Goal: Transaction & Acquisition: Purchase product/service

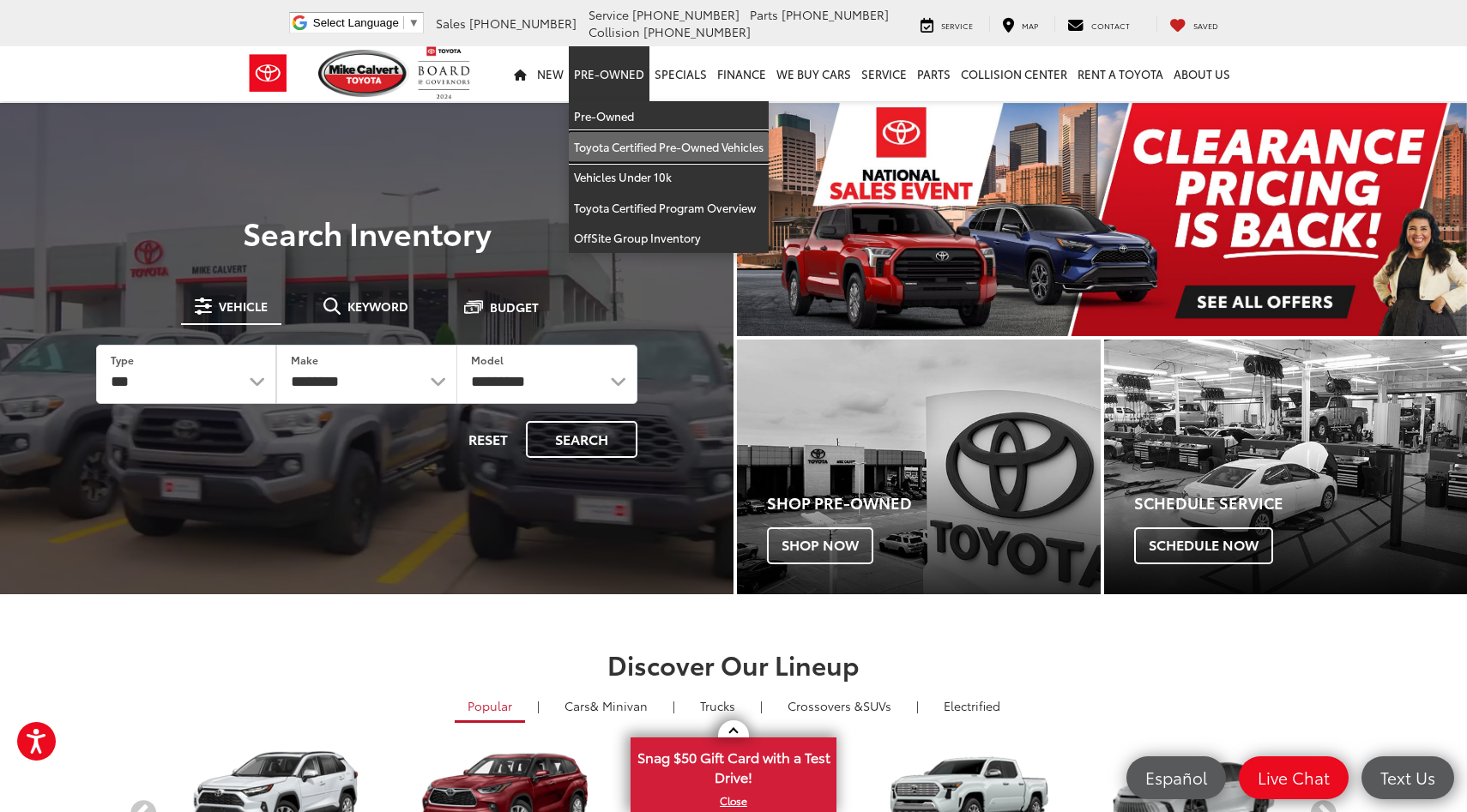
click at [631, 144] on link "Toyota Certified Pre-Owned Vehicles" at bounding box center [668, 147] width 199 height 31
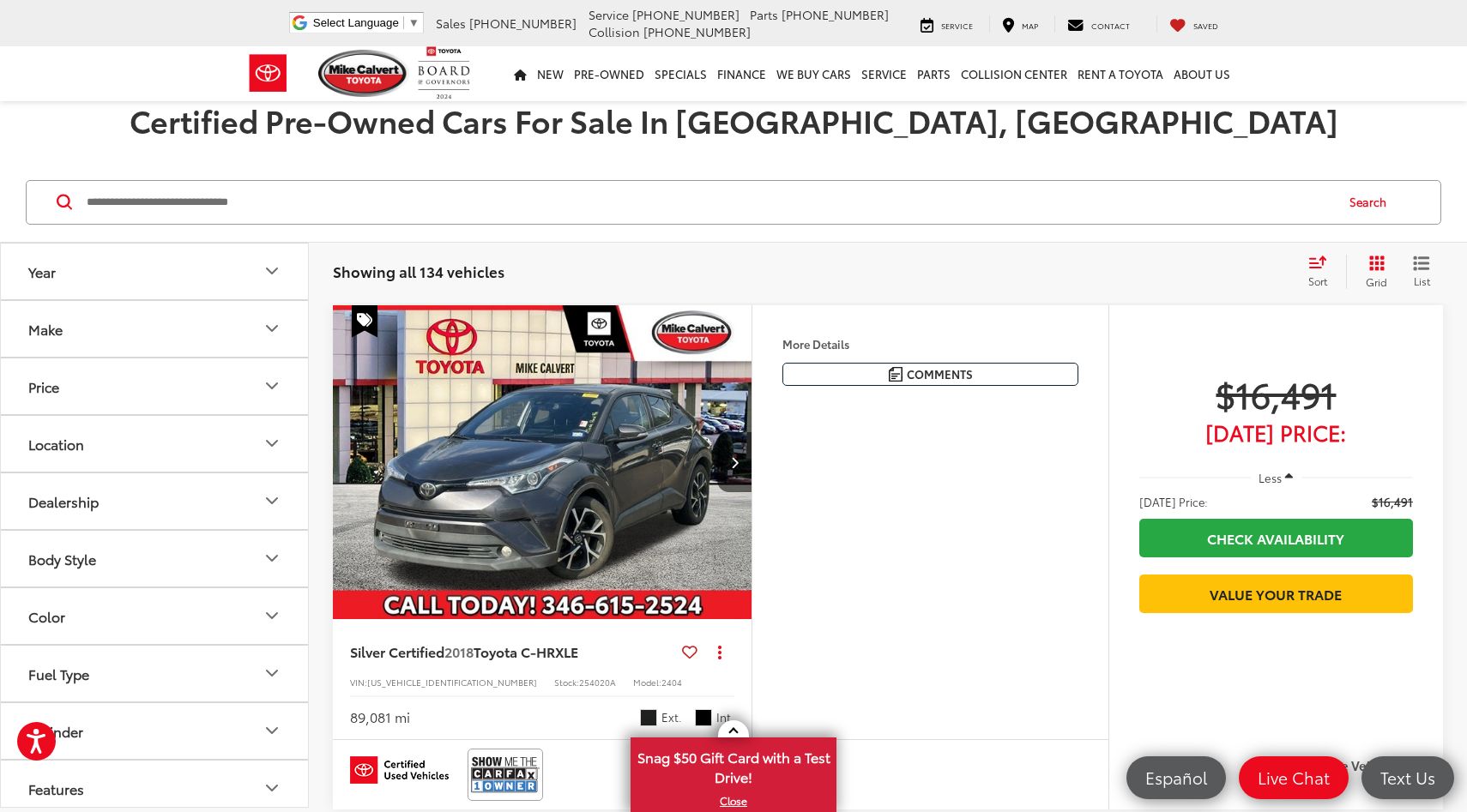
click at [237, 342] on button "Make" at bounding box center [155, 328] width 309 height 56
click at [249, 389] on button "Price" at bounding box center [155, 386] width 309 height 56
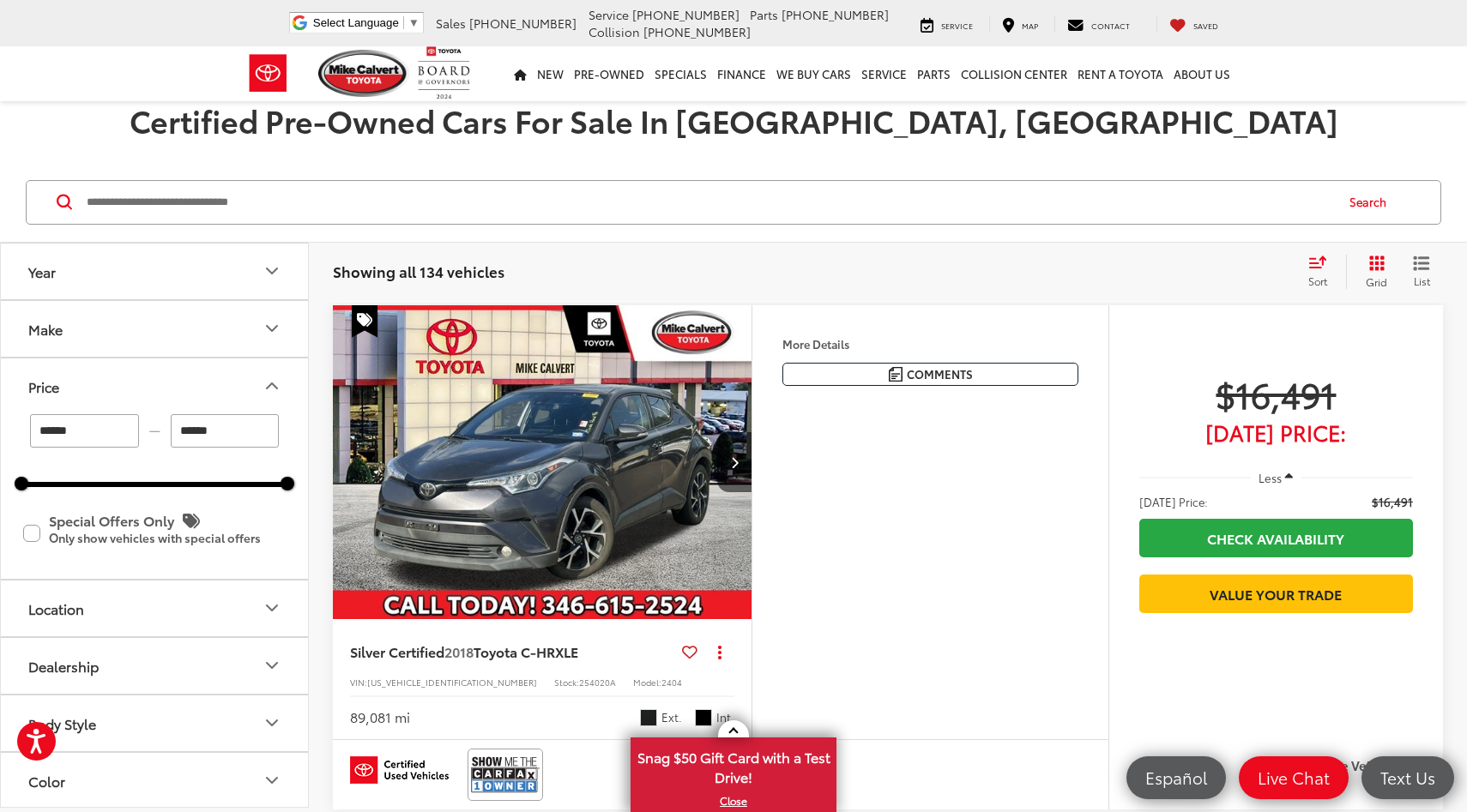
click at [249, 389] on button "Price" at bounding box center [155, 386] width 309 height 56
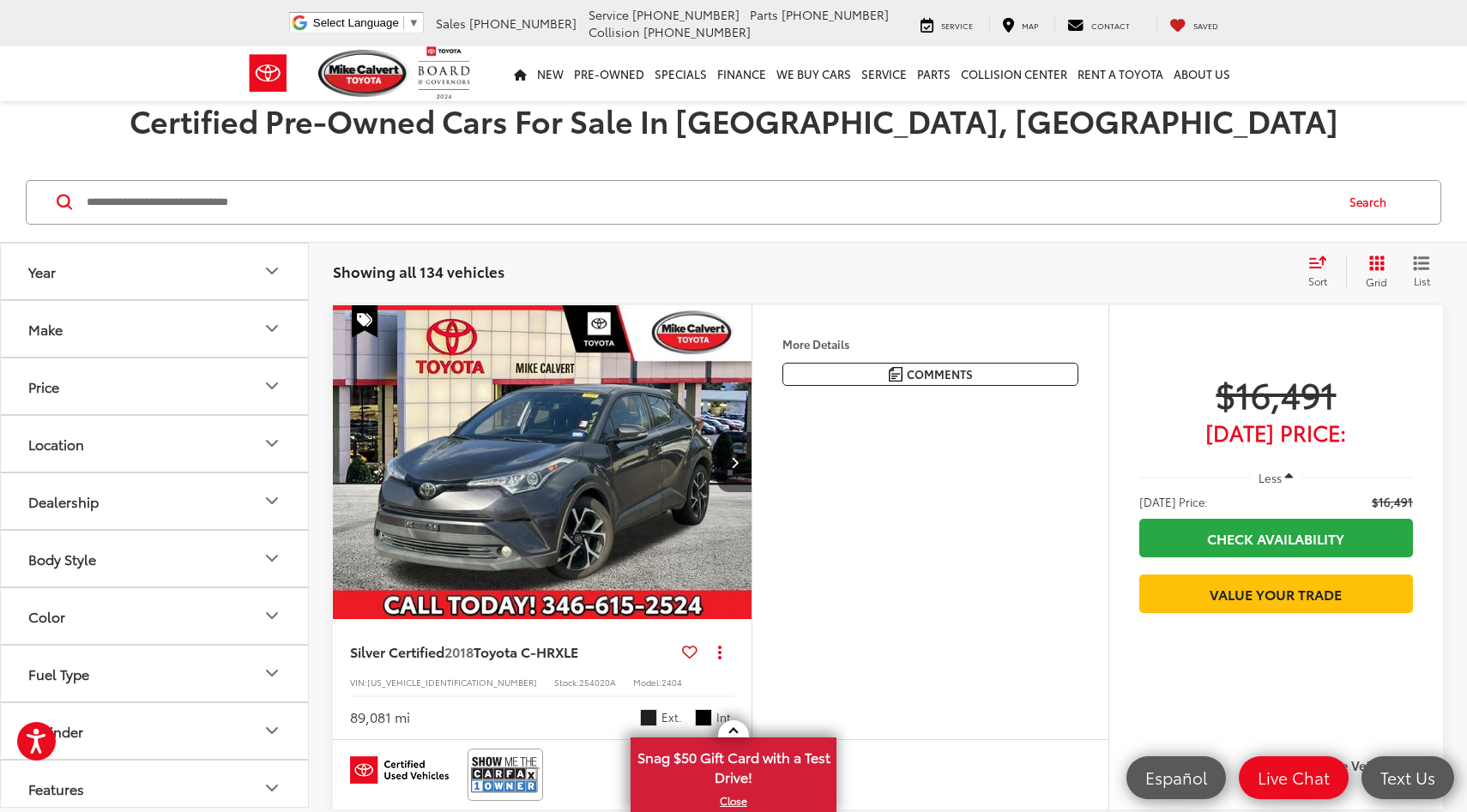
click at [252, 440] on button "Location" at bounding box center [155, 443] width 309 height 56
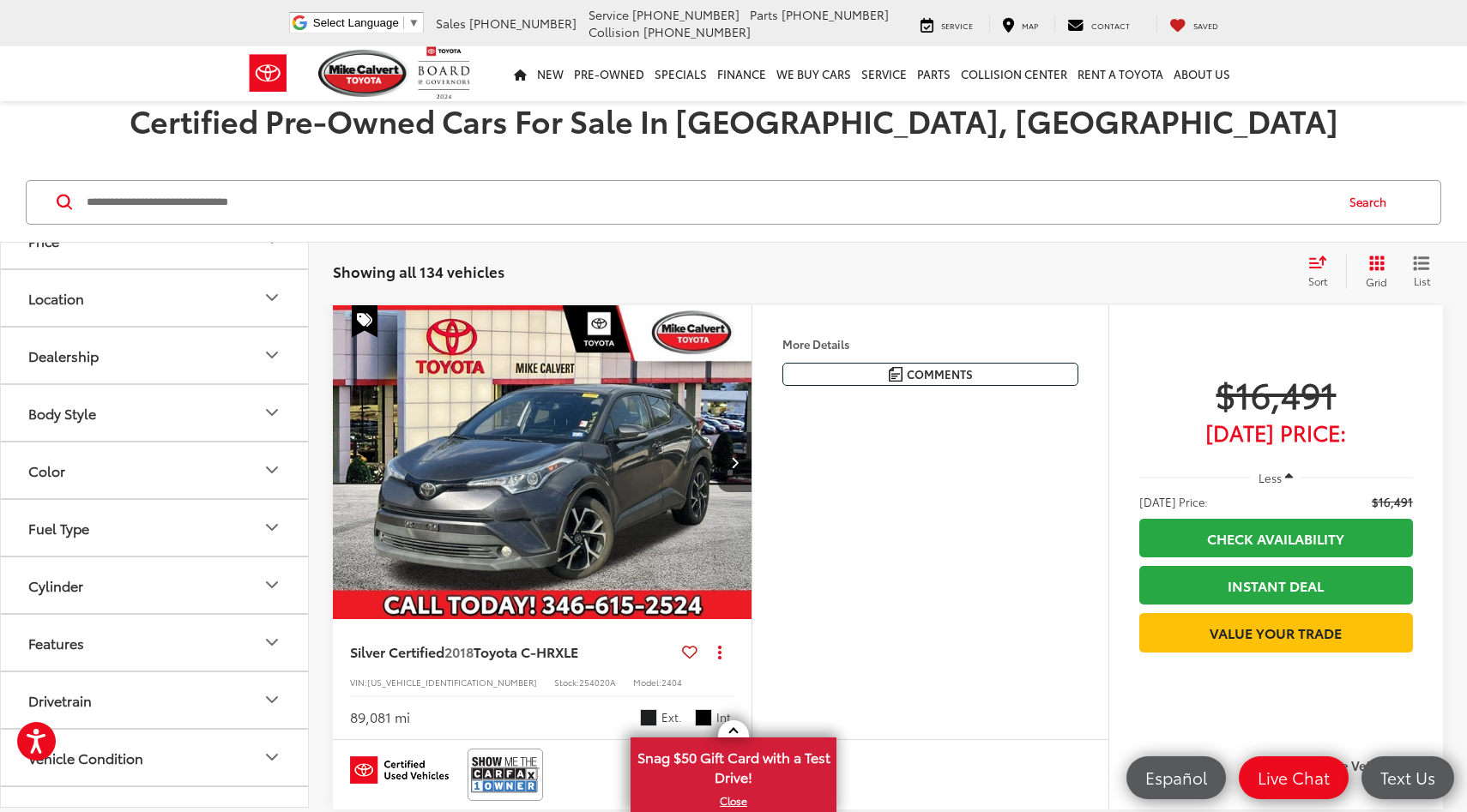
scroll to position [167, 0]
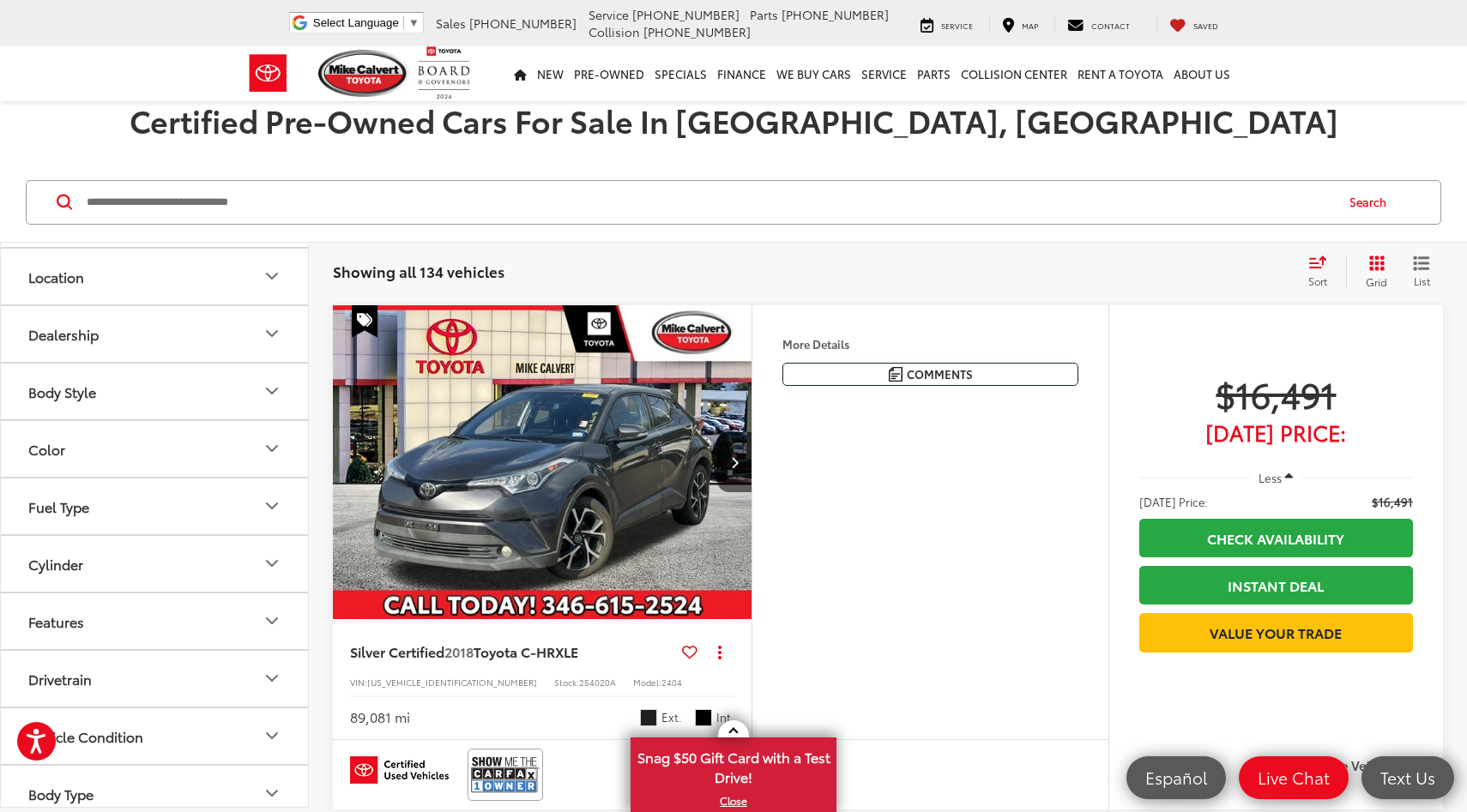
click at [256, 423] on button "Color" at bounding box center [155, 449] width 309 height 56
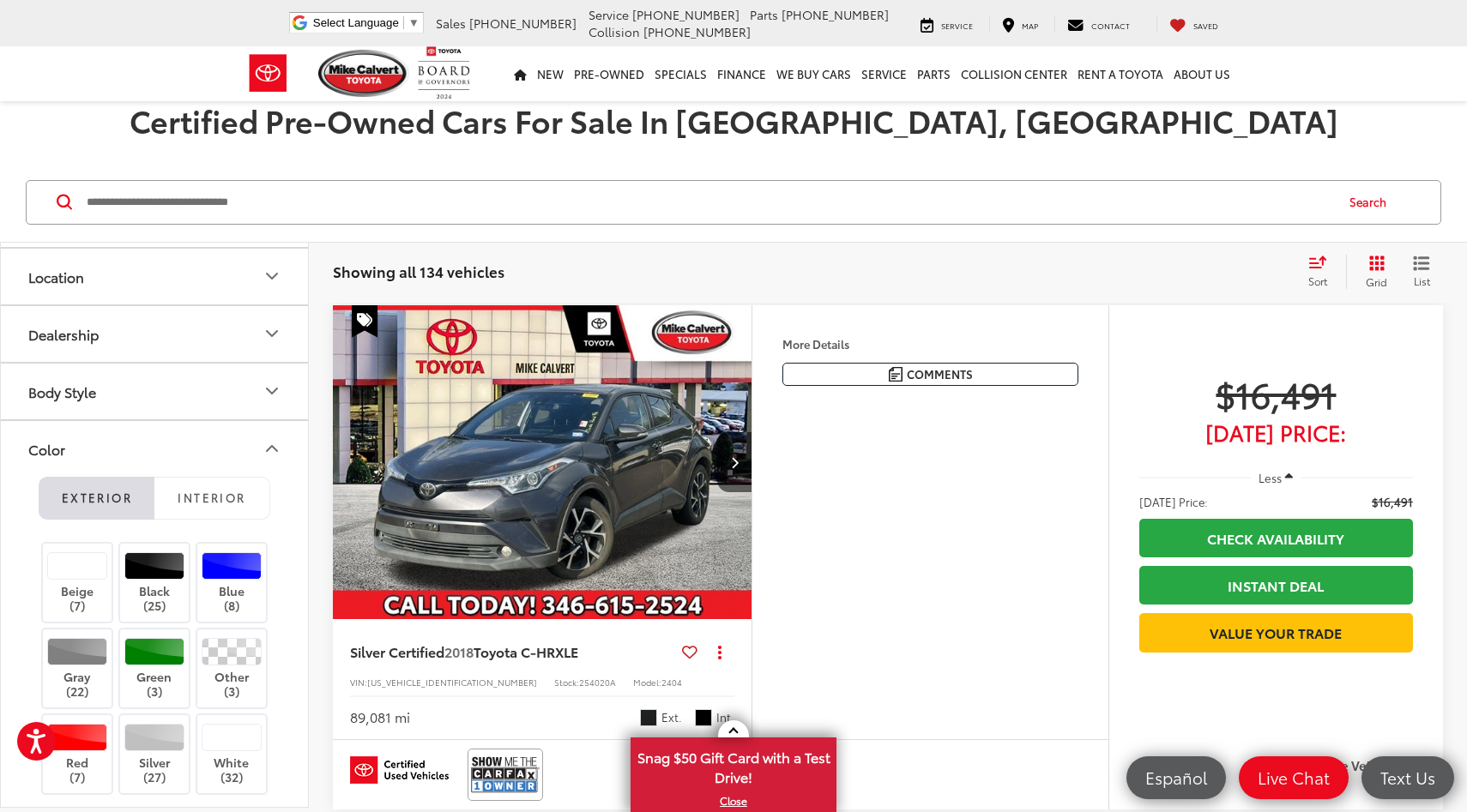
click at [263, 376] on button "Body Style" at bounding box center [155, 391] width 309 height 56
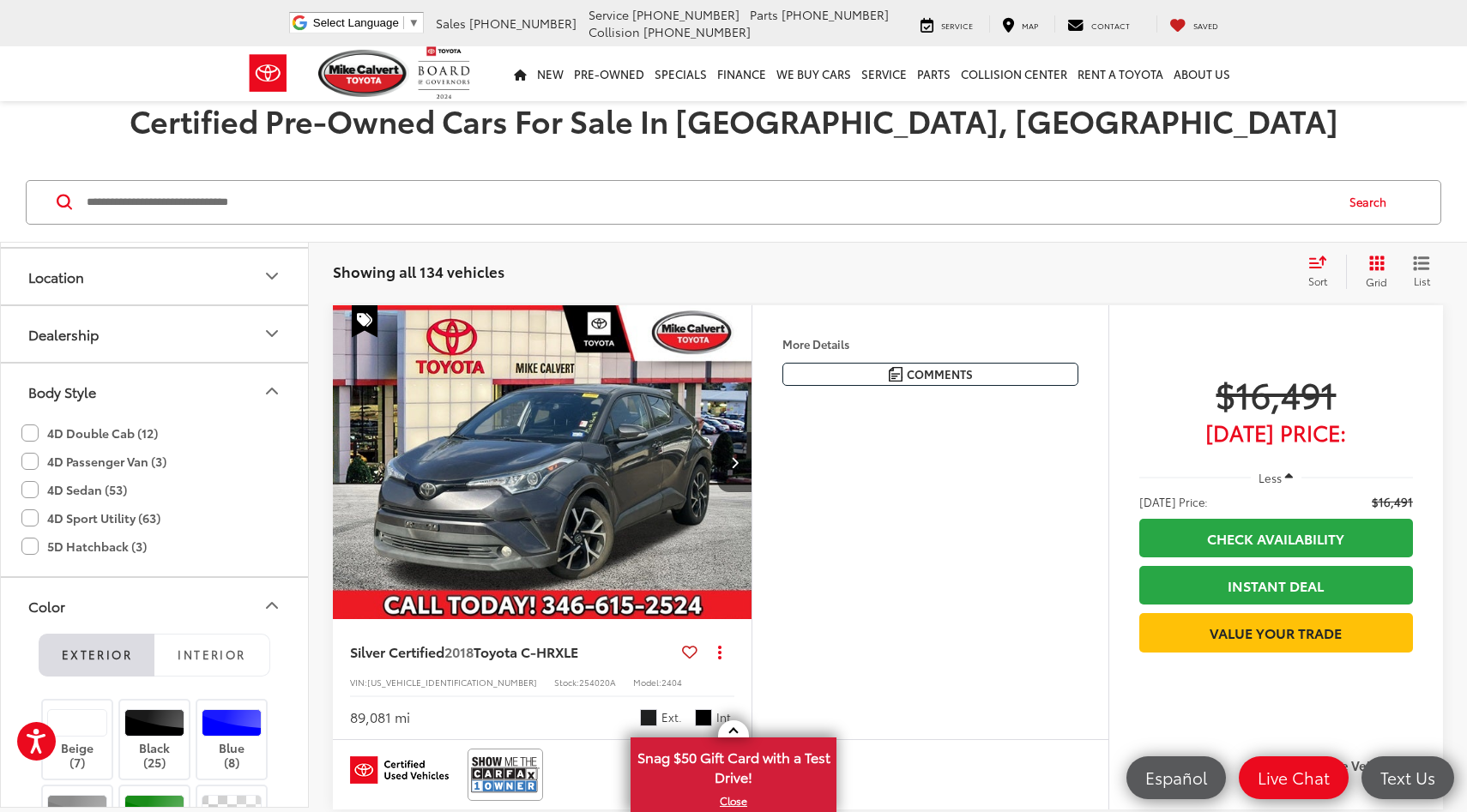
click at [129, 433] on label "4D Double Cab (12)" at bounding box center [90, 434] width 136 height 28
click at [268, 391] on icon "Body Style" at bounding box center [271, 390] width 10 height 5
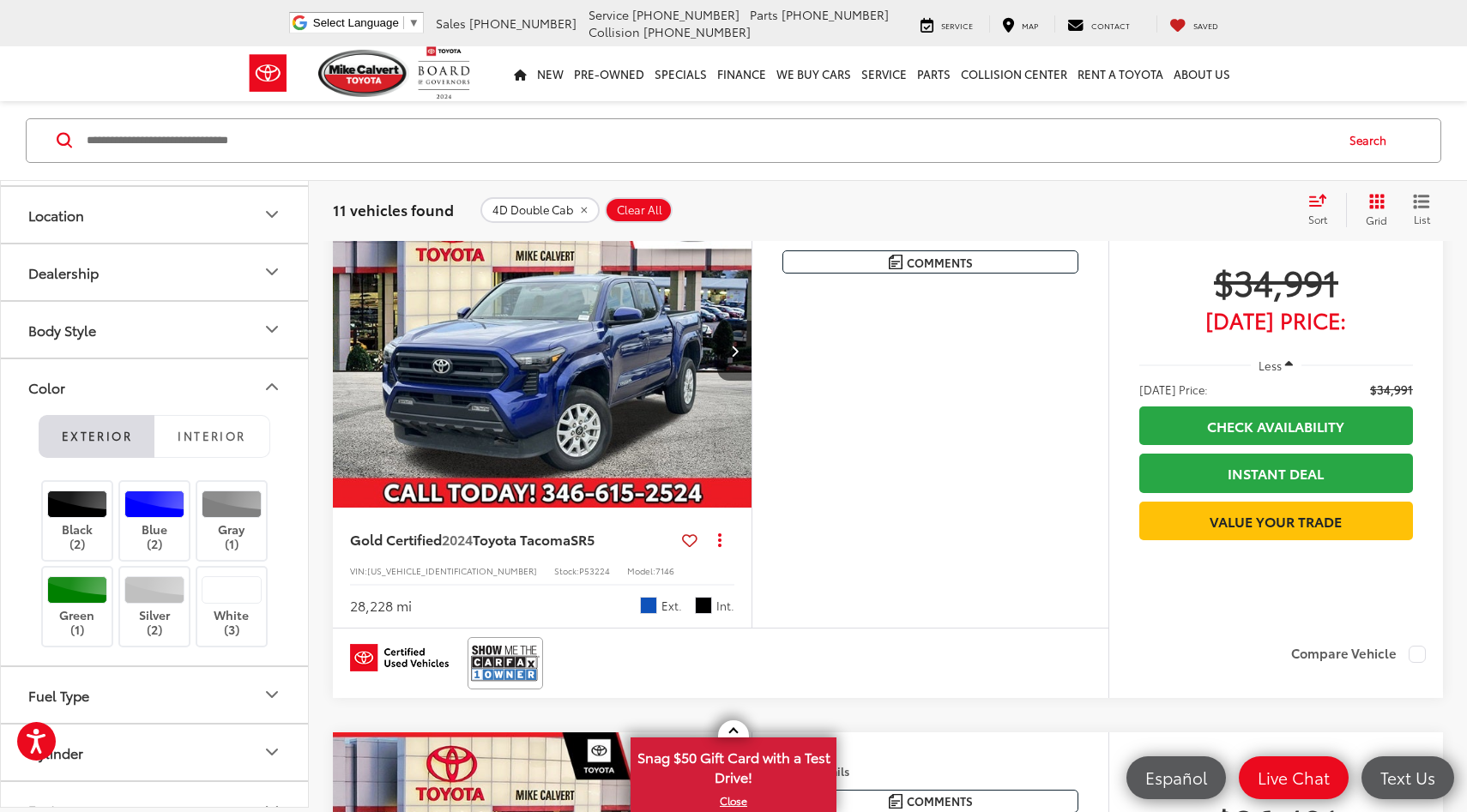
scroll to position [1241, 0]
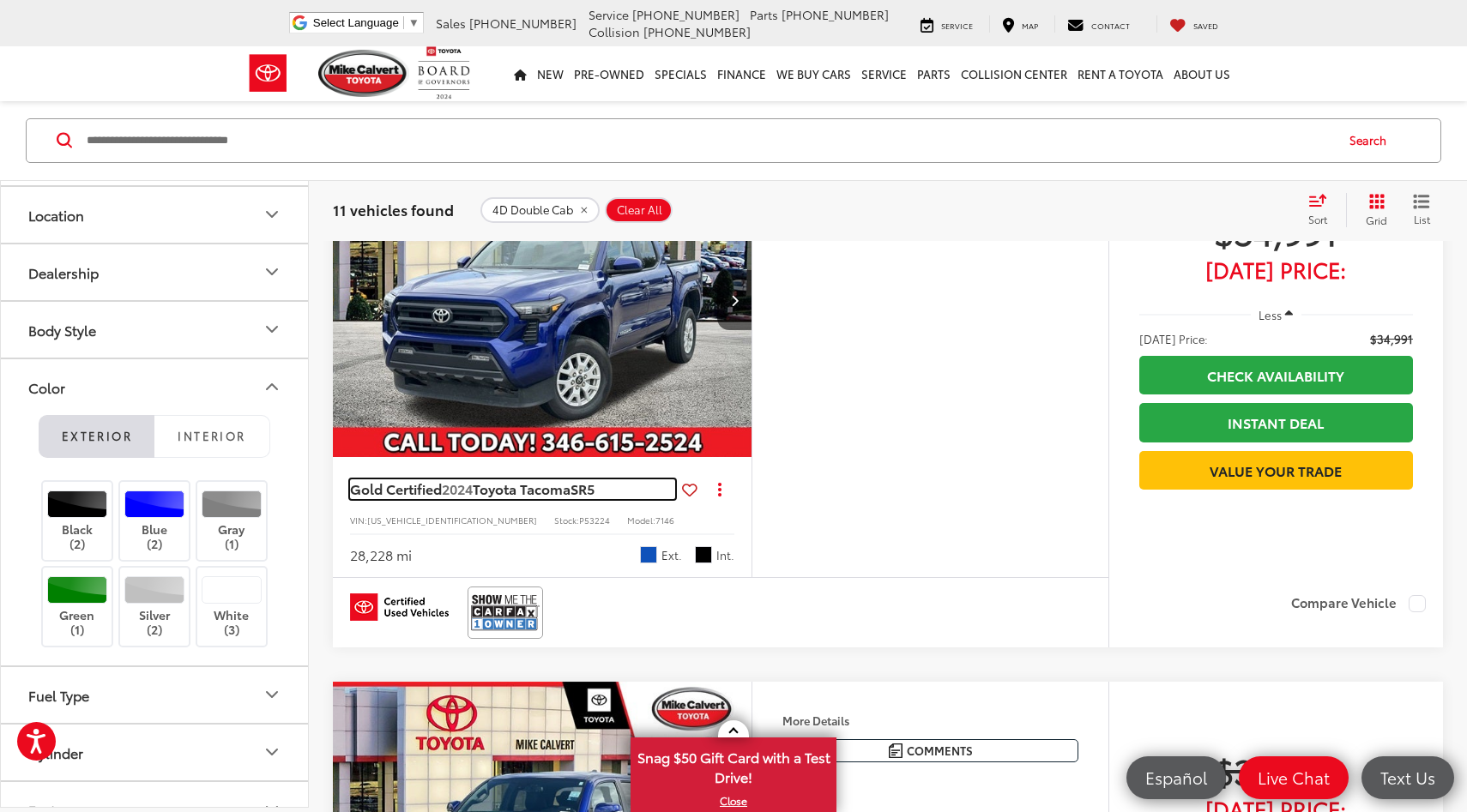
click at [419, 498] on span "Gold Certified" at bounding box center [395, 488] width 92 height 20
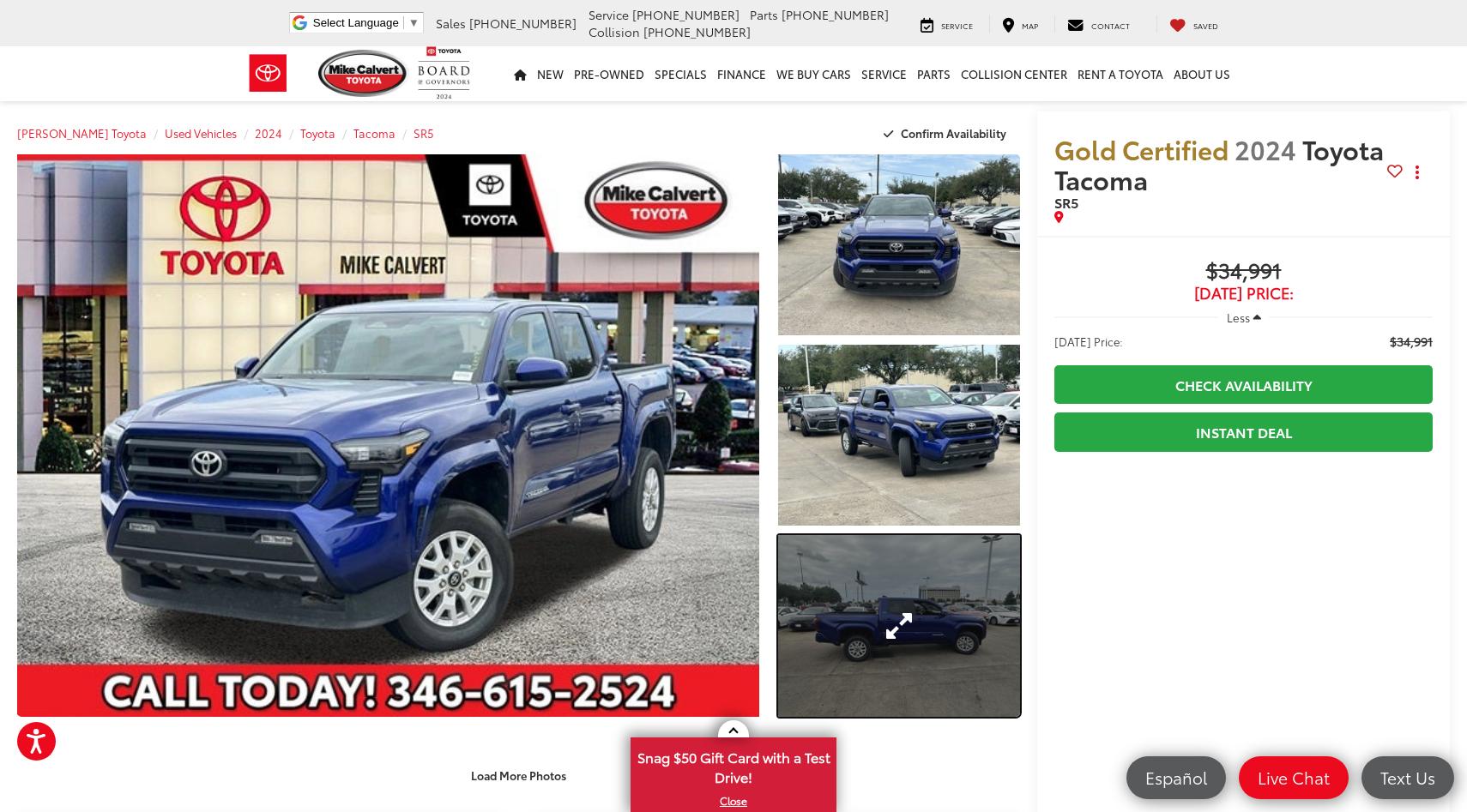
click at [874, 560] on link "Expand Photo 3" at bounding box center [899, 625] width 242 height 181
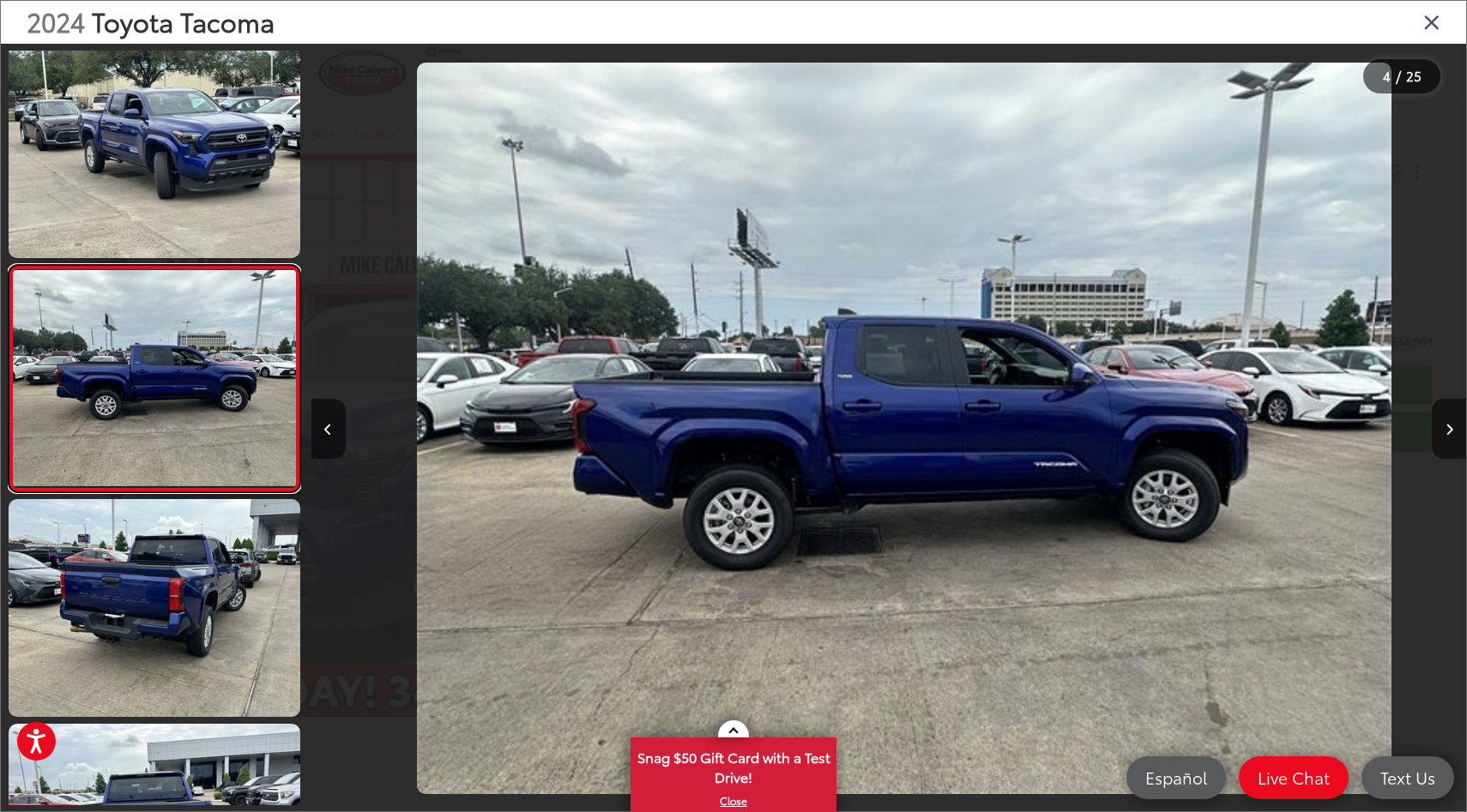
scroll to position [0, 3464]
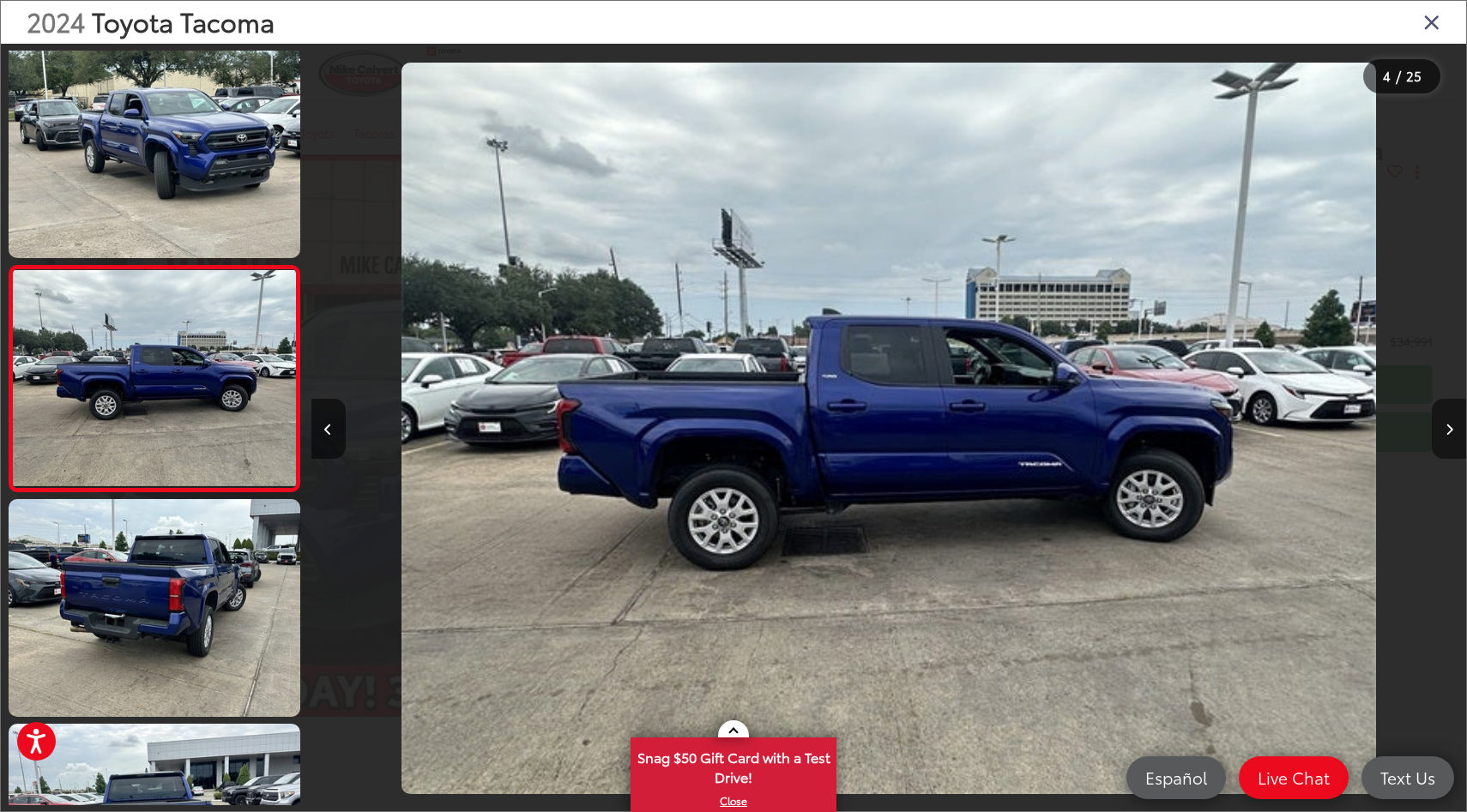
click at [1450, 422] on button "Next image" at bounding box center [1448, 429] width 34 height 60
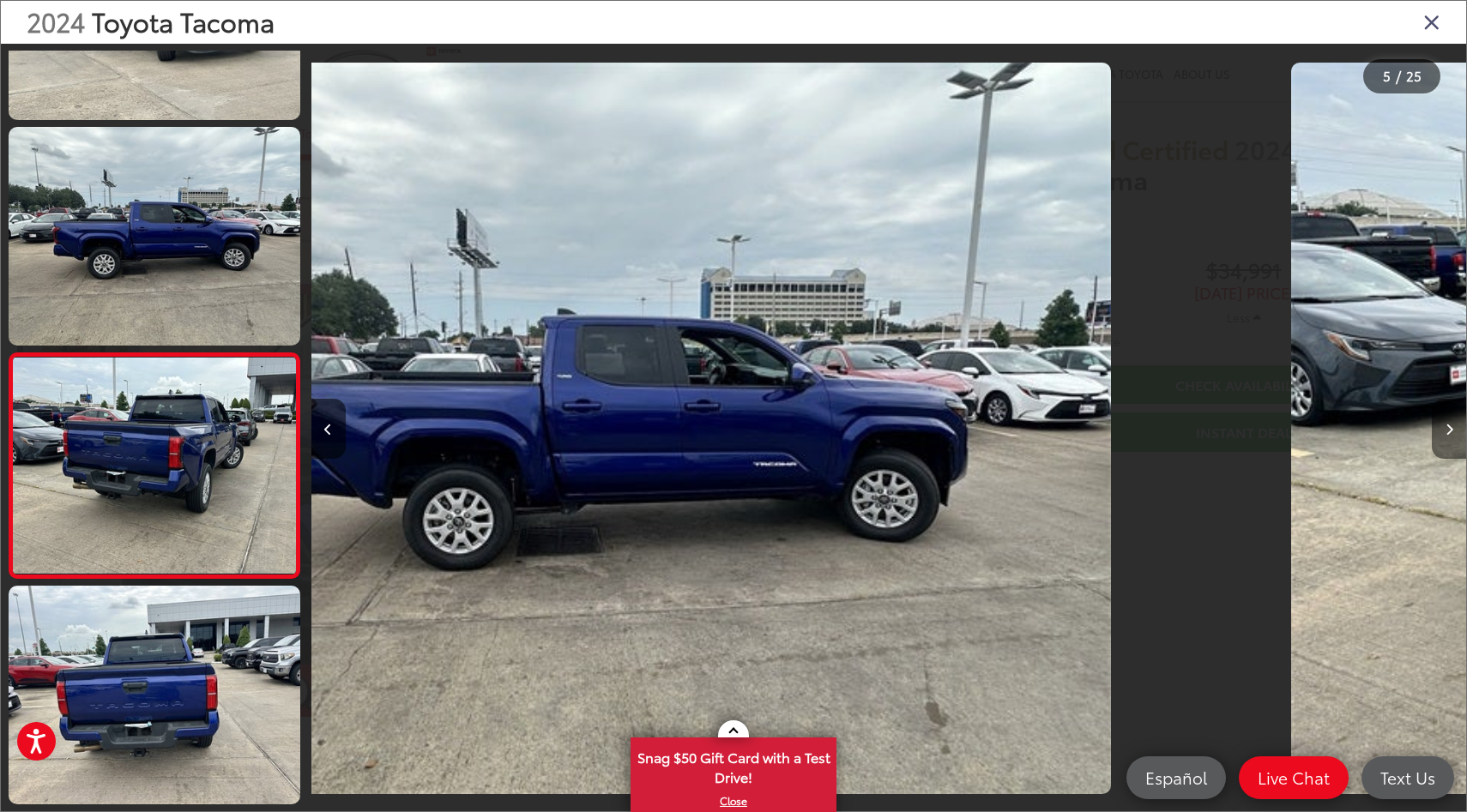
scroll to position [688, 0]
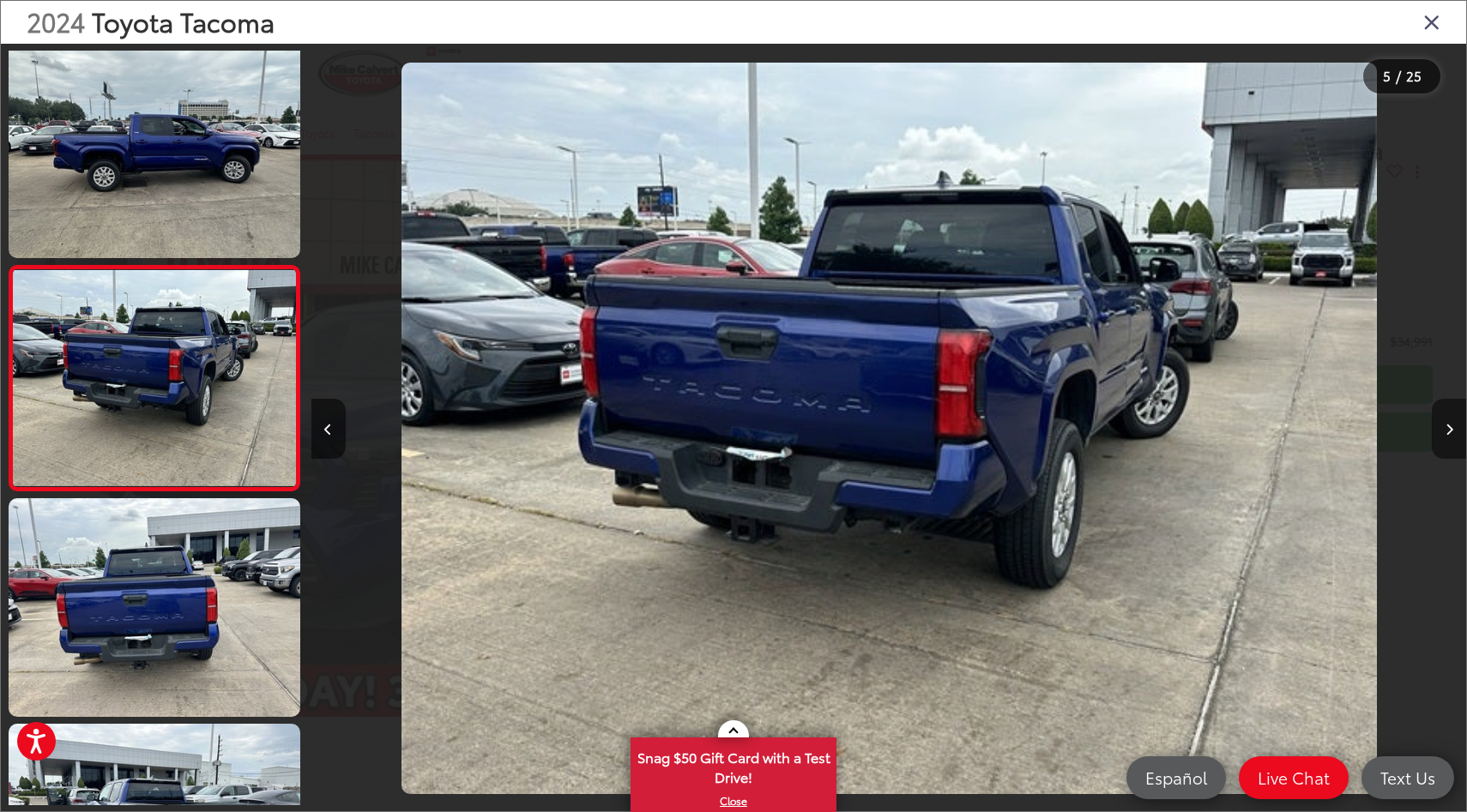
click at [1450, 422] on button "Next image" at bounding box center [1448, 429] width 34 height 60
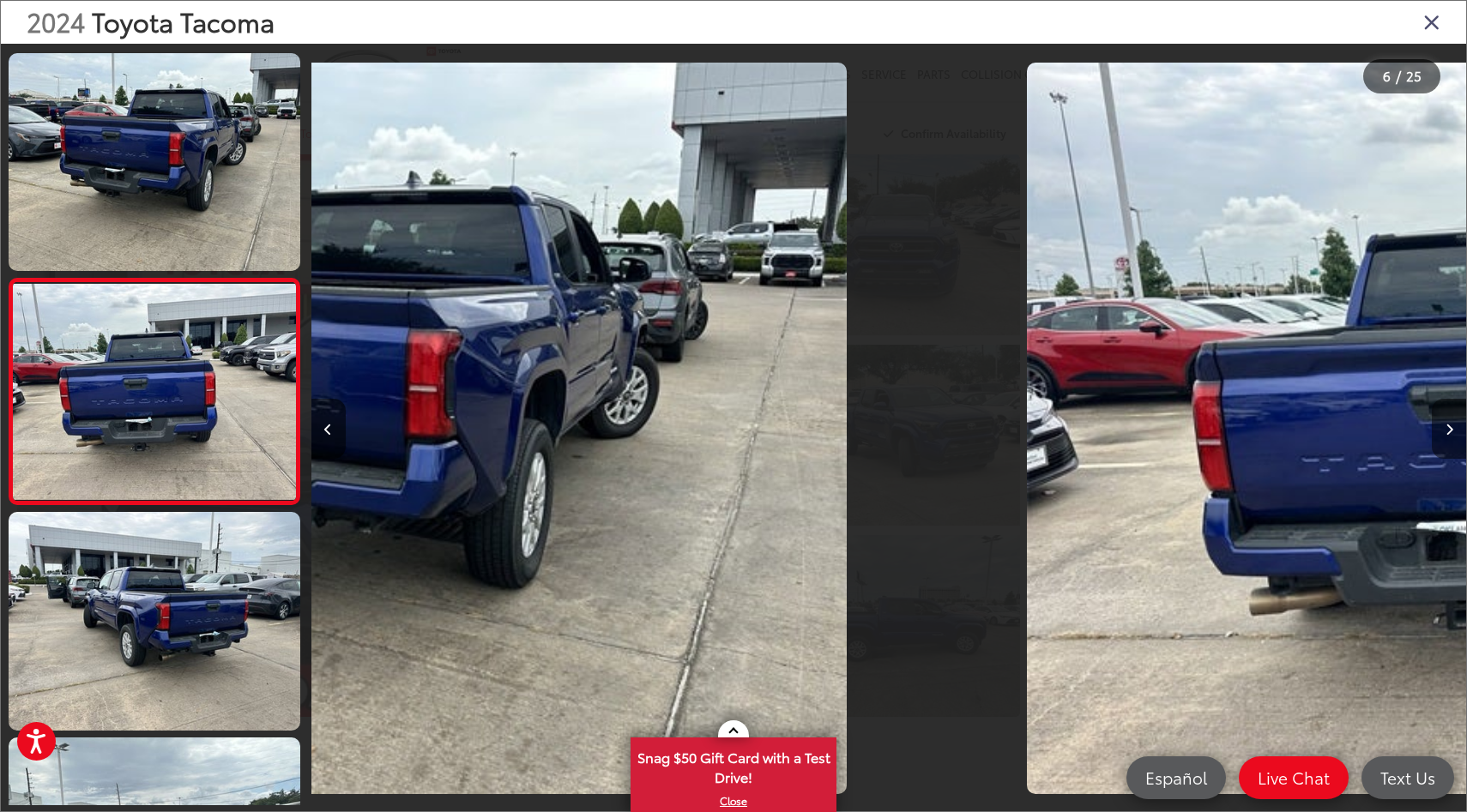
scroll to position [912, 0]
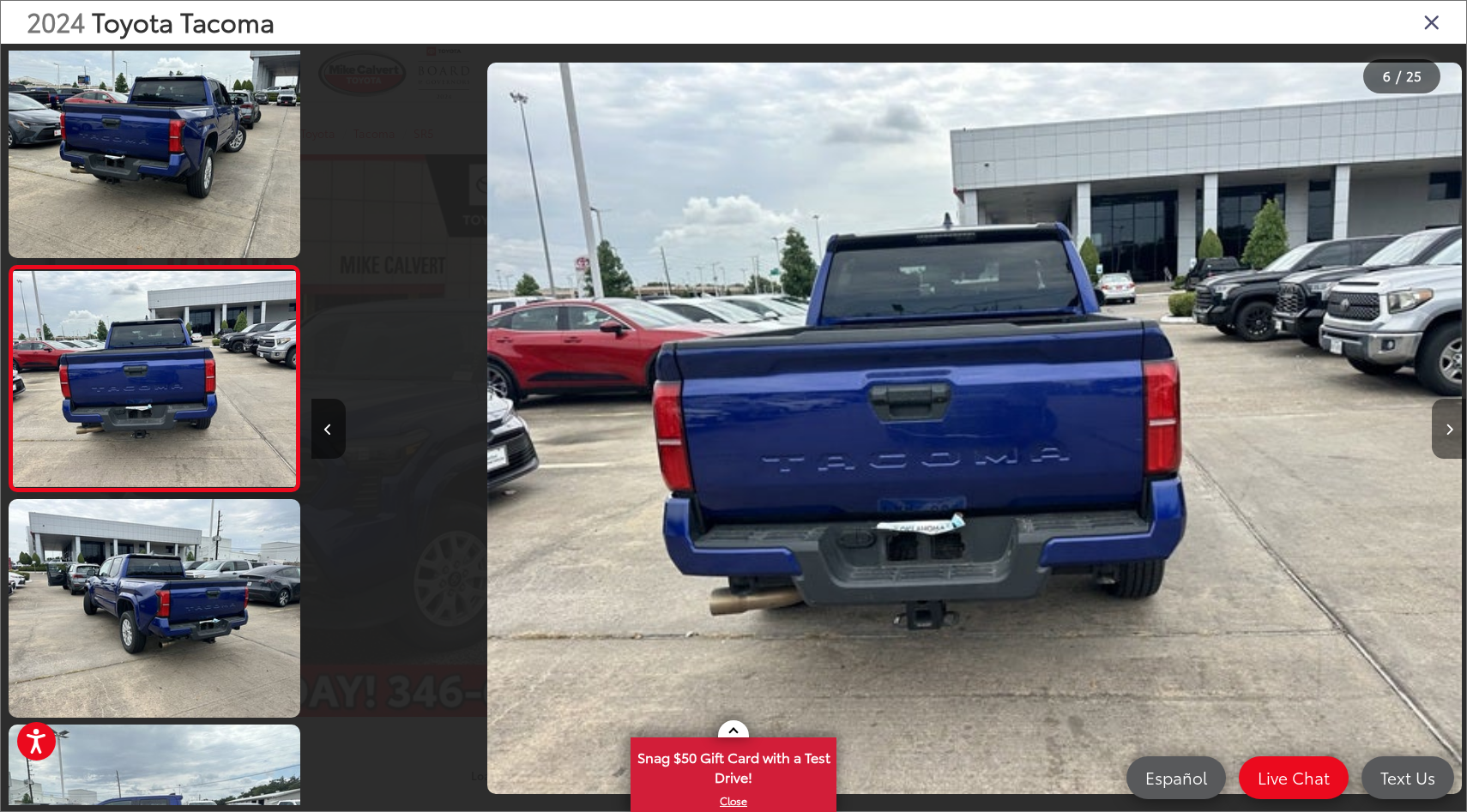
click at [1450, 422] on button "Next image" at bounding box center [1448, 429] width 34 height 60
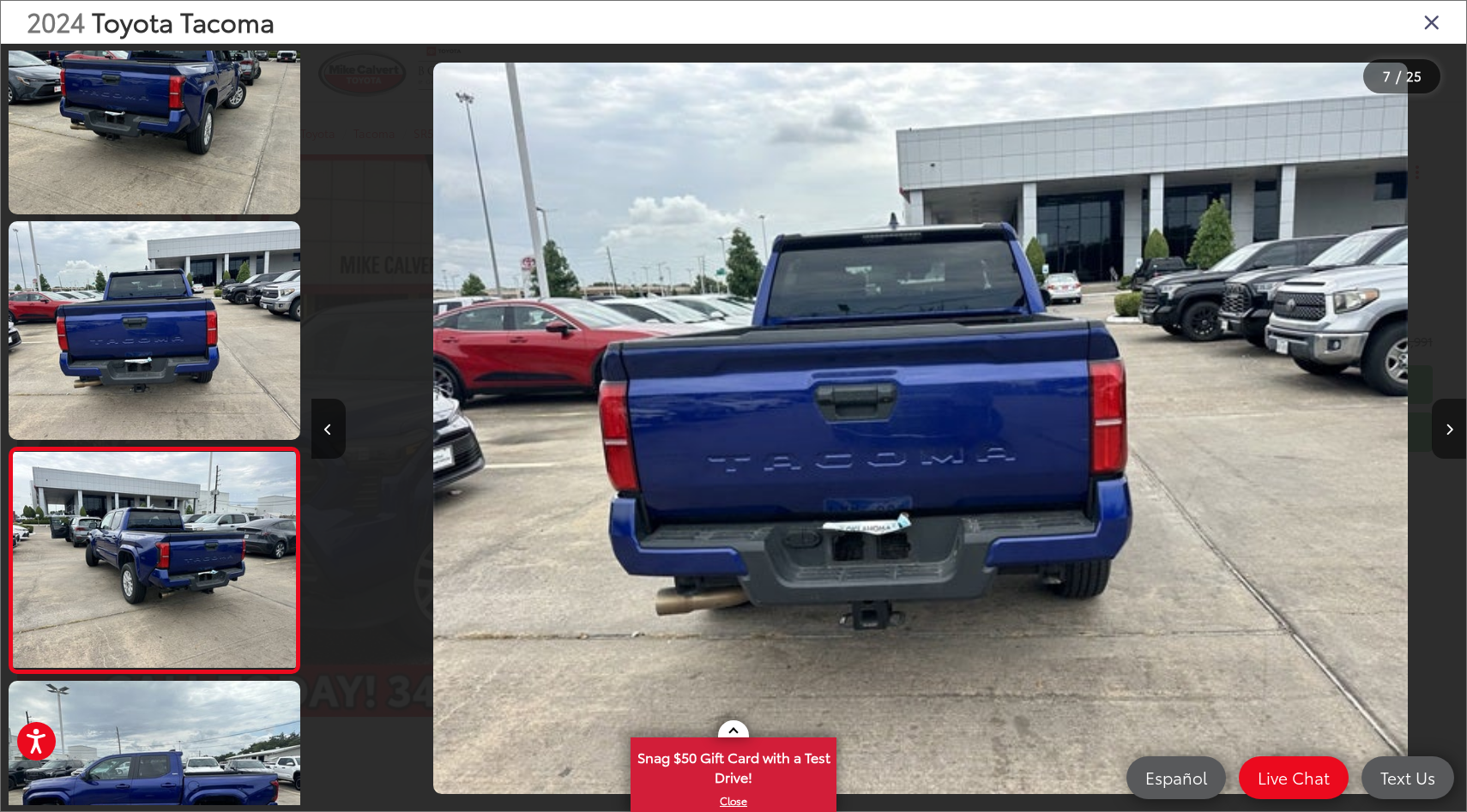
scroll to position [0, 6056]
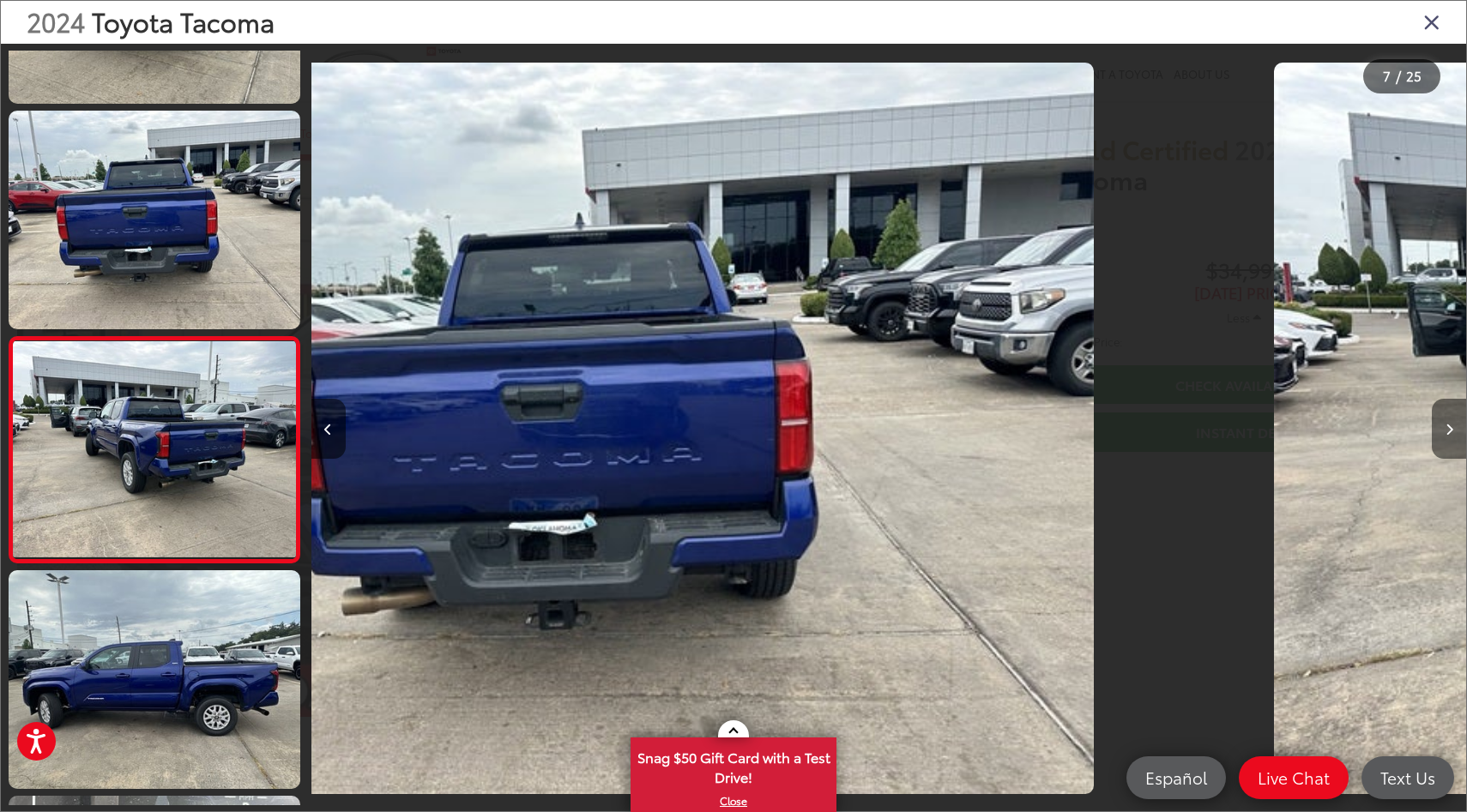
click at [1450, 422] on button "Next image" at bounding box center [1448, 429] width 34 height 60
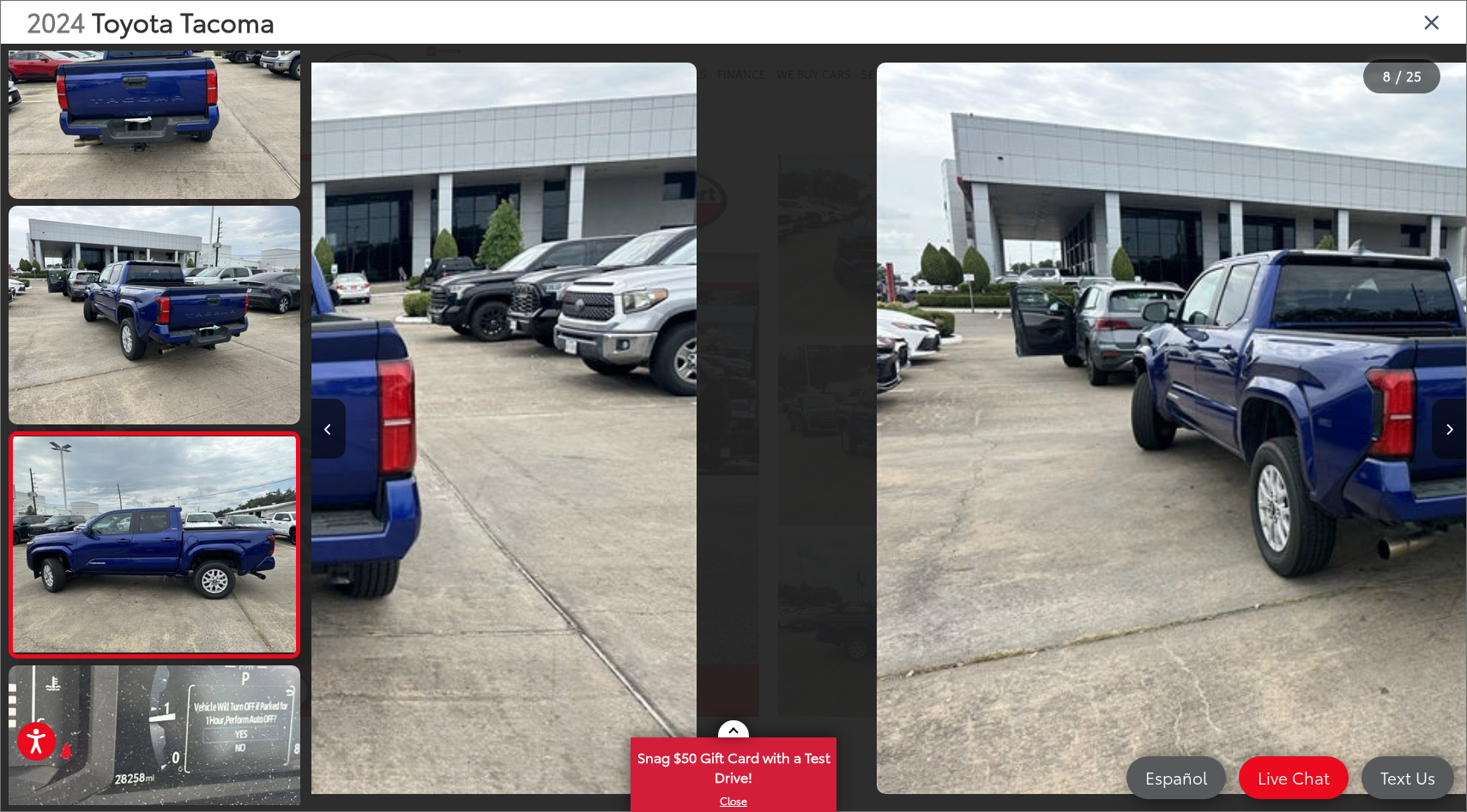
scroll to position [0, 7009]
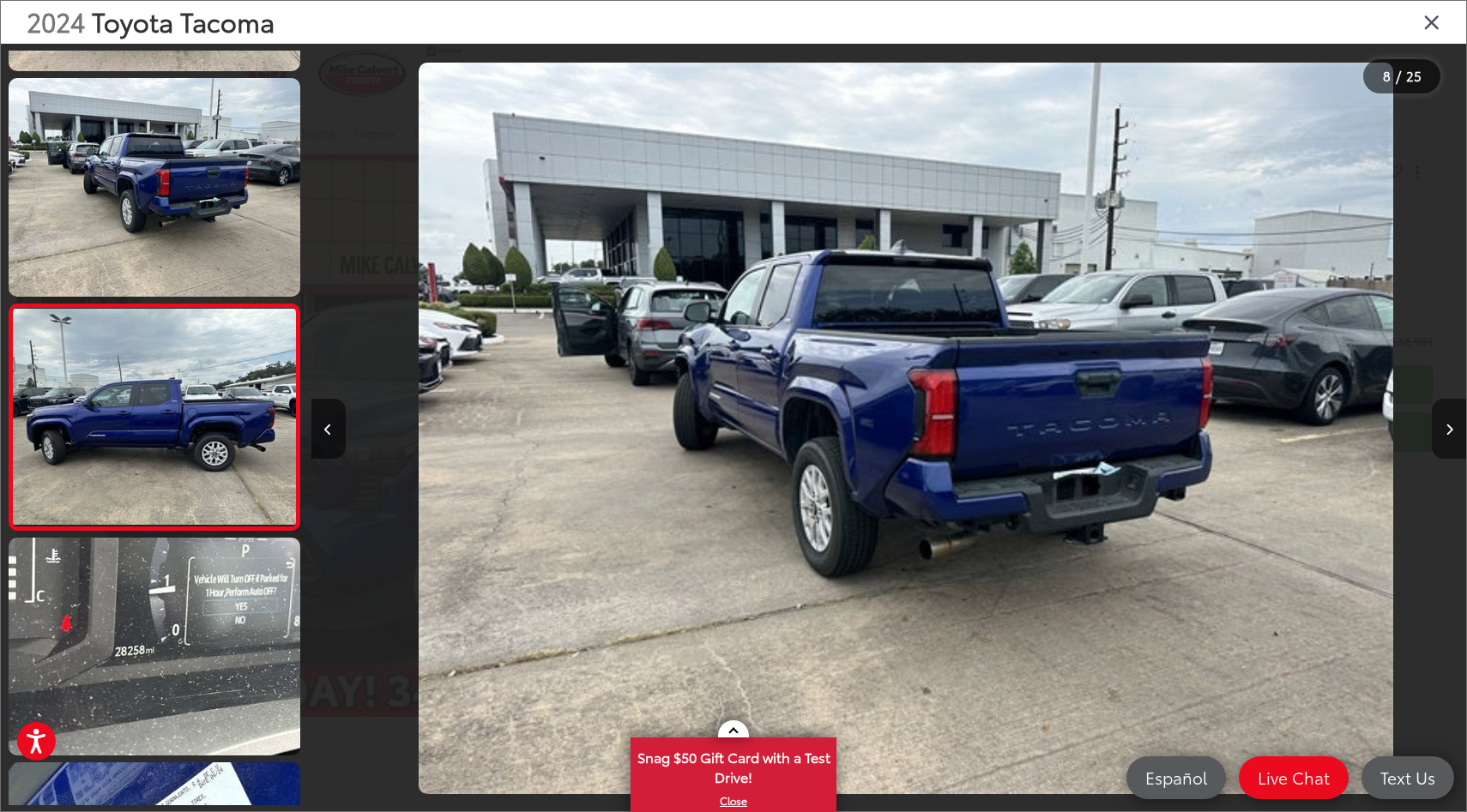
click at [1450, 422] on button "Next image" at bounding box center [1448, 429] width 34 height 60
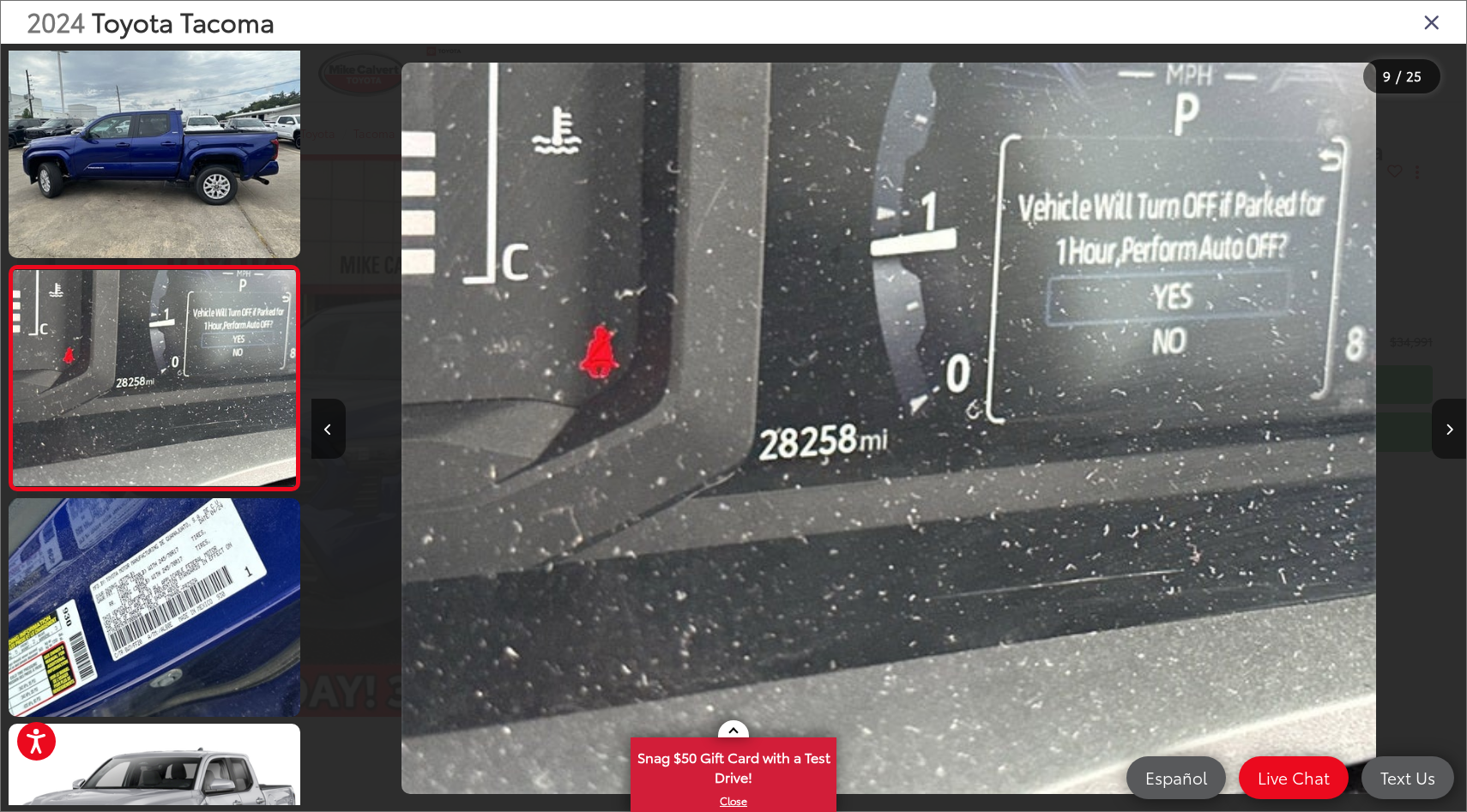
click at [1450, 422] on button "Next image" at bounding box center [1448, 429] width 34 height 60
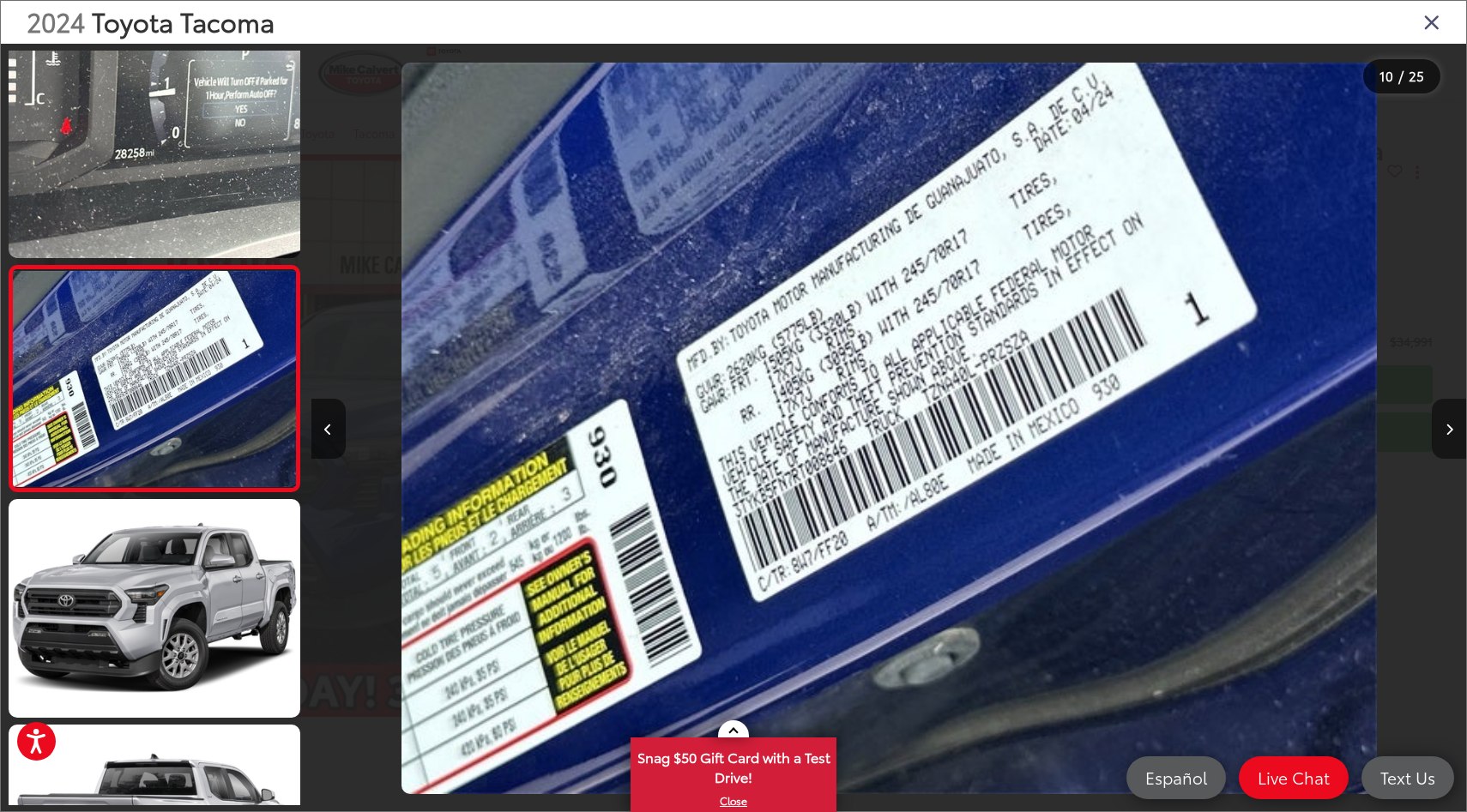
click at [1450, 422] on button "Next image" at bounding box center [1448, 429] width 34 height 60
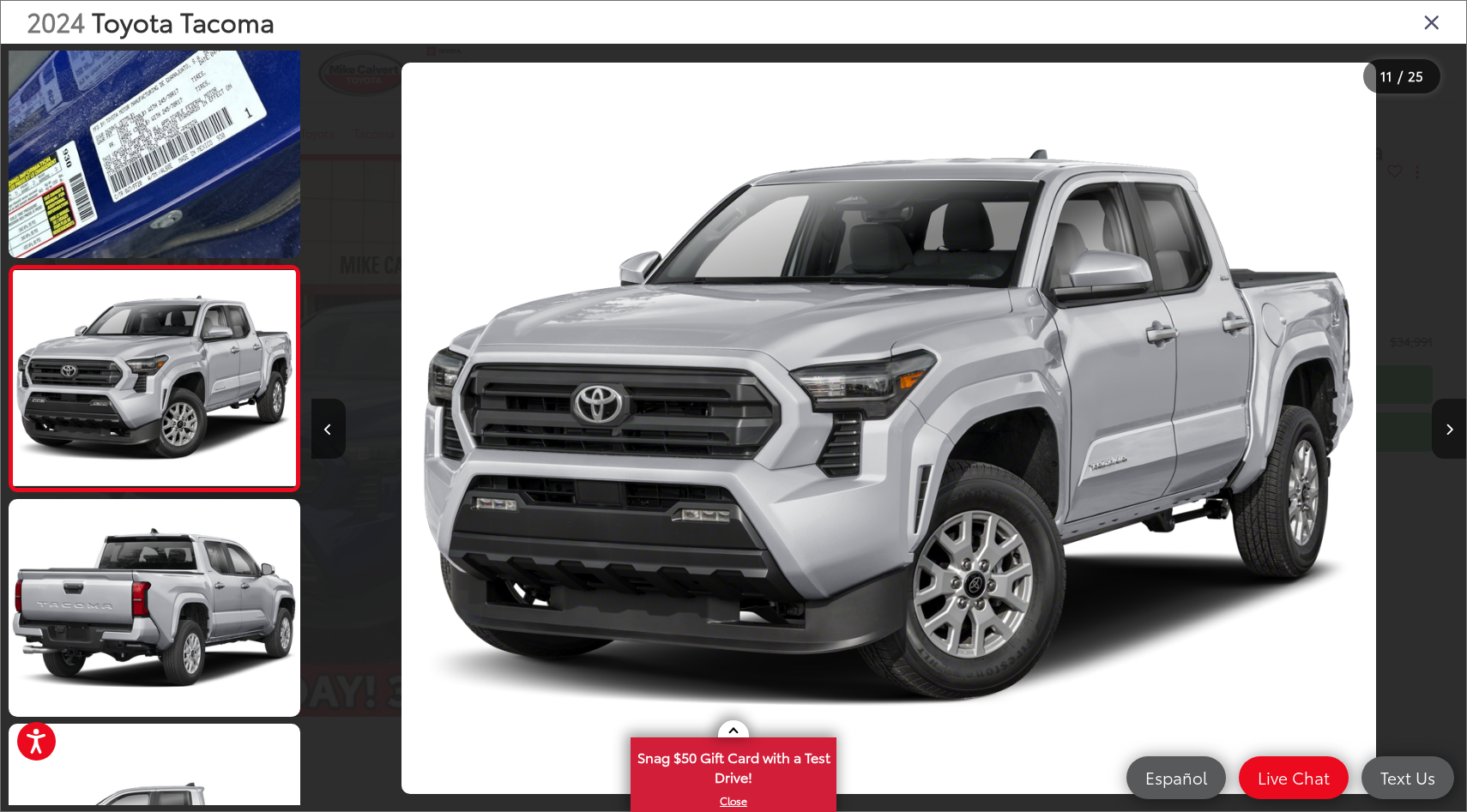
click at [1450, 422] on button "Next image" at bounding box center [1448, 429] width 34 height 60
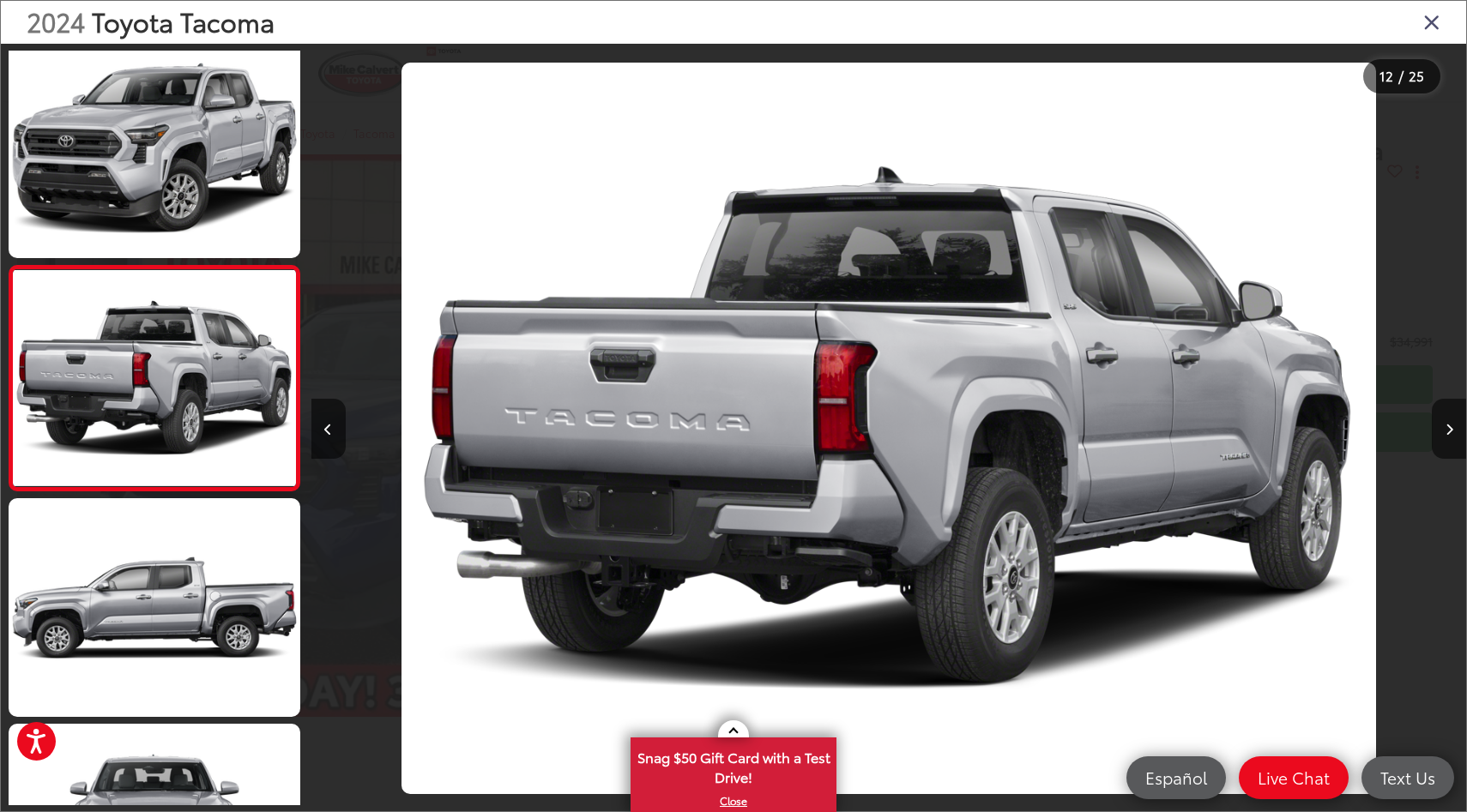
click at [1432, 15] on icon "Close gallery" at bounding box center [1431, 22] width 17 height 23
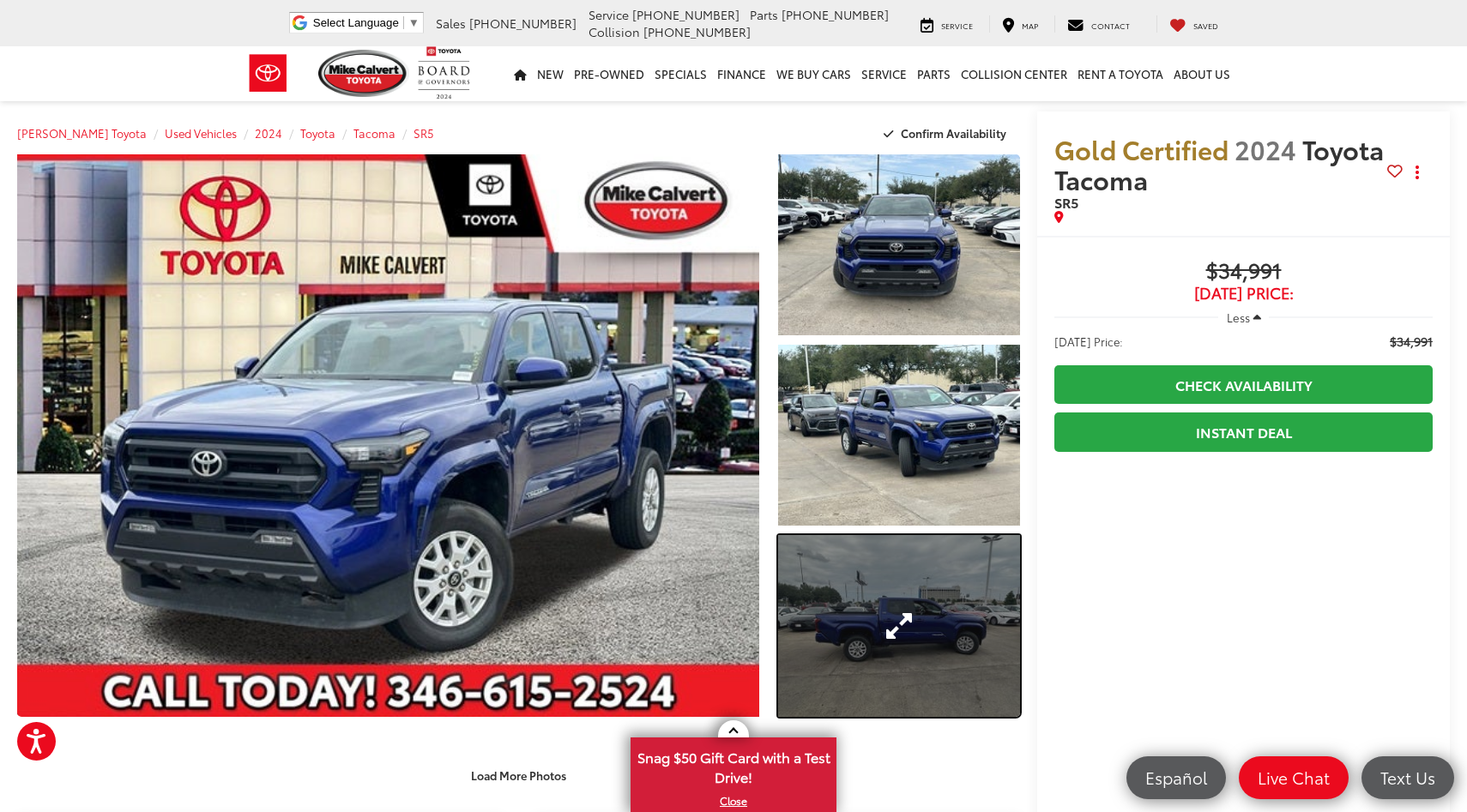
click at [938, 566] on link "Expand Photo 3" at bounding box center [899, 625] width 242 height 181
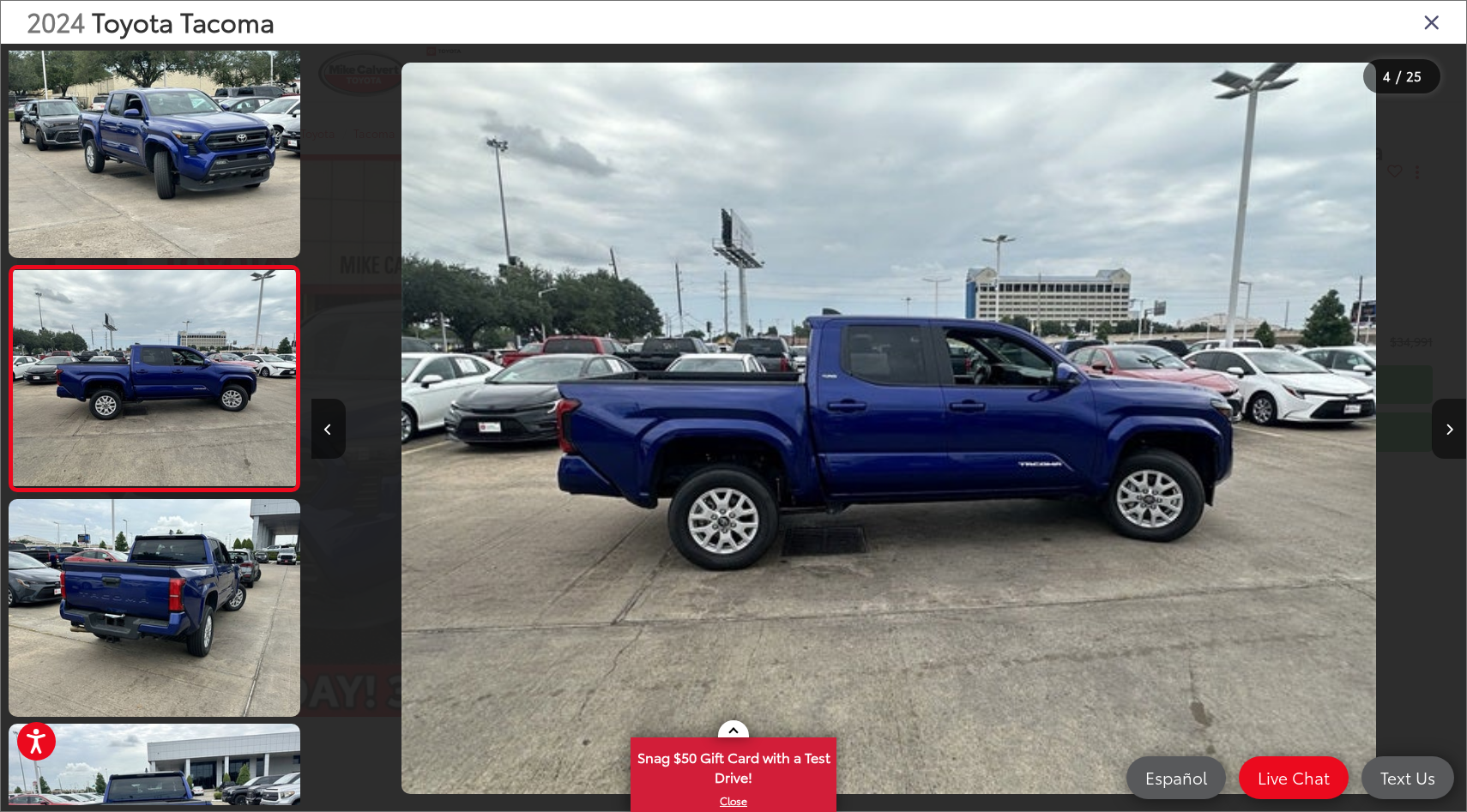
click at [1445, 425] on icon "Next image" at bounding box center [1449, 429] width 8 height 12
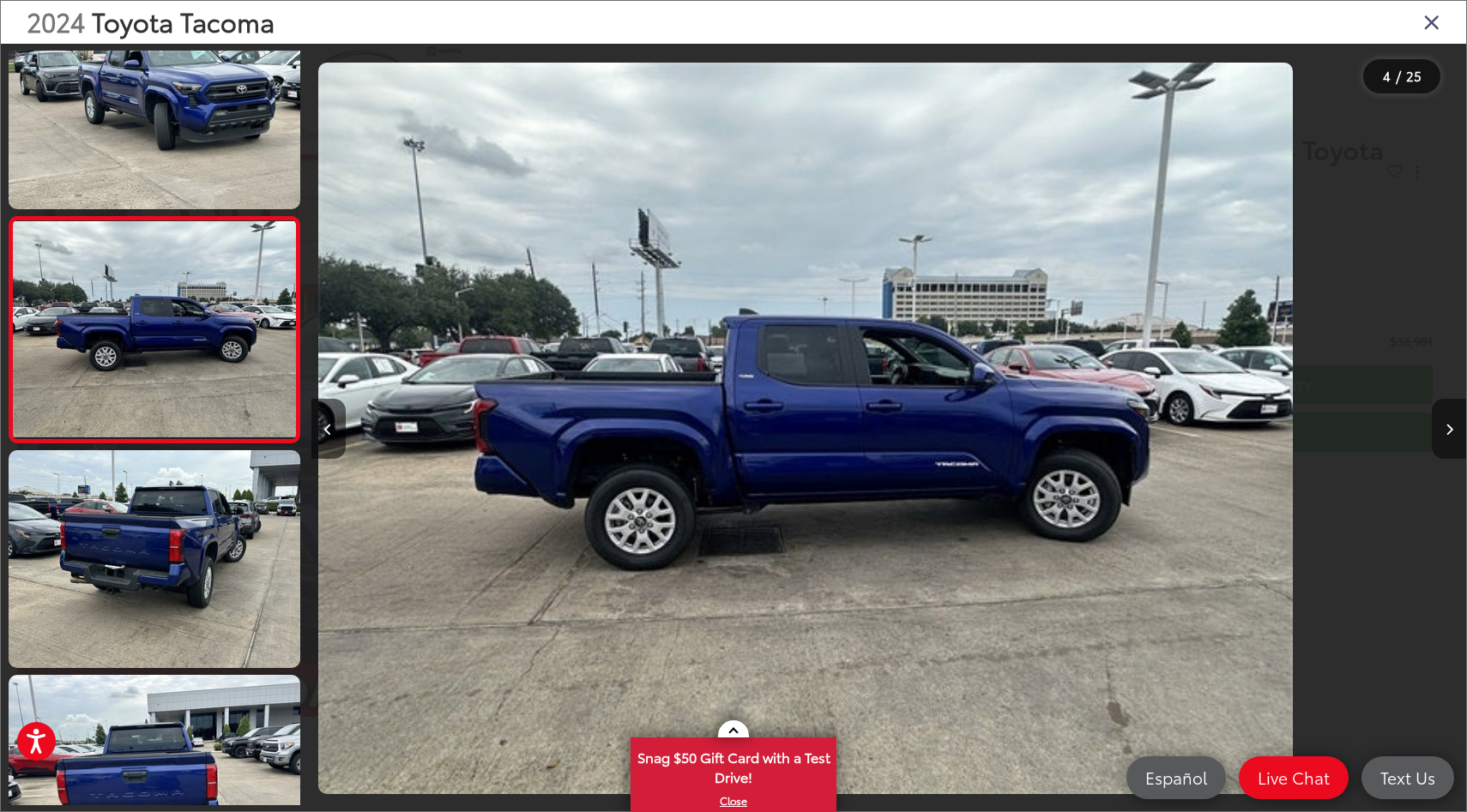
click at [1445, 425] on icon "Next image" at bounding box center [1449, 429] width 8 height 12
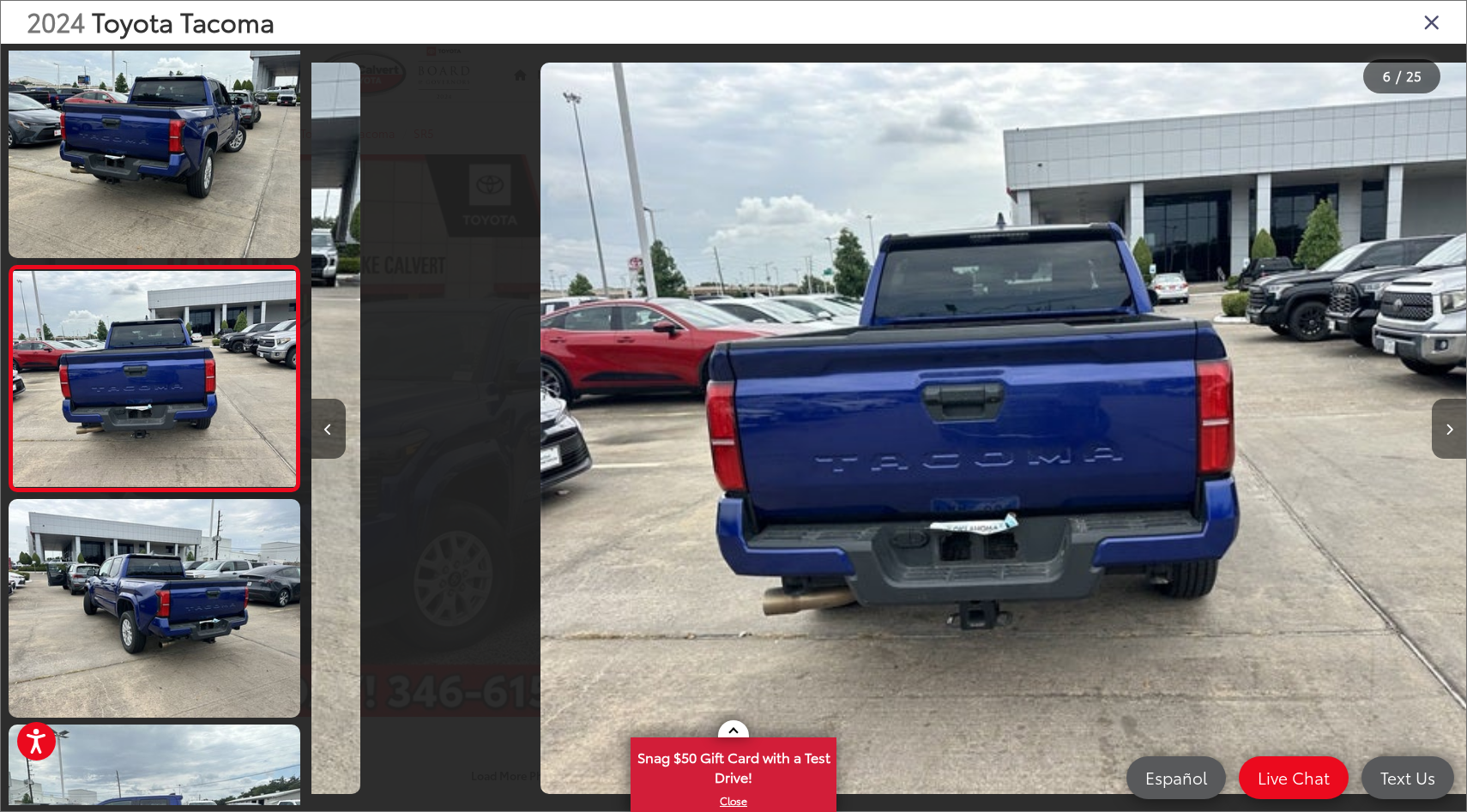
click at [1445, 425] on icon "Next image" at bounding box center [1449, 429] width 8 height 12
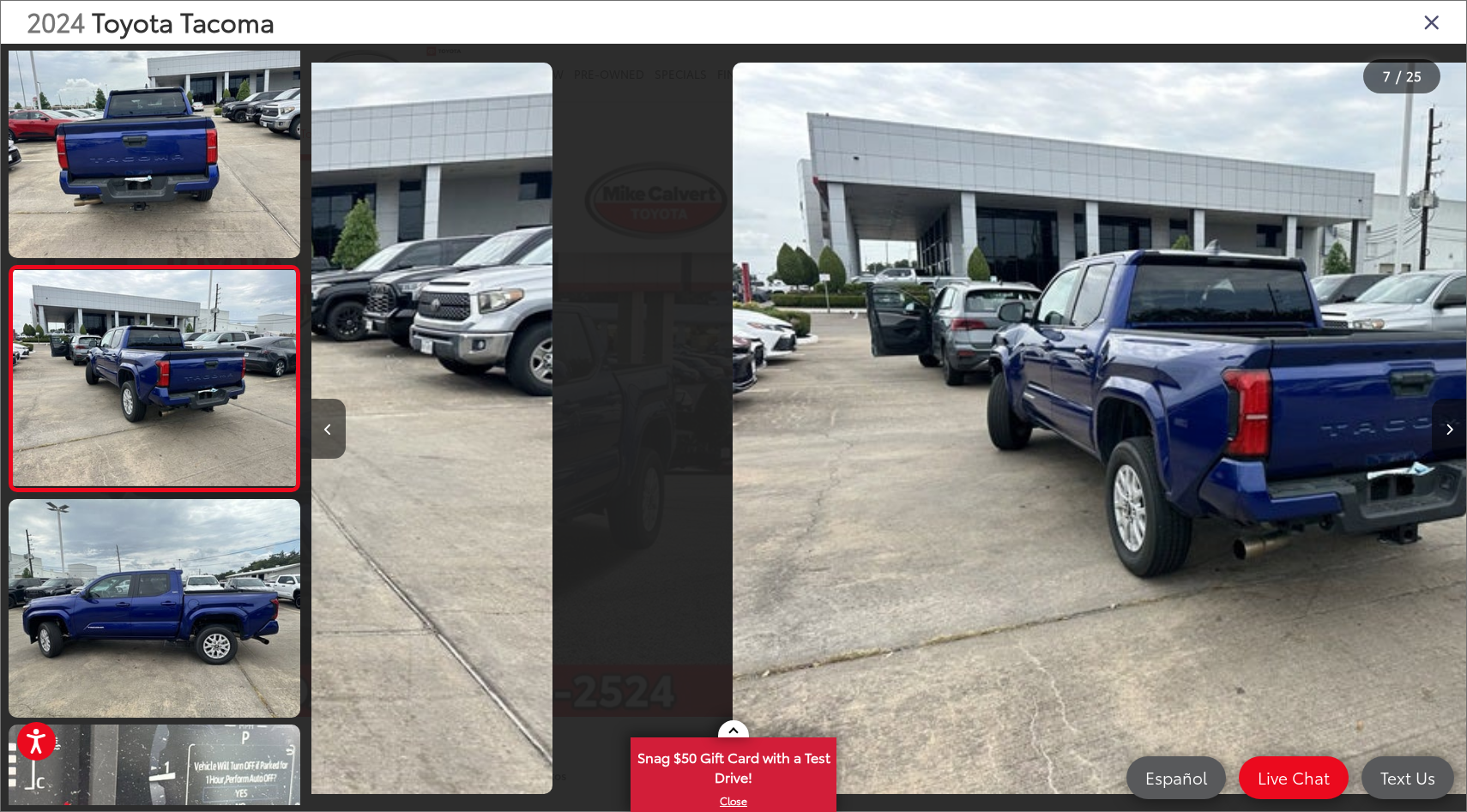
click at [1445, 425] on icon "Next image" at bounding box center [1449, 429] width 8 height 12
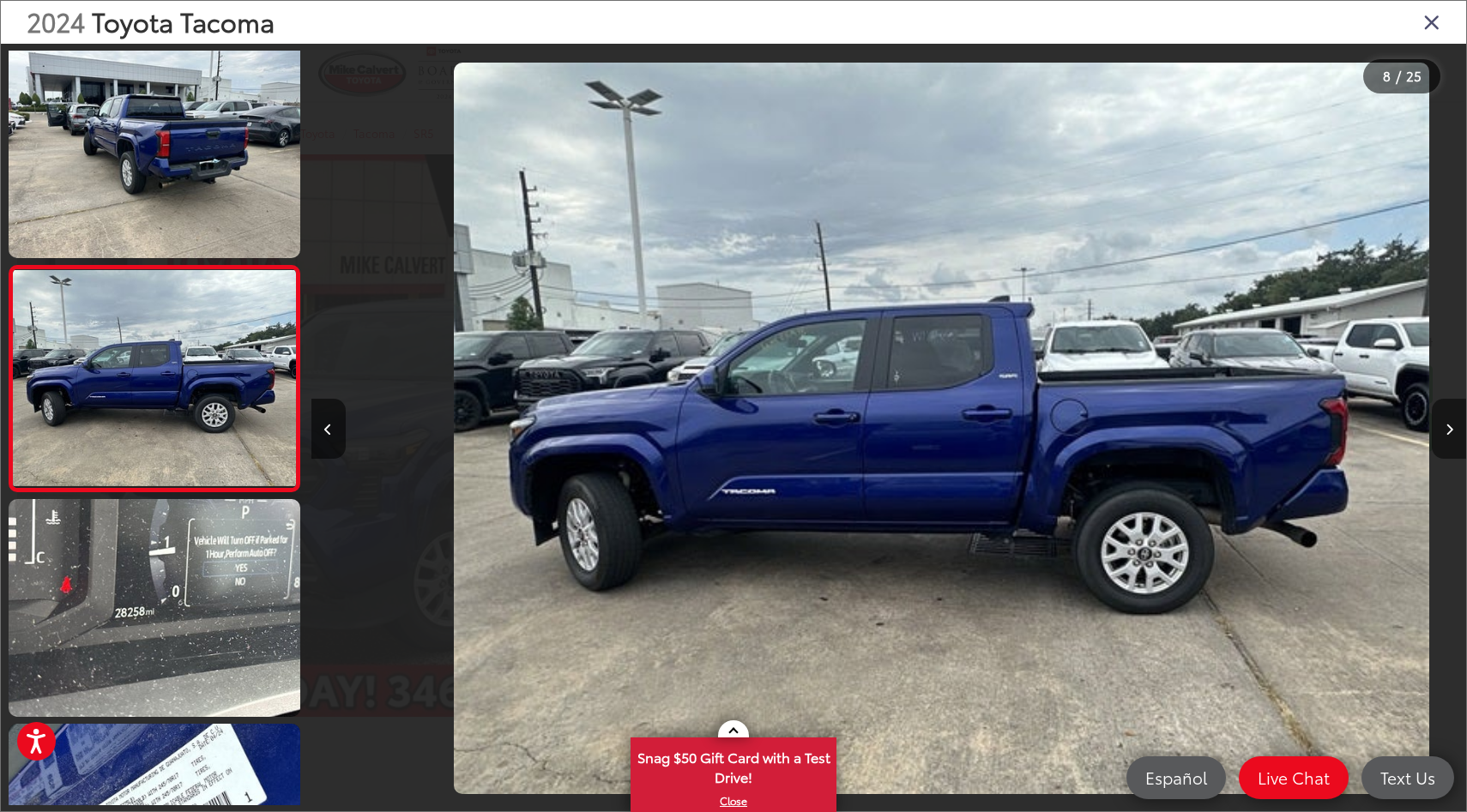
click at [1445, 425] on icon "Next image" at bounding box center [1449, 429] width 8 height 12
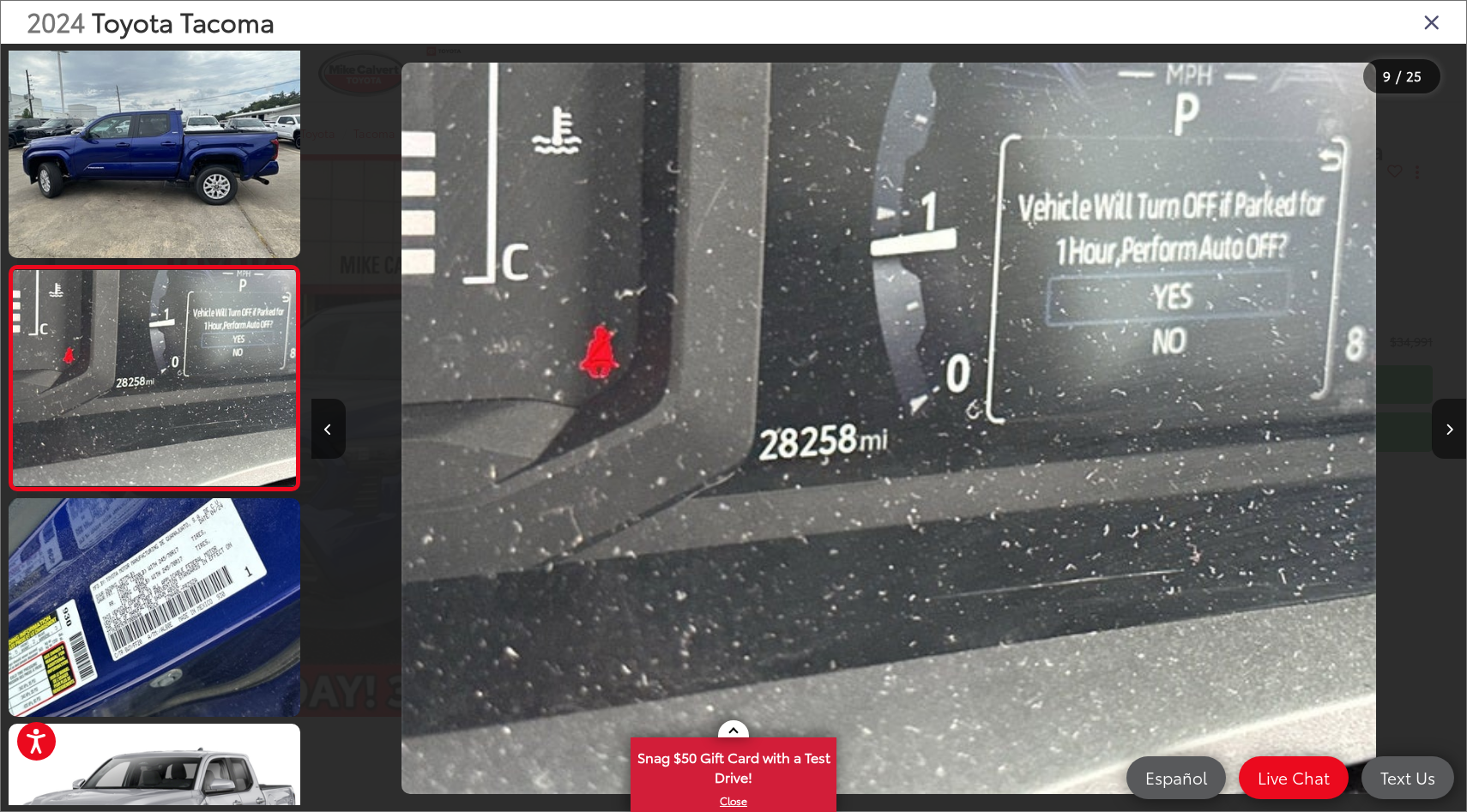
click at [1445, 425] on icon "Next image" at bounding box center [1449, 429] width 8 height 12
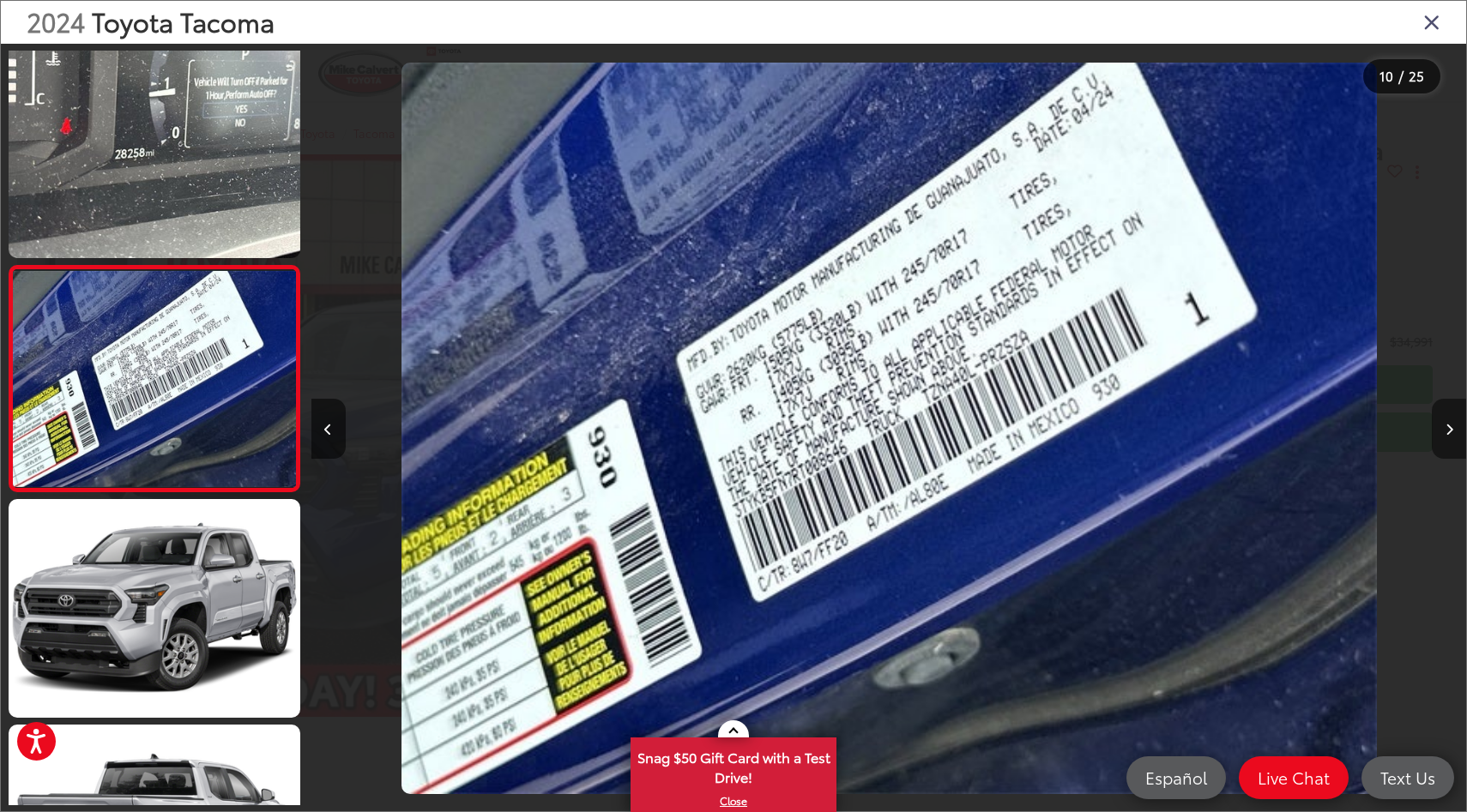
click at [1445, 425] on icon "Next image" at bounding box center [1449, 429] width 8 height 12
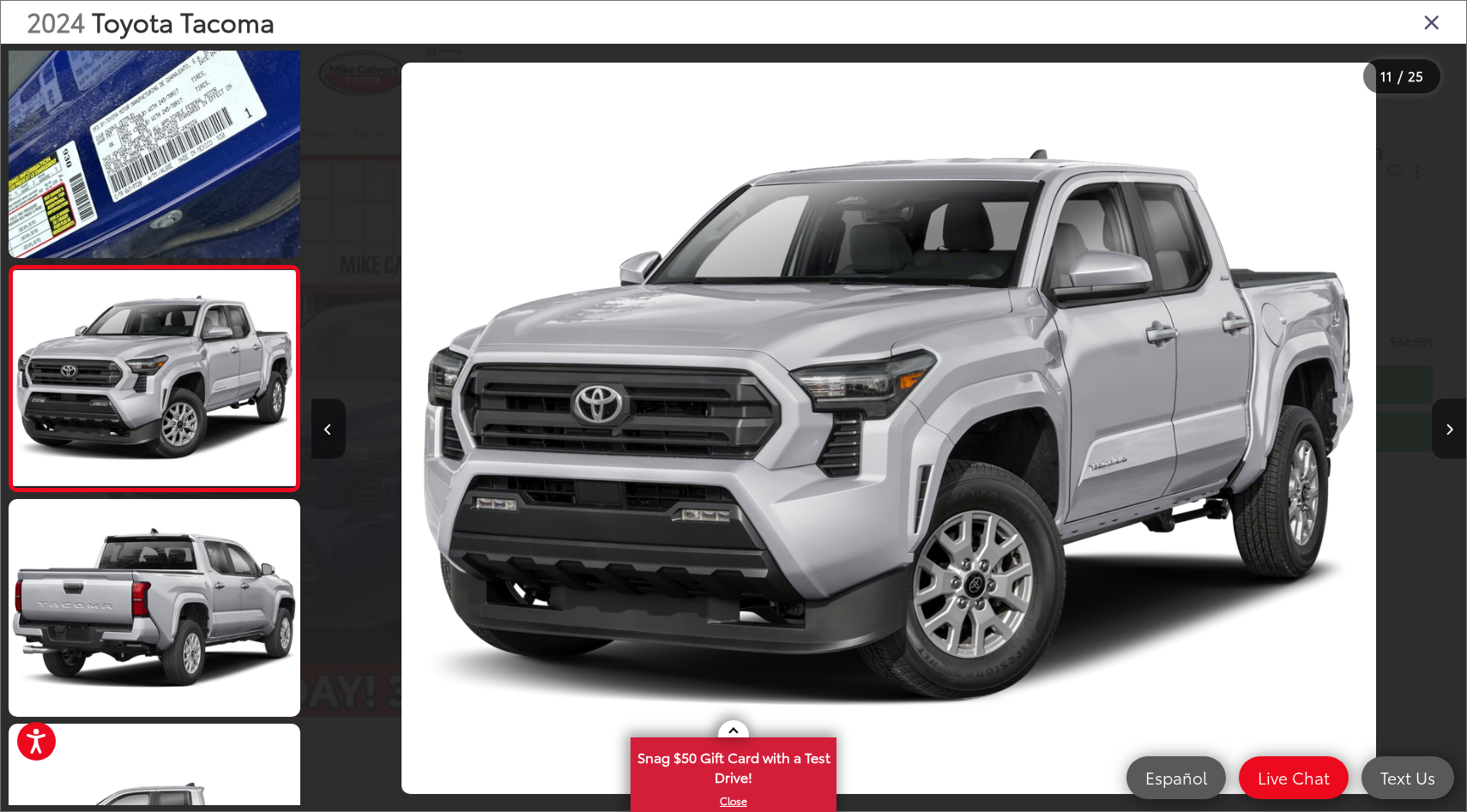
click at [1445, 425] on icon "Next image" at bounding box center [1449, 429] width 8 height 12
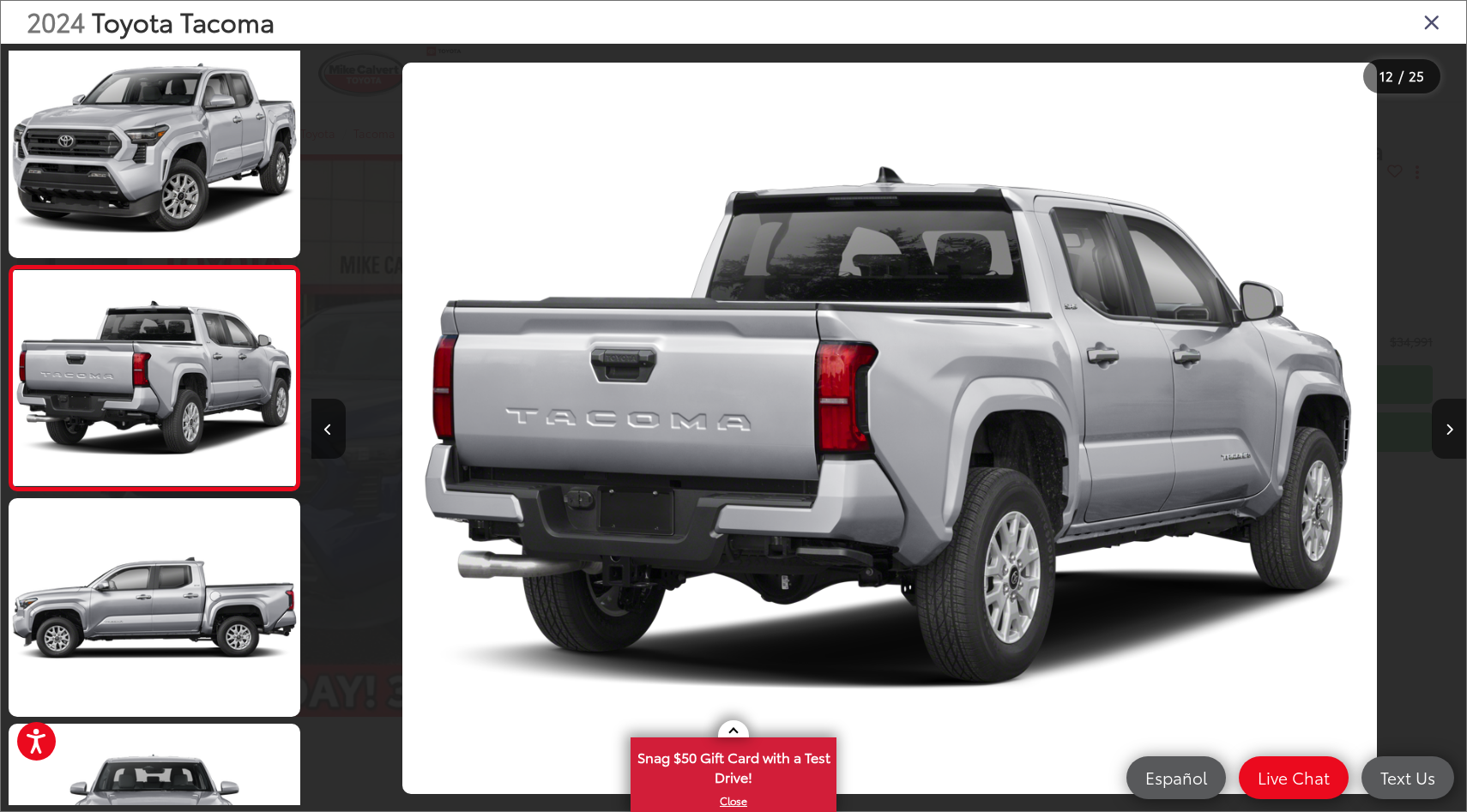
click at [1445, 425] on icon "Next image" at bounding box center [1449, 429] width 8 height 12
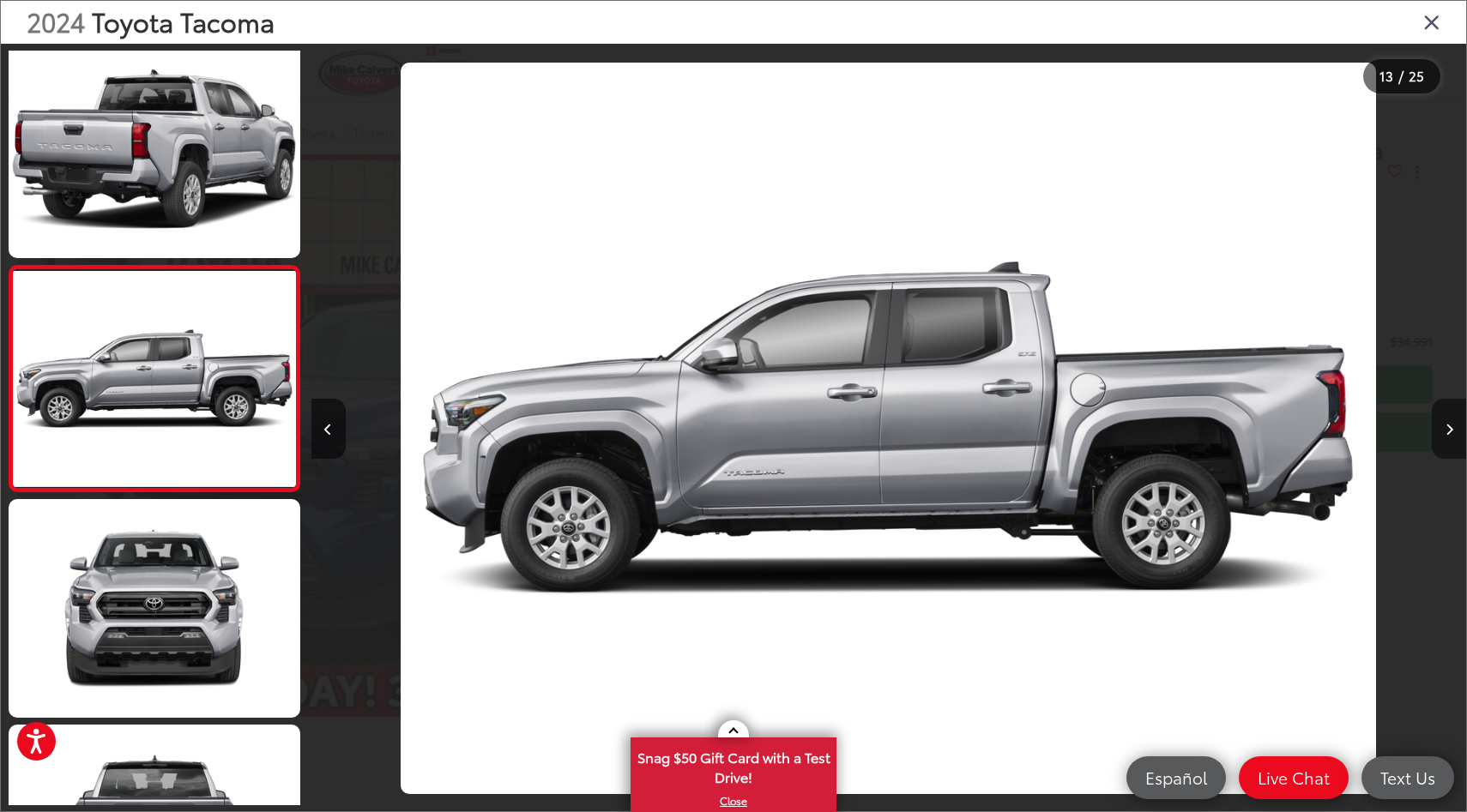
click at [1445, 425] on icon "Next image" at bounding box center [1449, 429] width 8 height 12
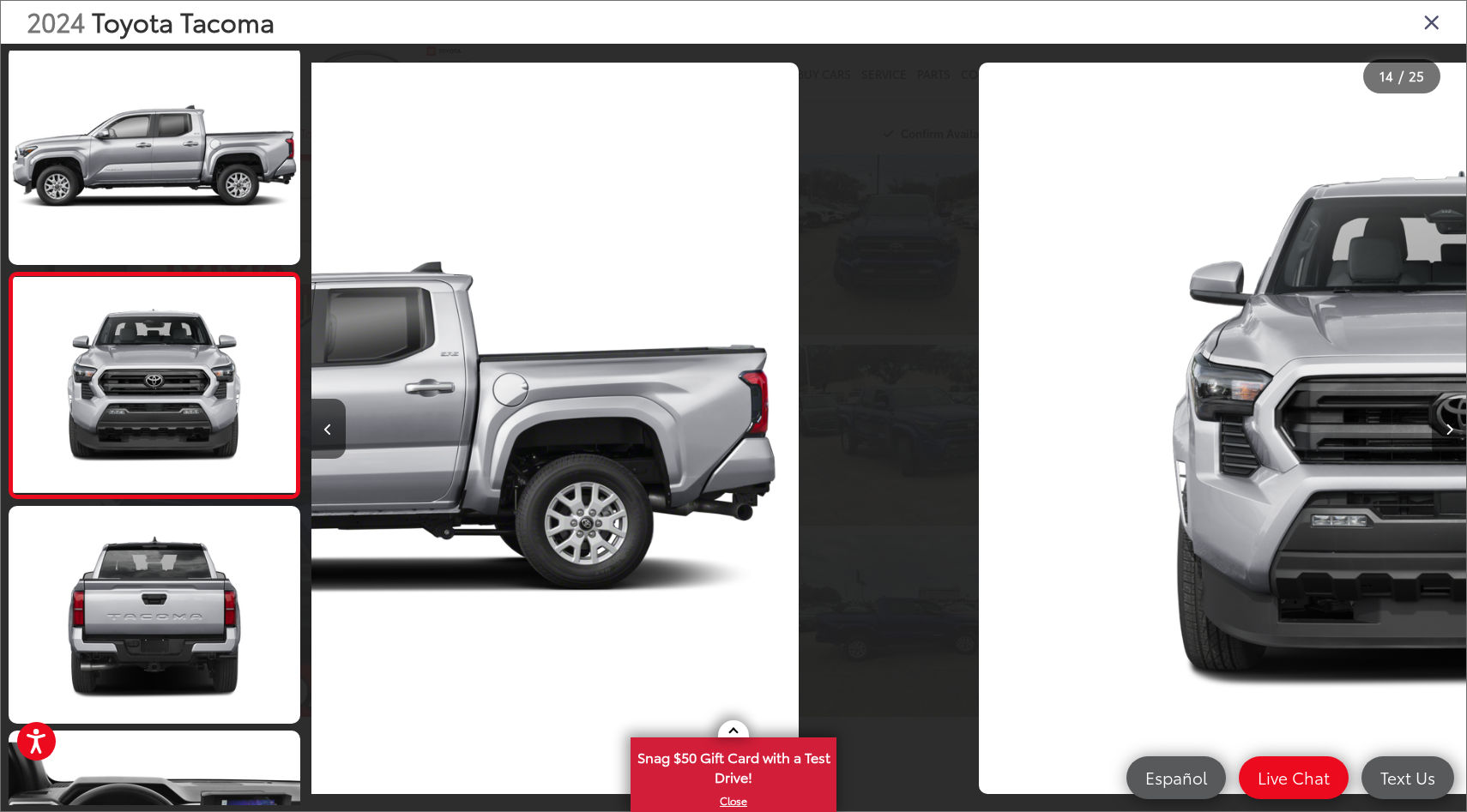
click at [1445, 425] on icon "Next image" at bounding box center [1449, 429] width 8 height 12
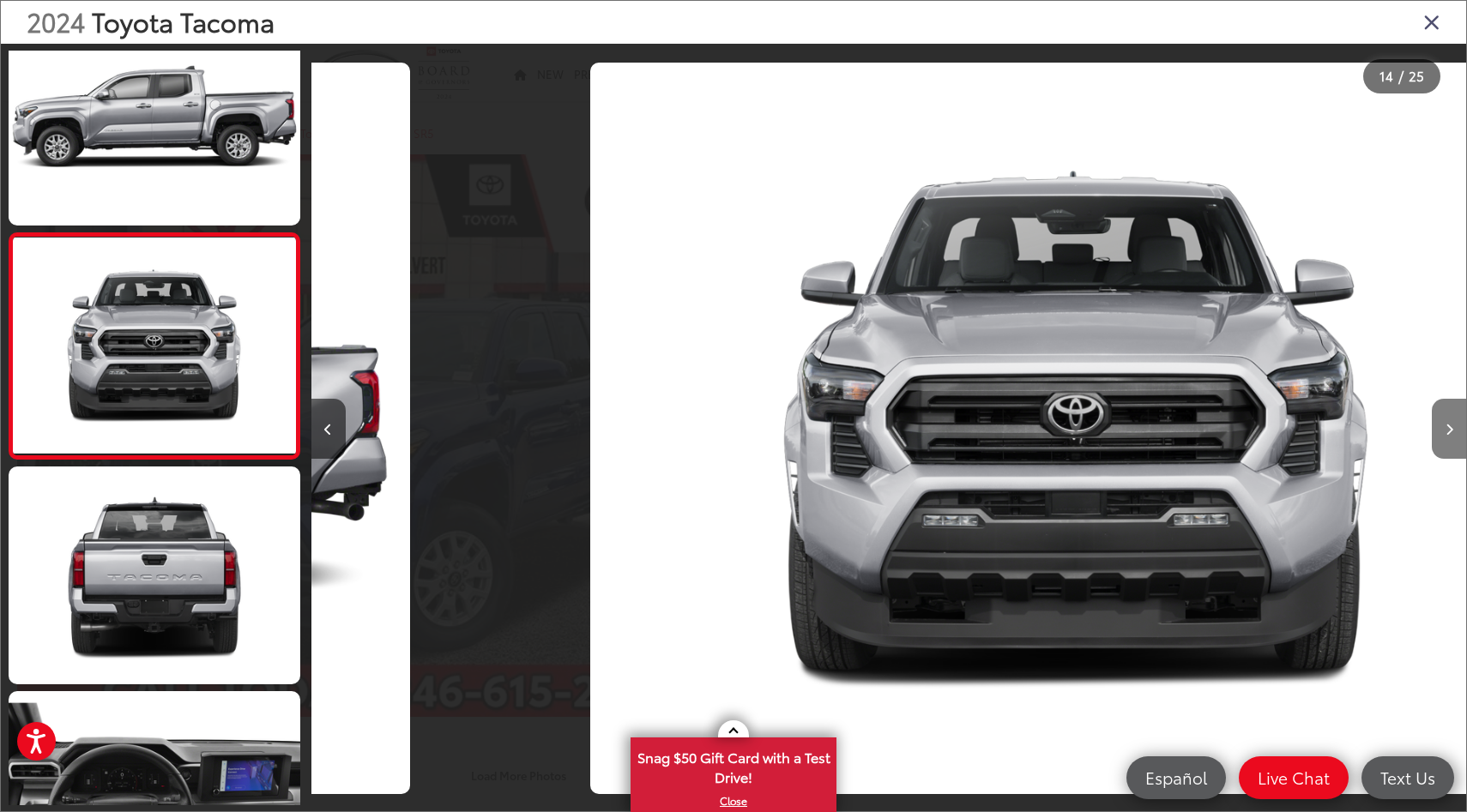
click at [1445, 425] on icon "Next image" at bounding box center [1449, 429] width 8 height 12
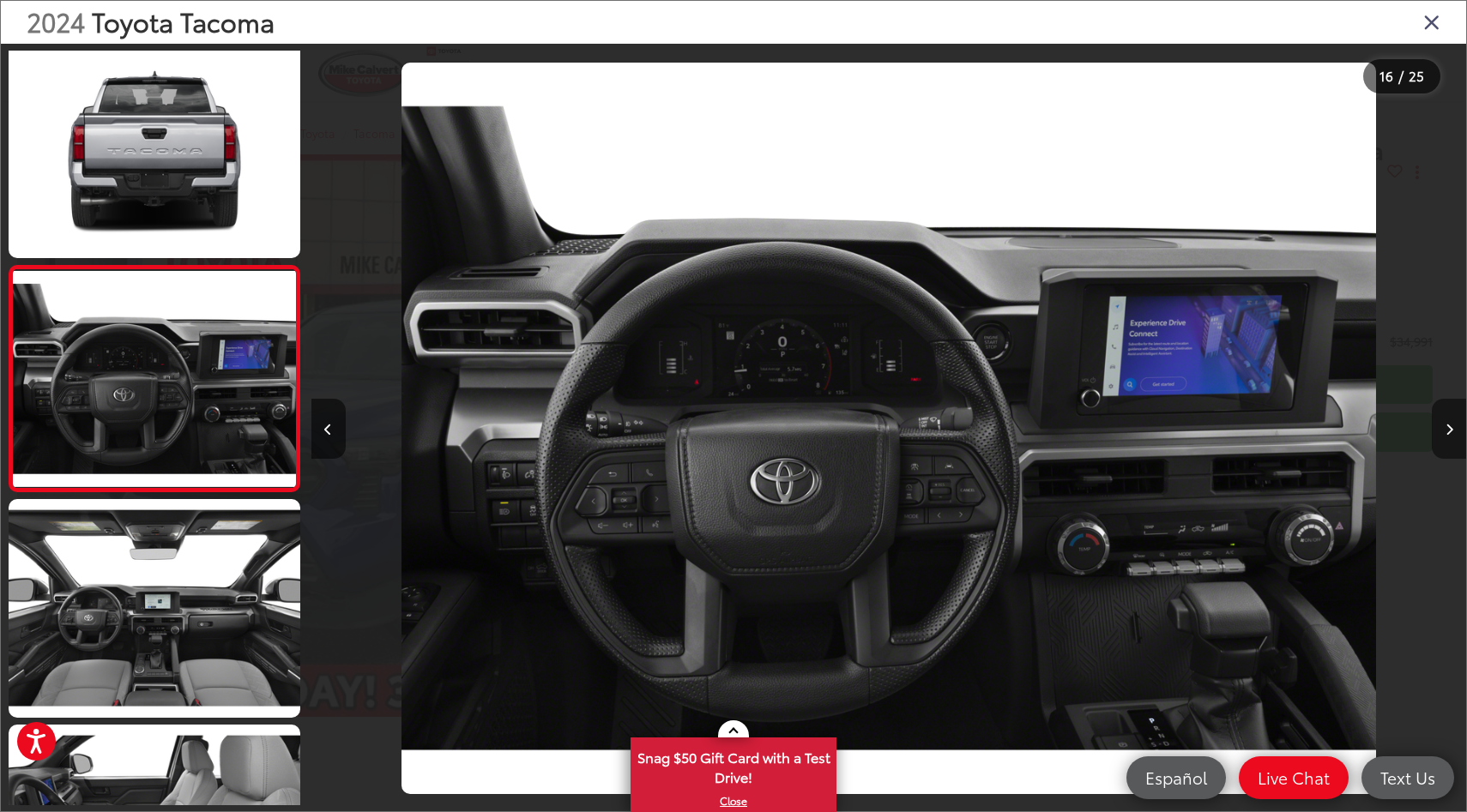
click at [1445, 425] on icon "Next image" at bounding box center [1449, 429] width 8 height 12
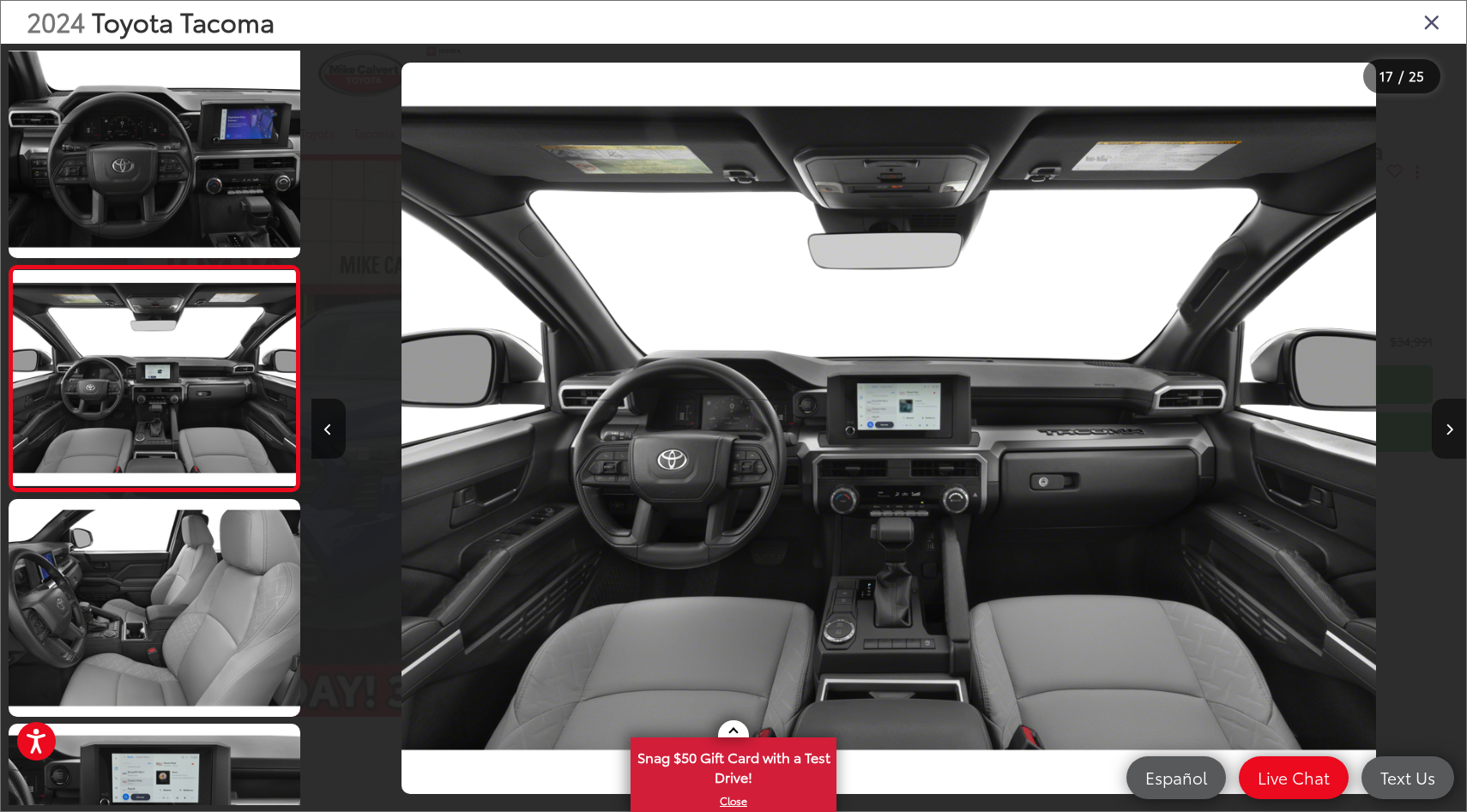
click at [1445, 425] on icon "Next image" at bounding box center [1449, 429] width 8 height 12
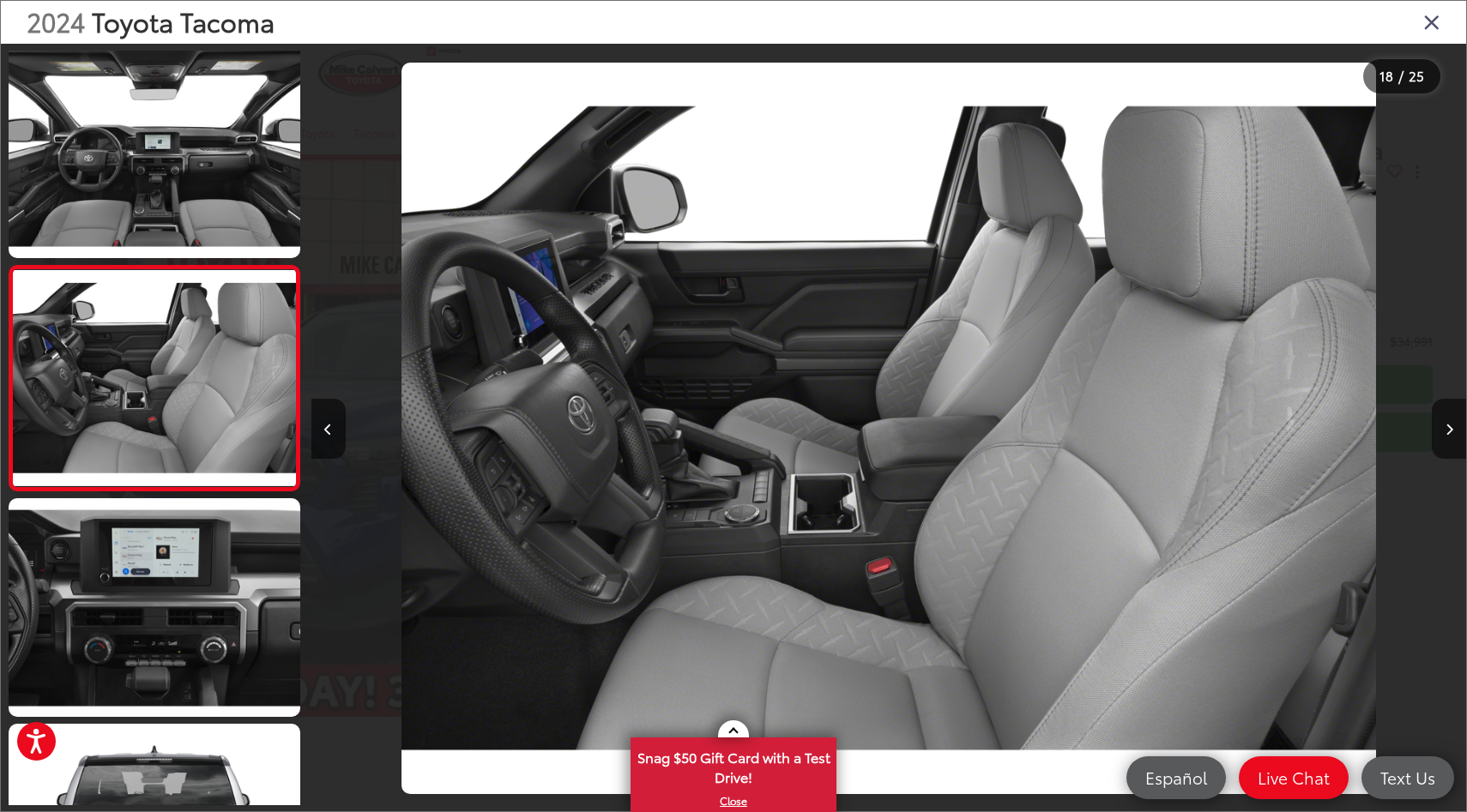
click at [1427, 15] on icon "Close gallery" at bounding box center [1431, 22] width 17 height 23
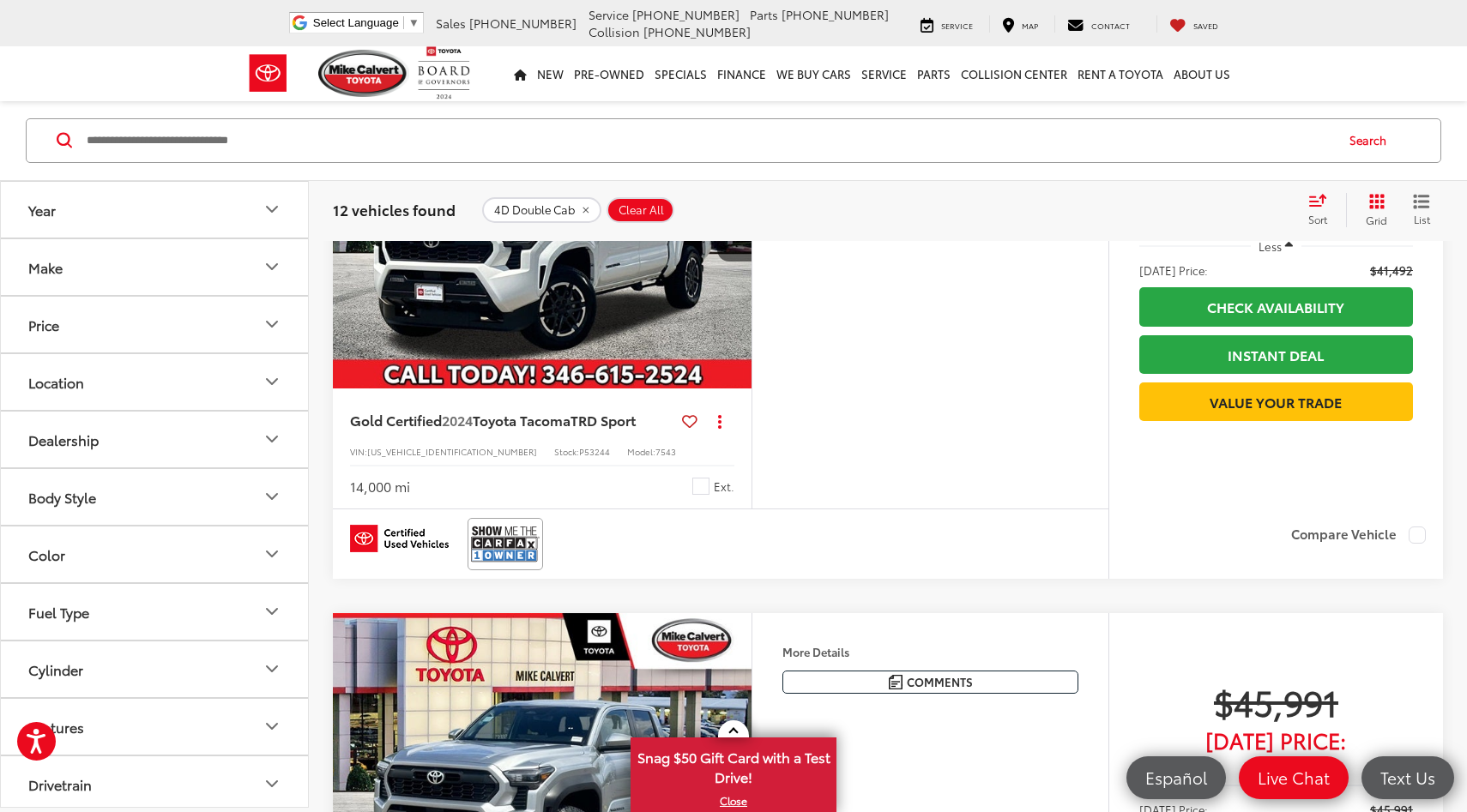
scroll to position [4566, 0]
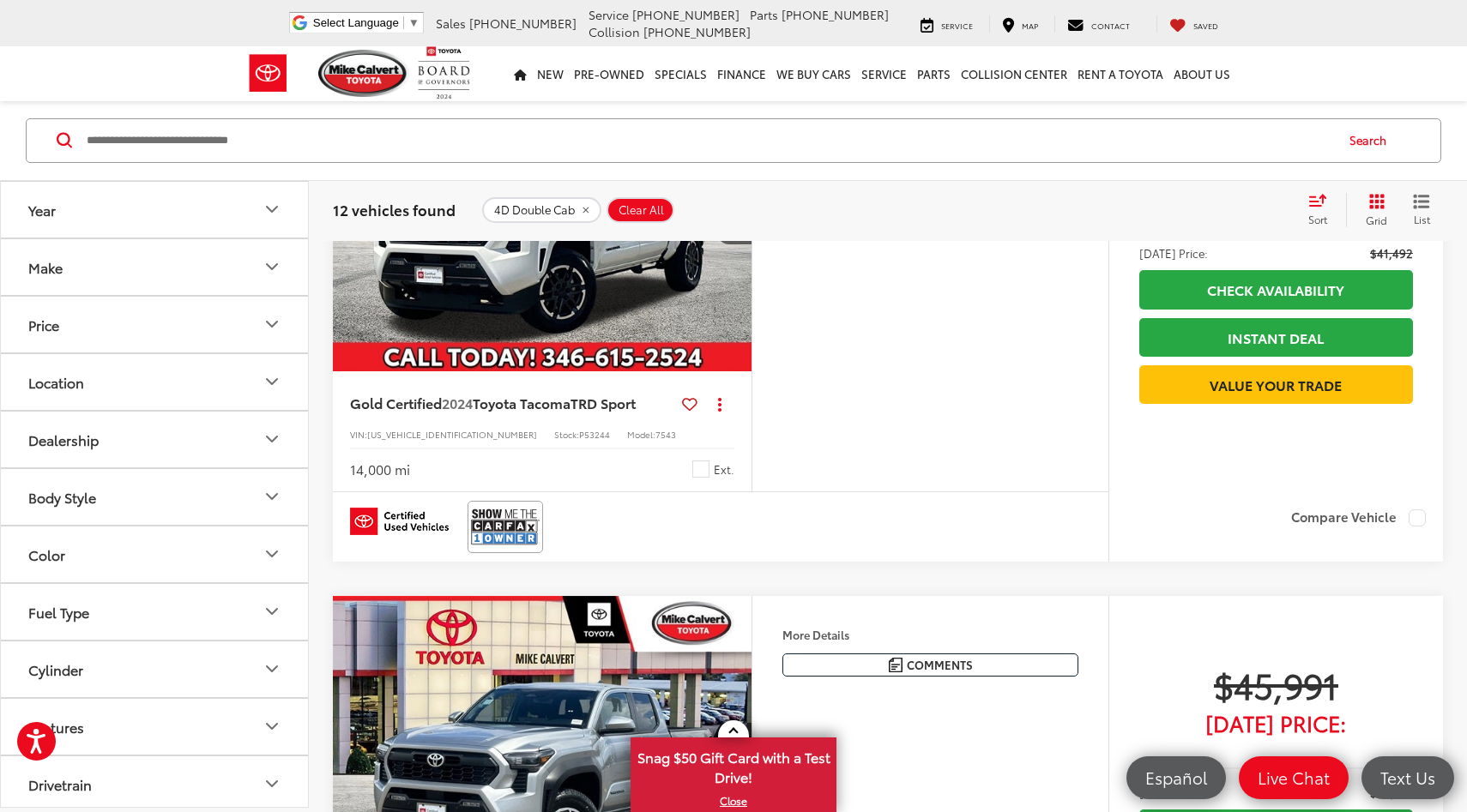
click at [514, 372] on img "2024 Toyota Tacoma TRD Sport 0" at bounding box center [543, 215] width 422 height 316
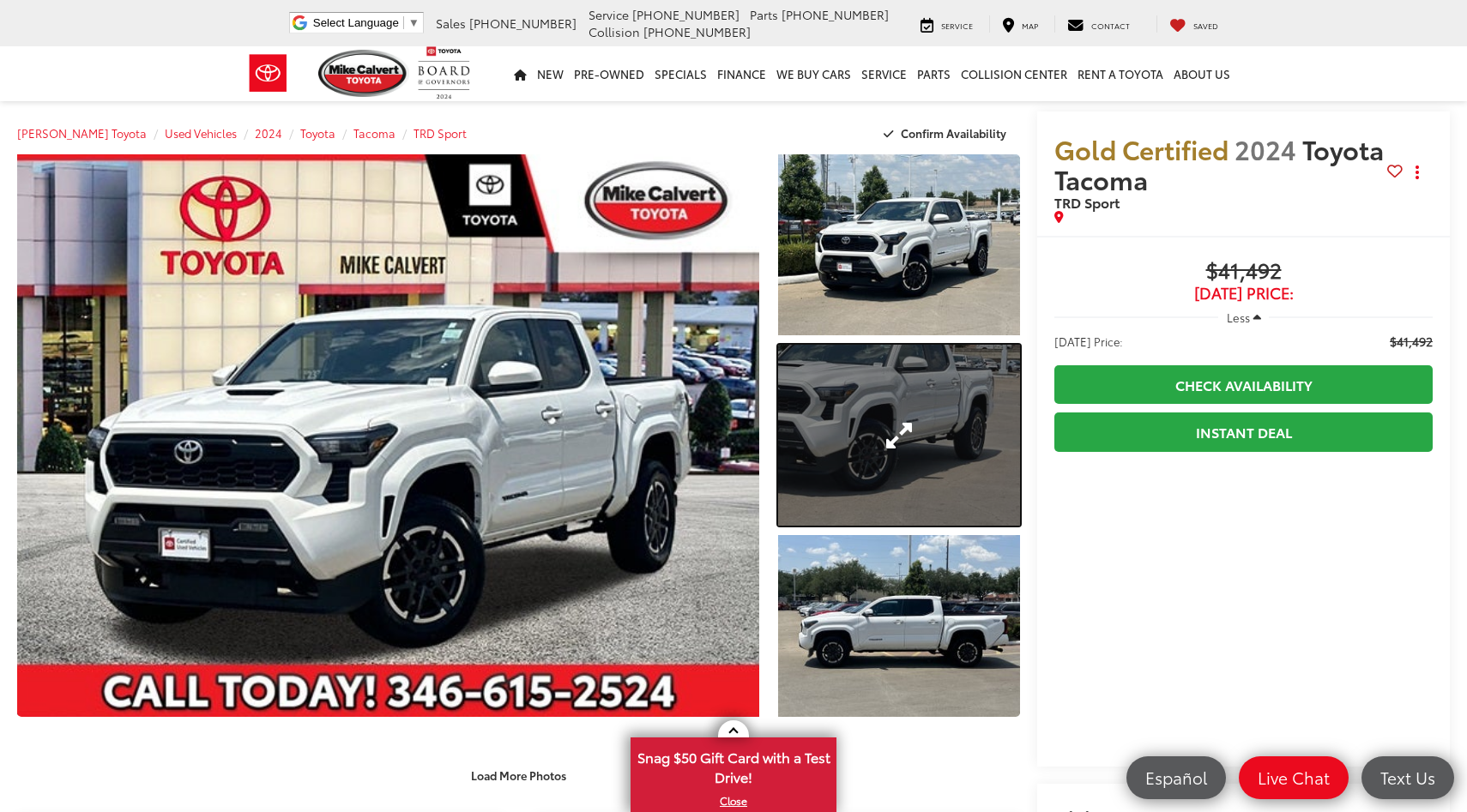
click at [912, 432] on link "Expand Photo 2" at bounding box center [899, 435] width 242 height 181
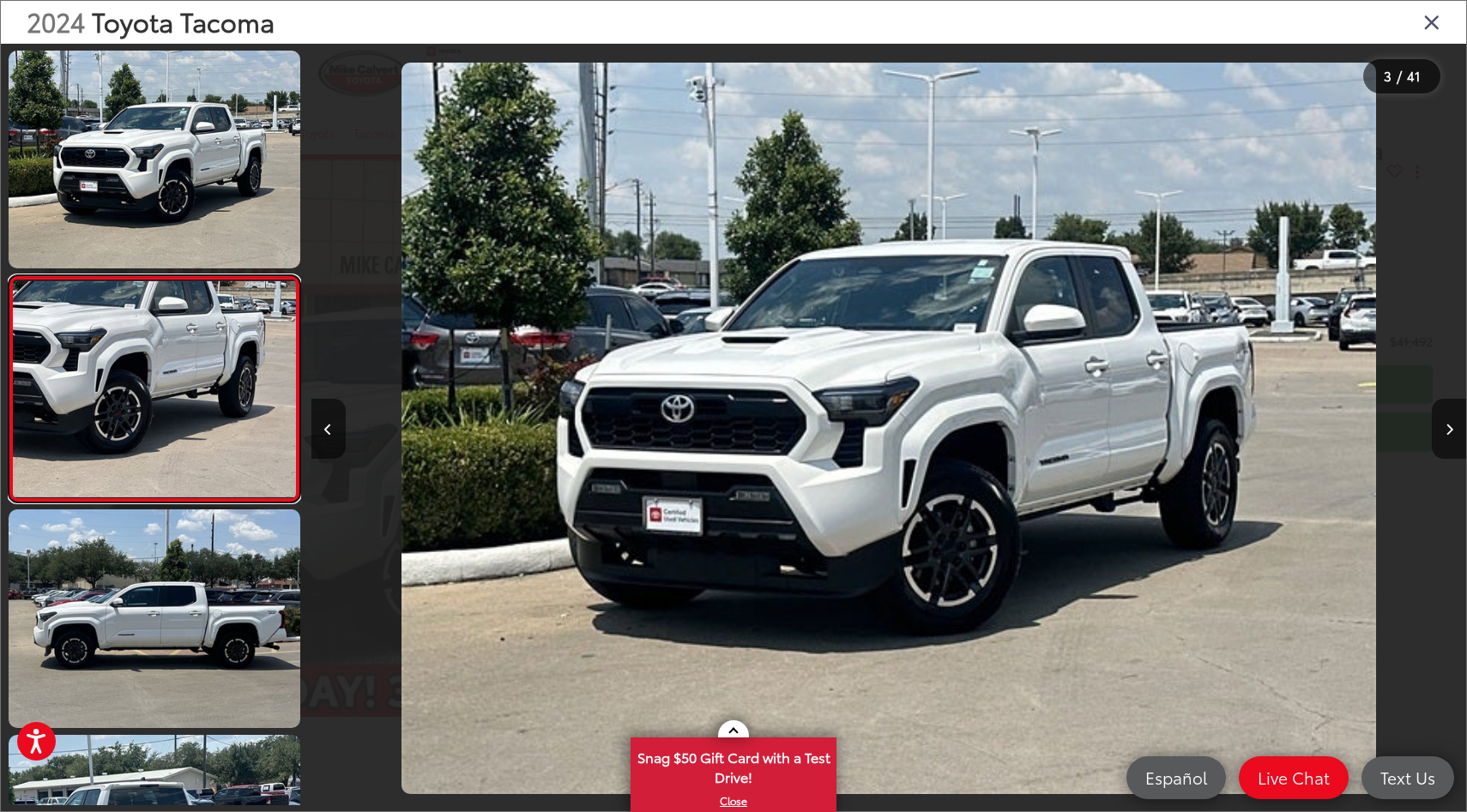
scroll to position [236, 0]
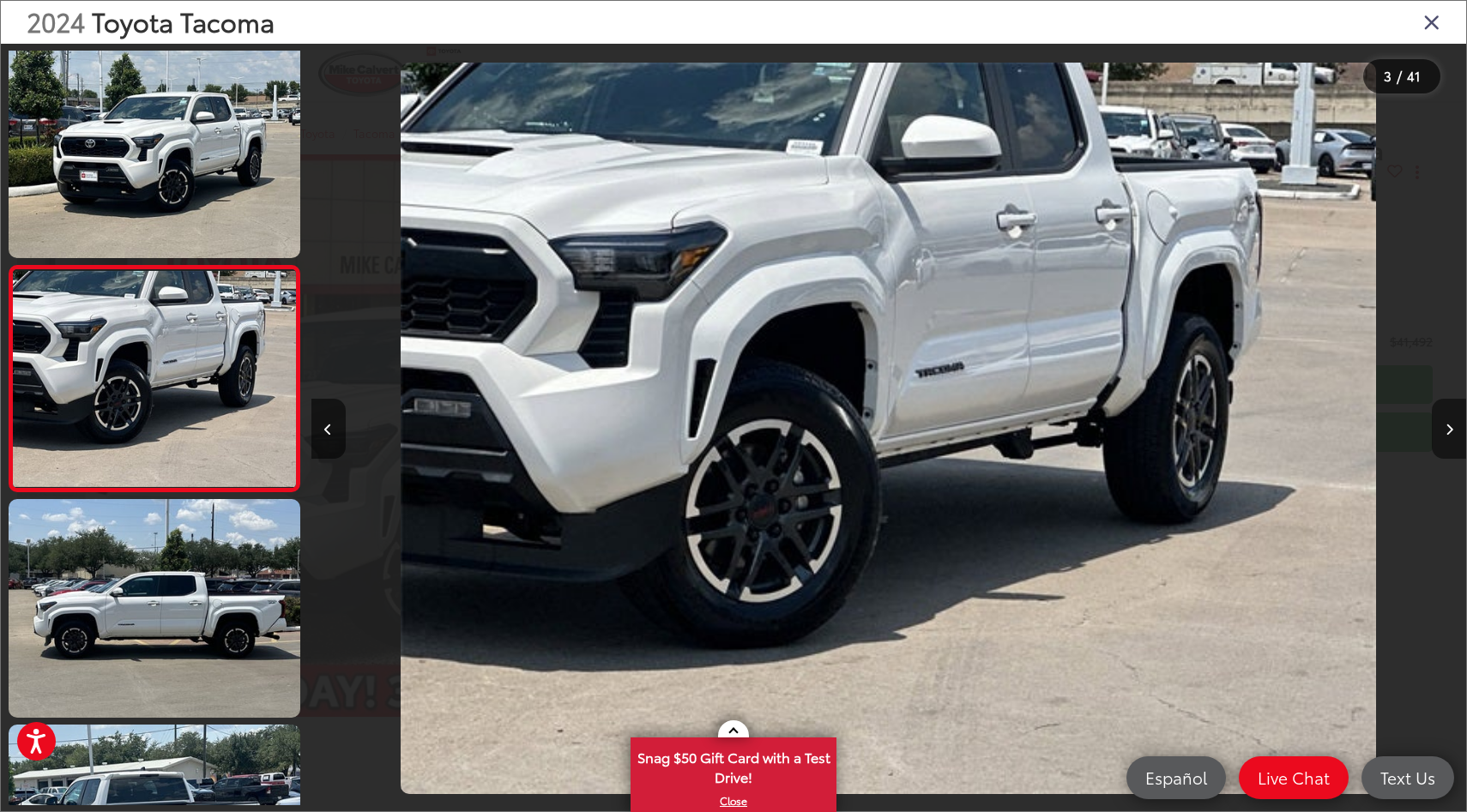
click at [1440, 418] on button "Next image" at bounding box center [1448, 429] width 34 height 60
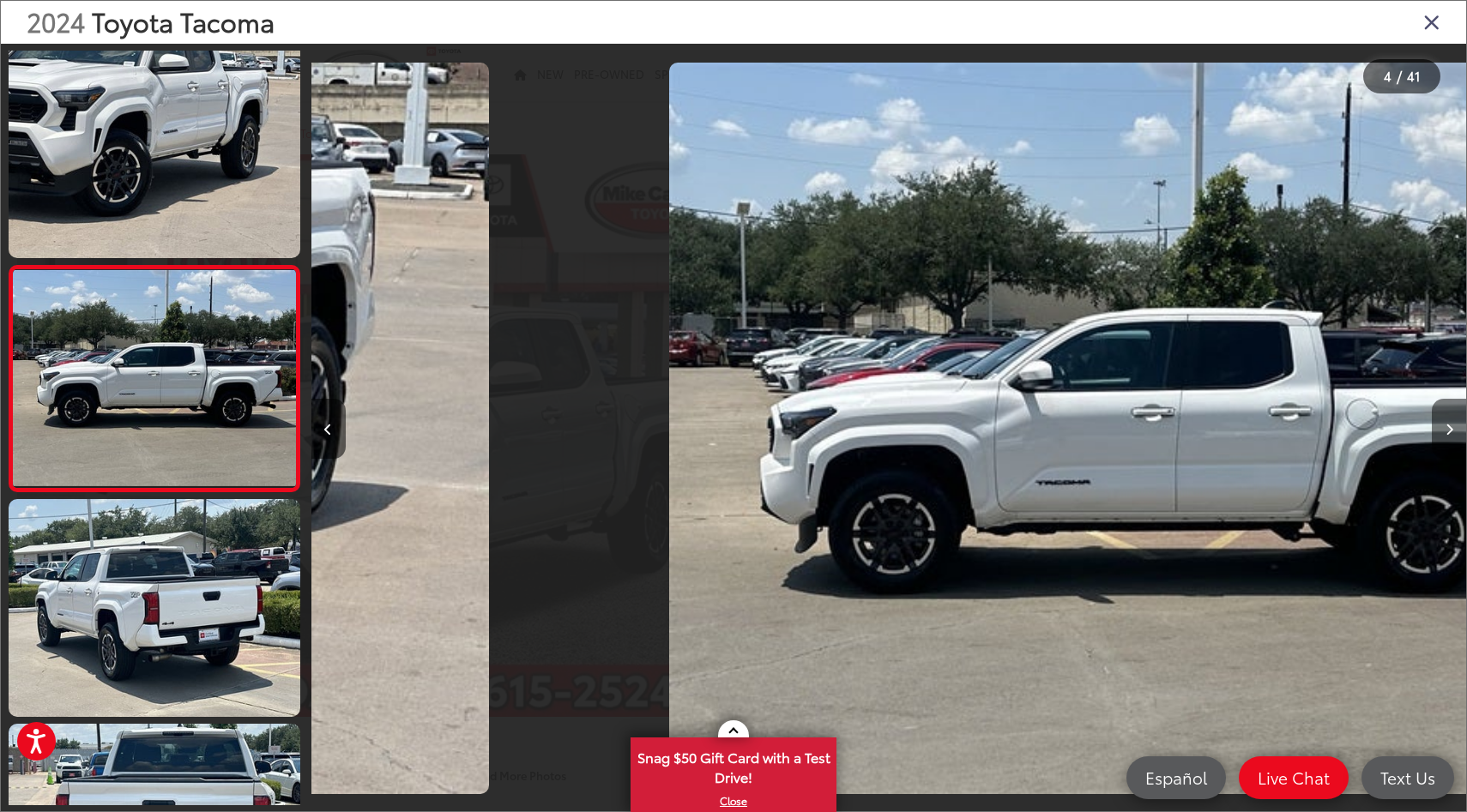
scroll to position [0, 3444]
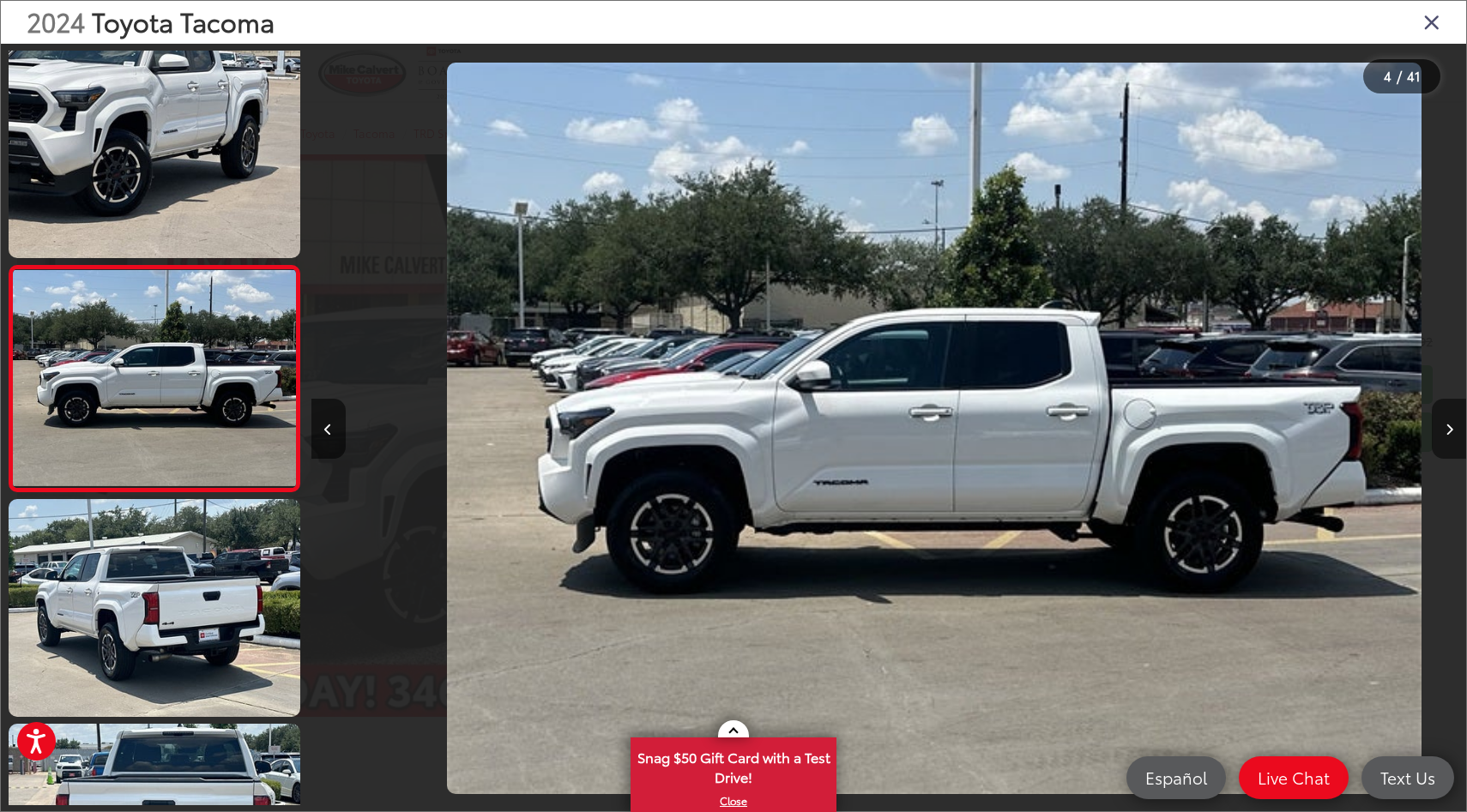
click at [1440, 418] on button "Next image" at bounding box center [1448, 429] width 34 height 60
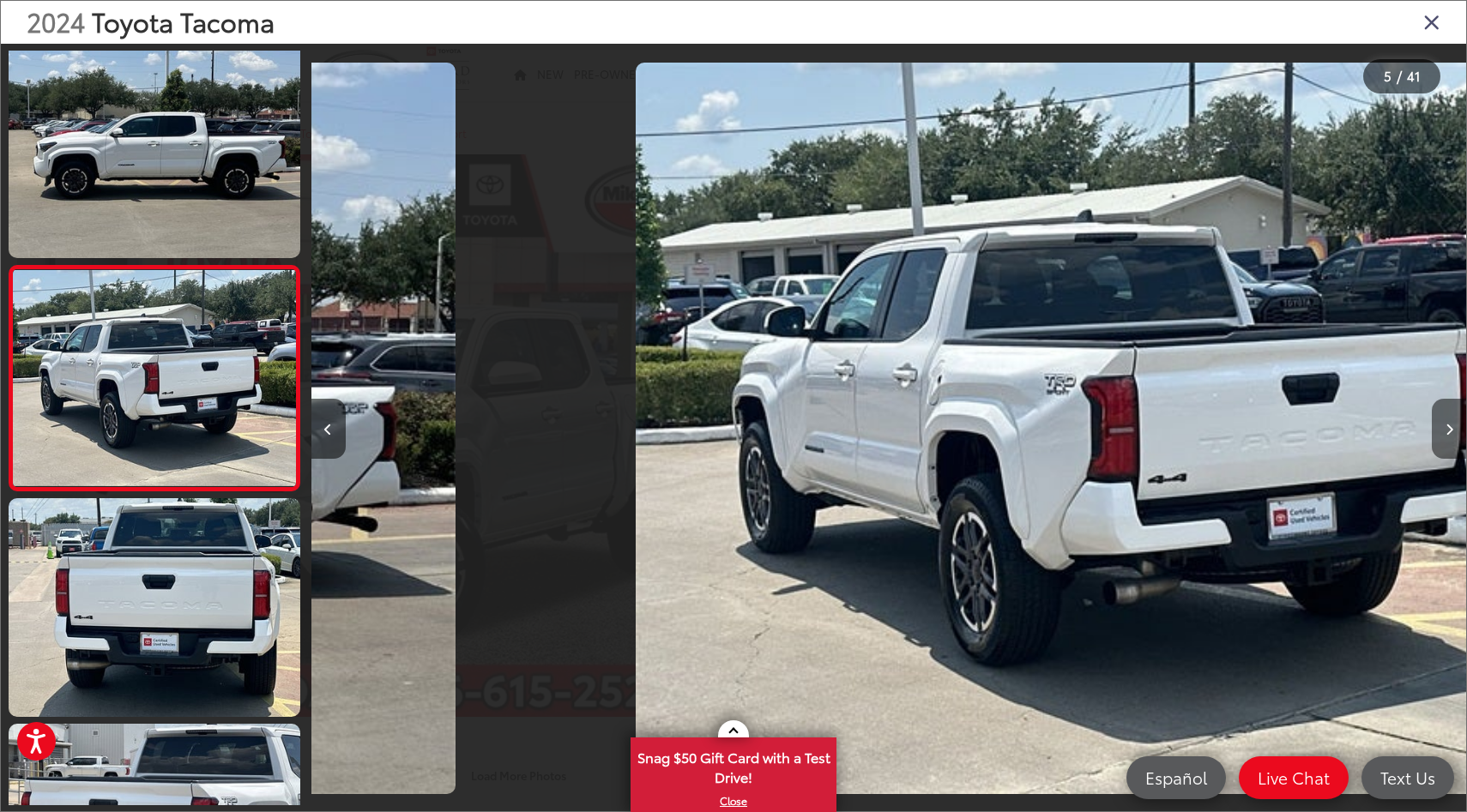
scroll to position [0, 4608]
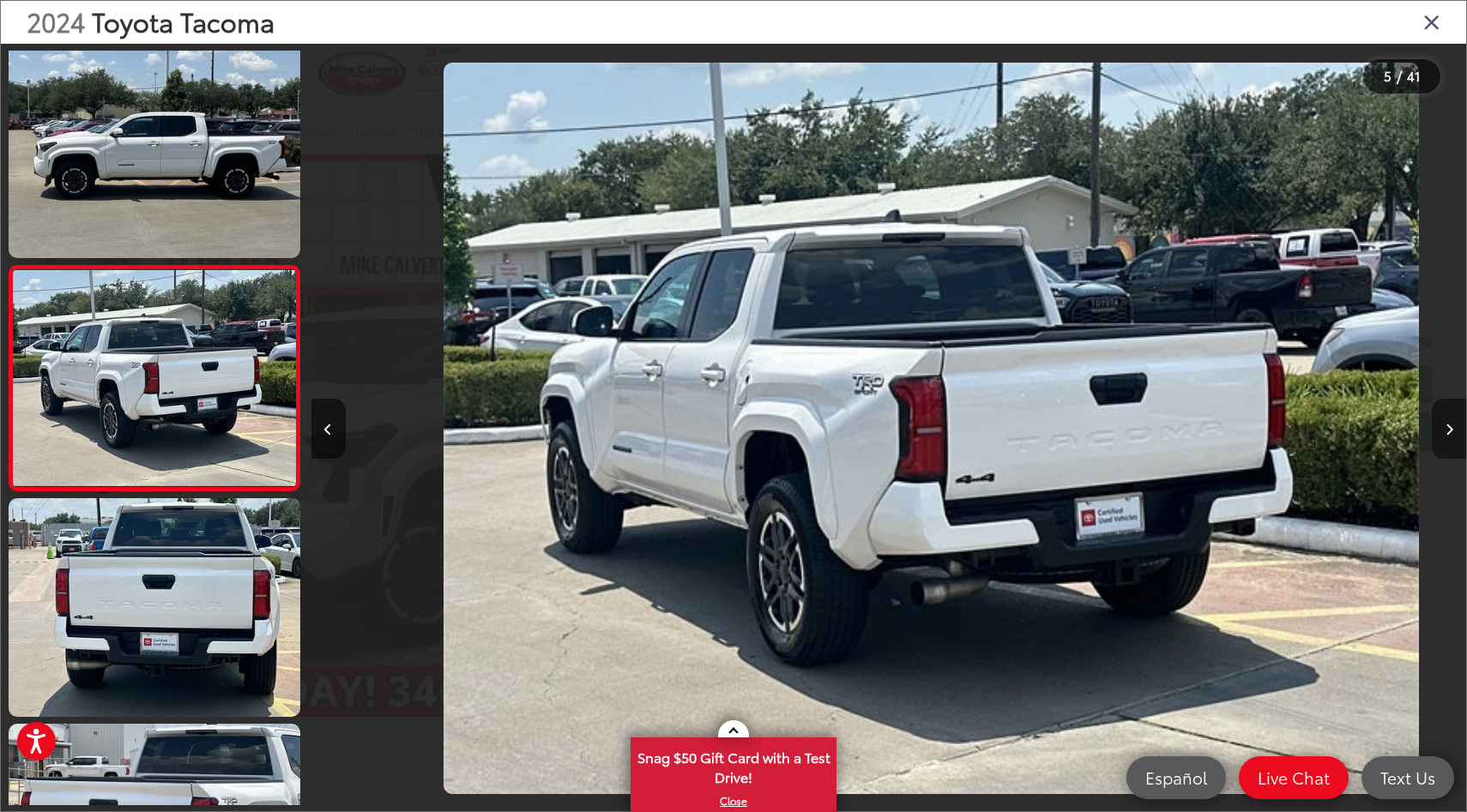
click at [1440, 418] on button "Next image" at bounding box center [1448, 429] width 34 height 60
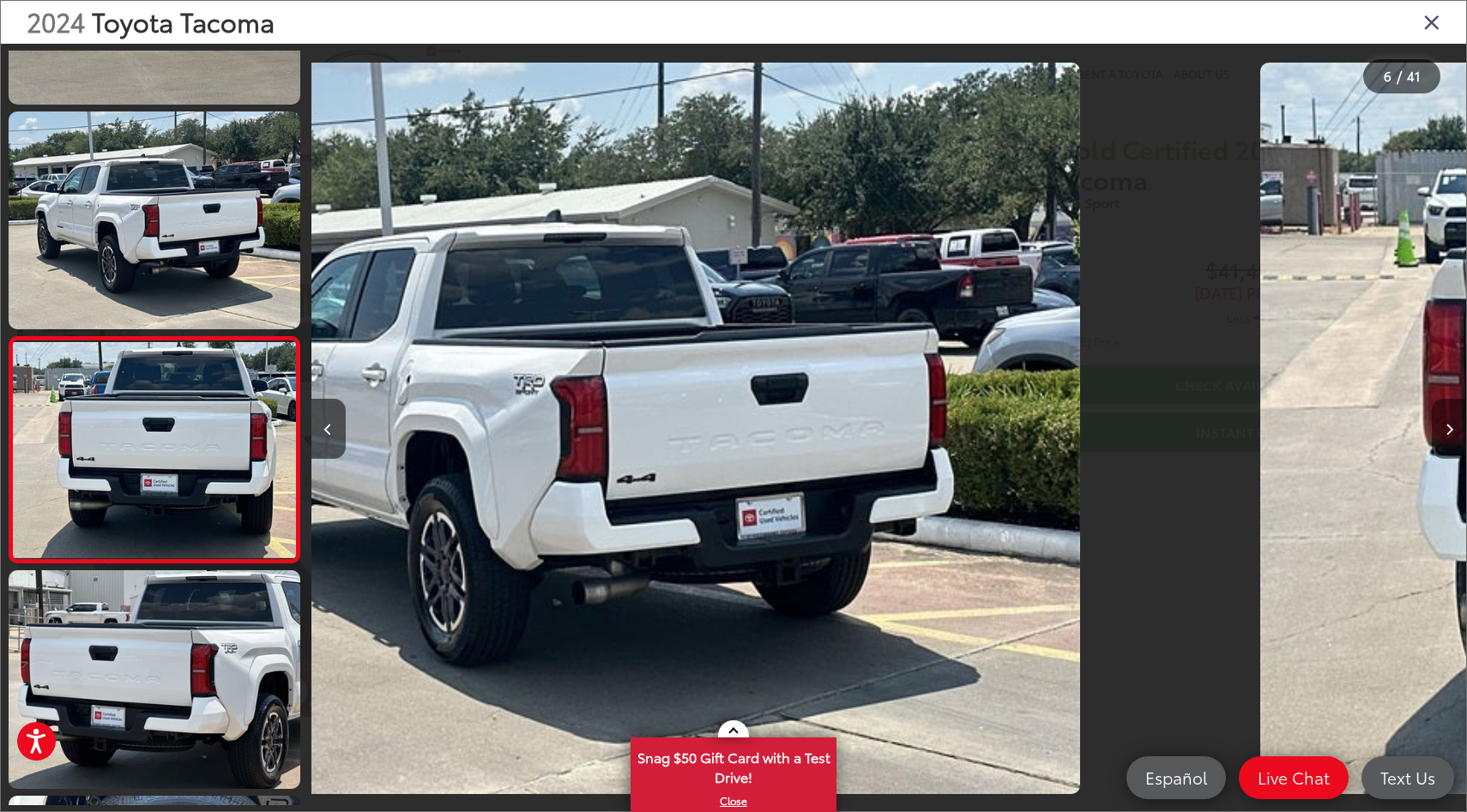
scroll to position [912, 0]
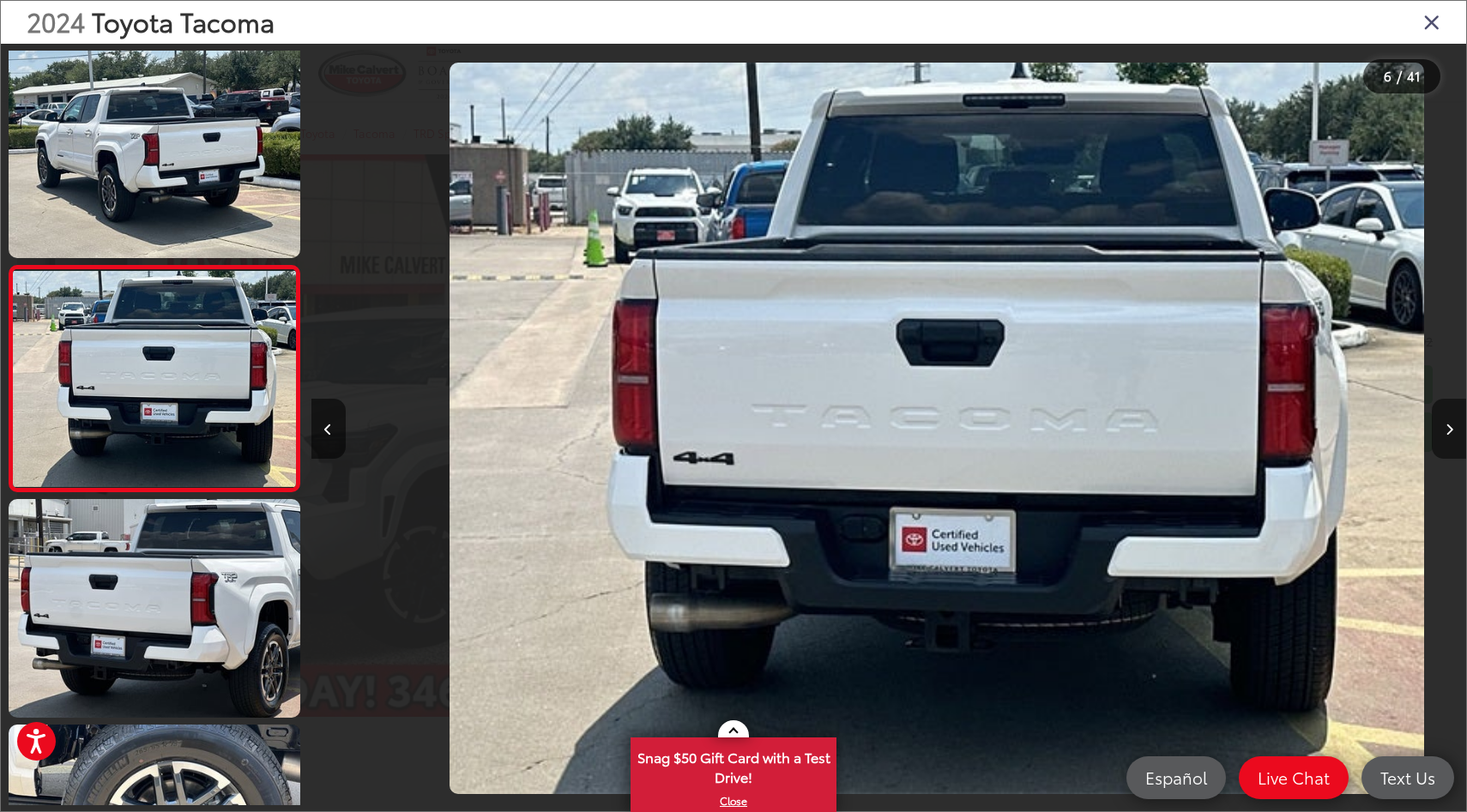
click at [1440, 418] on button "Next image" at bounding box center [1448, 429] width 34 height 60
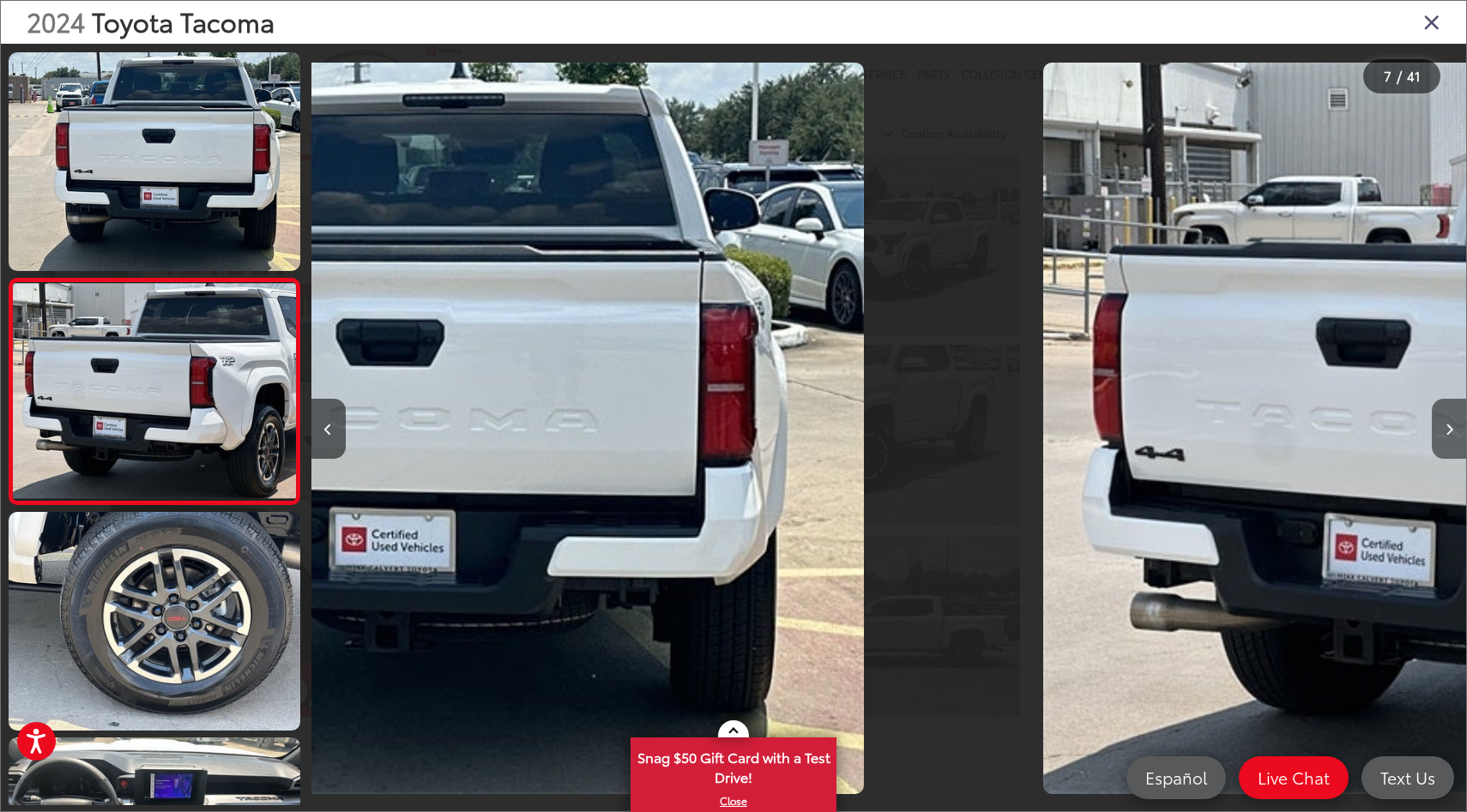
scroll to position [1138, 0]
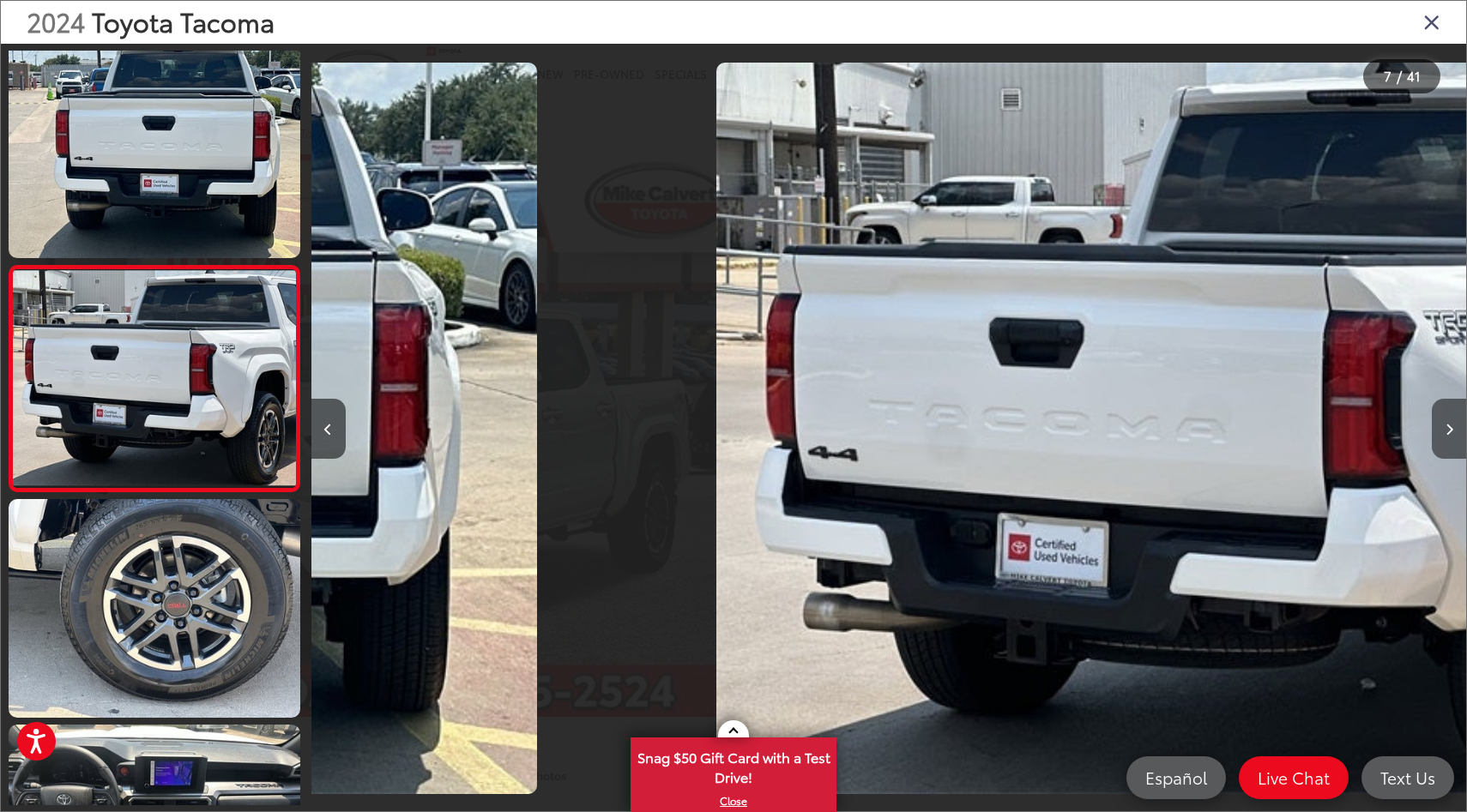
click at [1440, 418] on button "Next image" at bounding box center [1448, 429] width 34 height 60
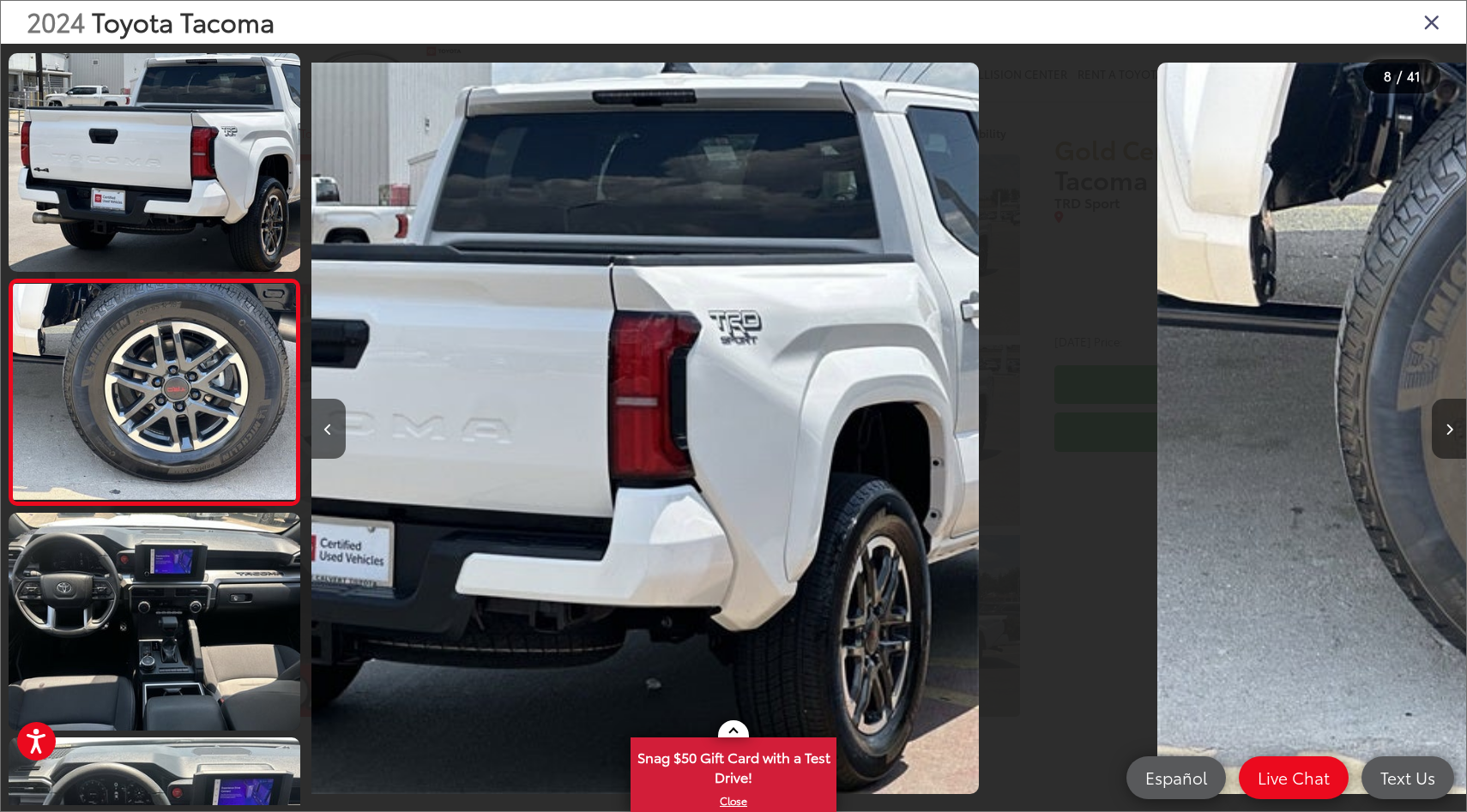
scroll to position [0, 0]
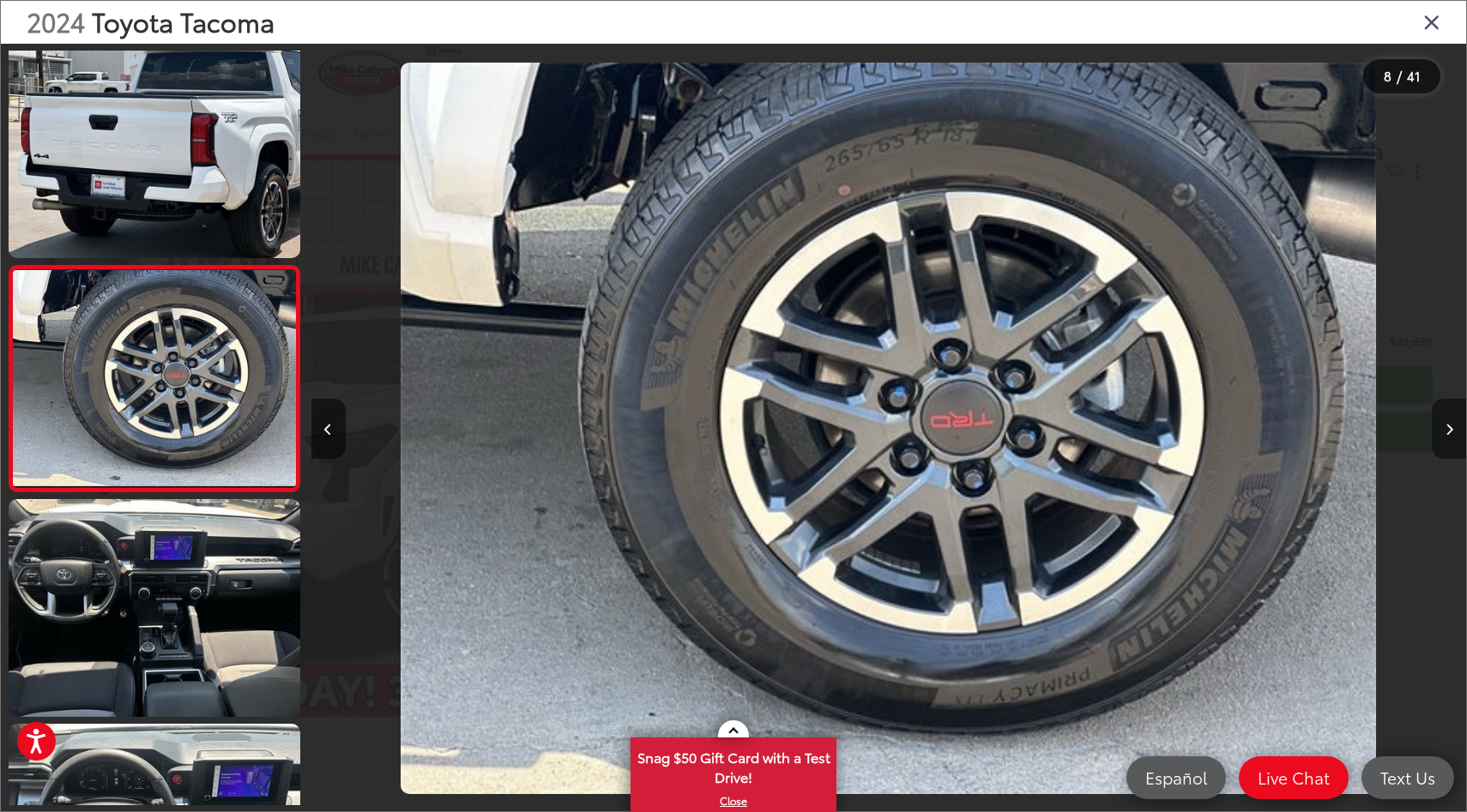
click at [1440, 418] on button "Next image" at bounding box center [1448, 429] width 34 height 60
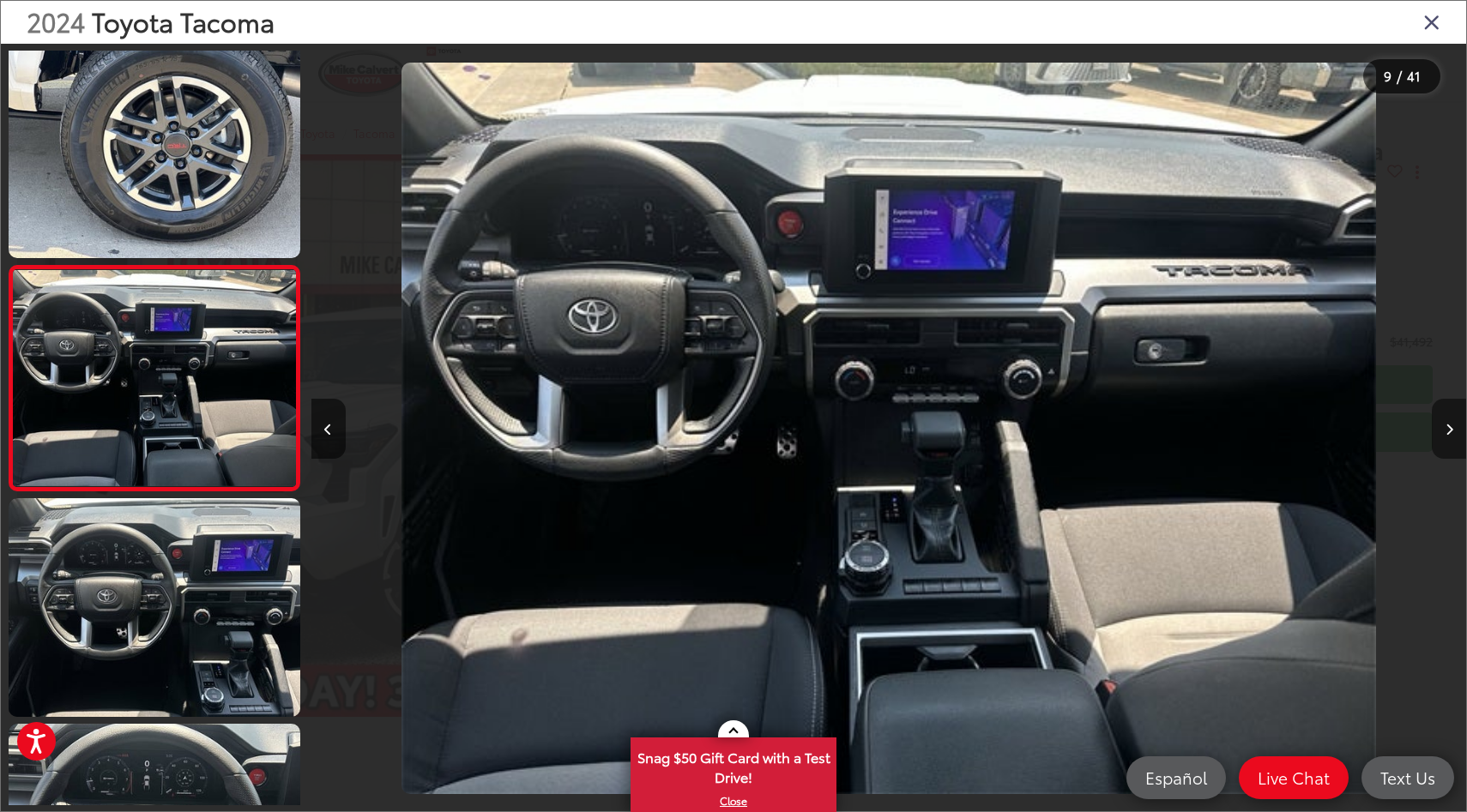
click at [1440, 418] on button "Next image" at bounding box center [1448, 429] width 34 height 60
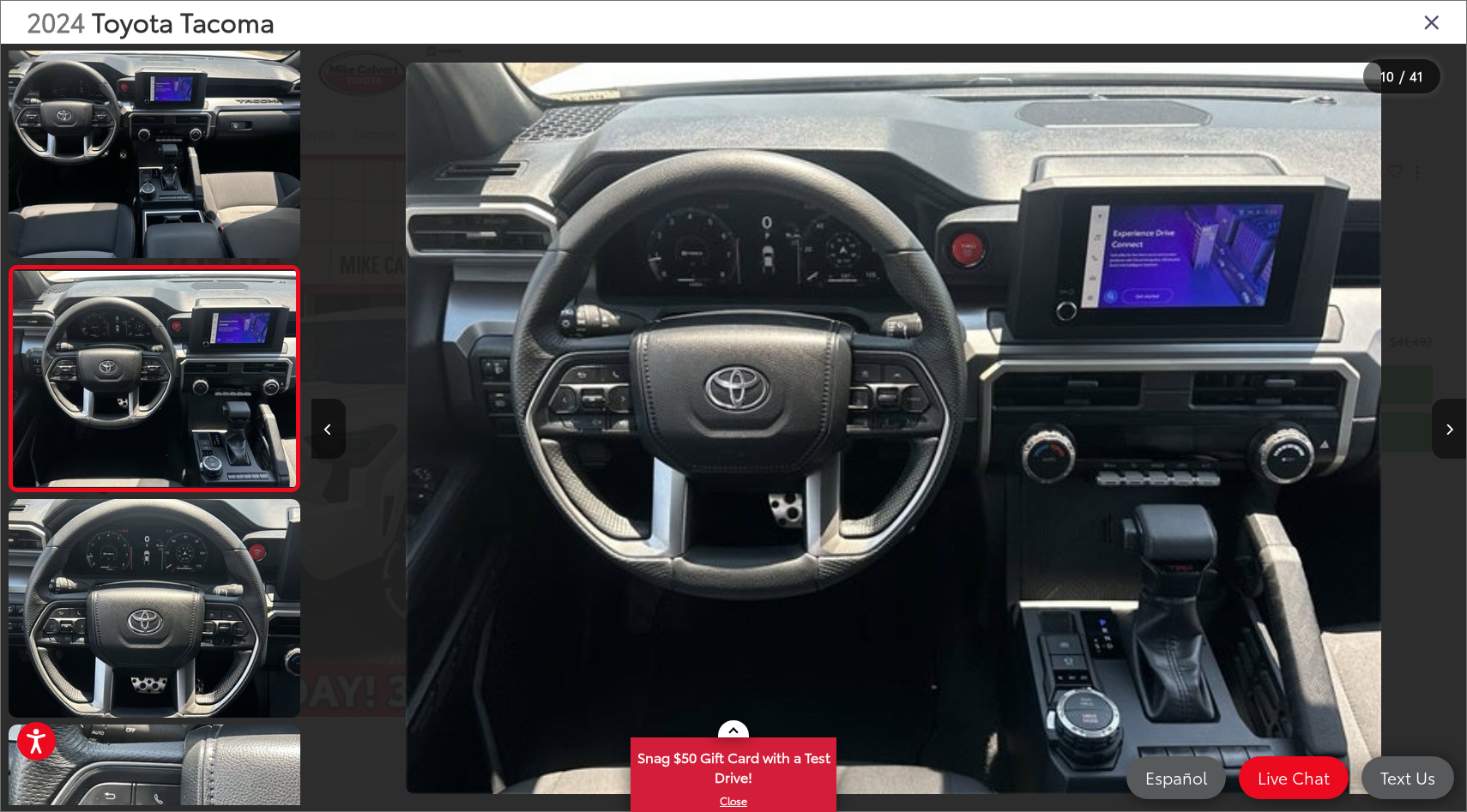
click at [1440, 418] on button "Next image" at bounding box center [1448, 429] width 34 height 60
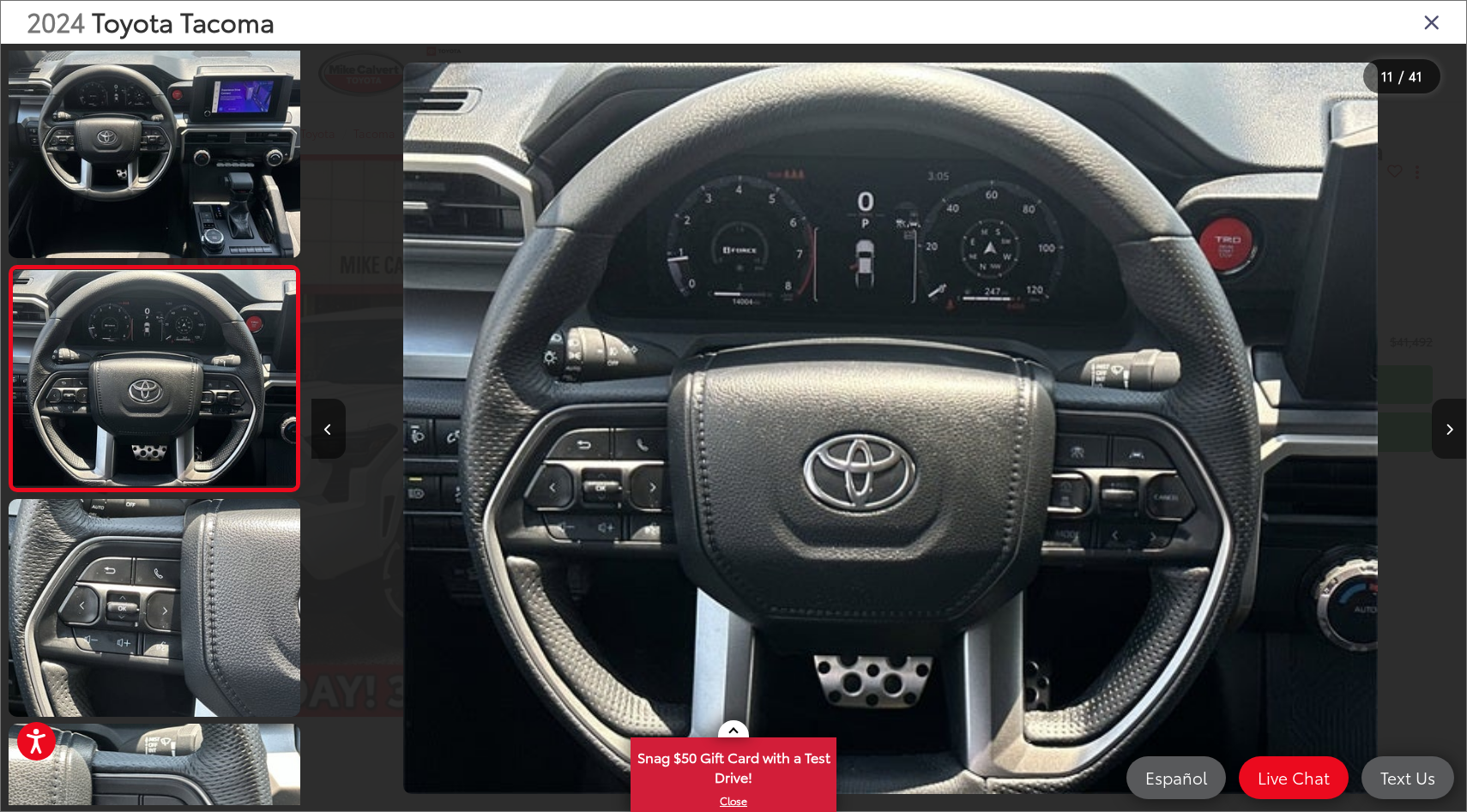
click at [1440, 418] on button "Next image" at bounding box center [1448, 429] width 34 height 60
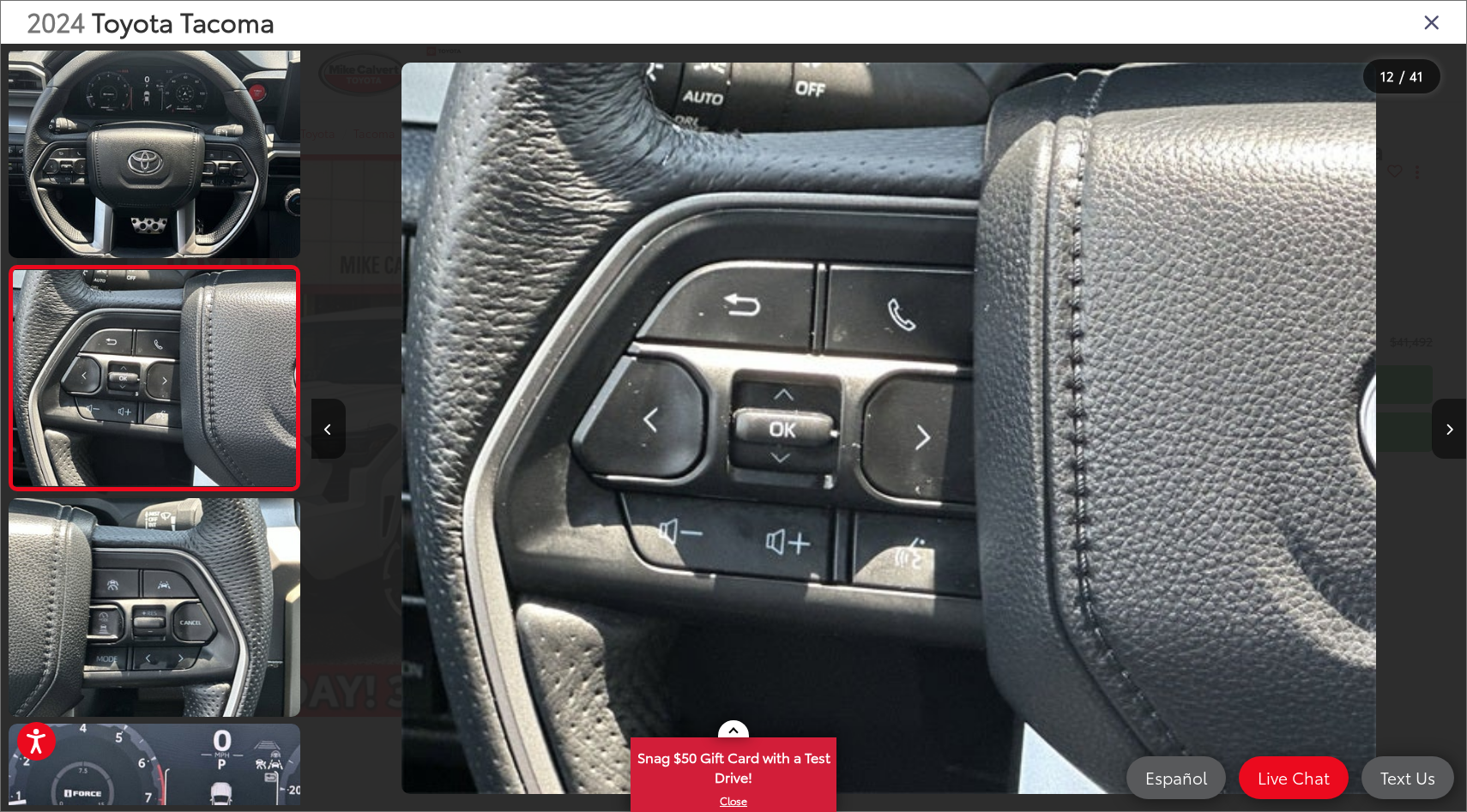
click at [1440, 418] on button "Next image" at bounding box center [1448, 429] width 34 height 60
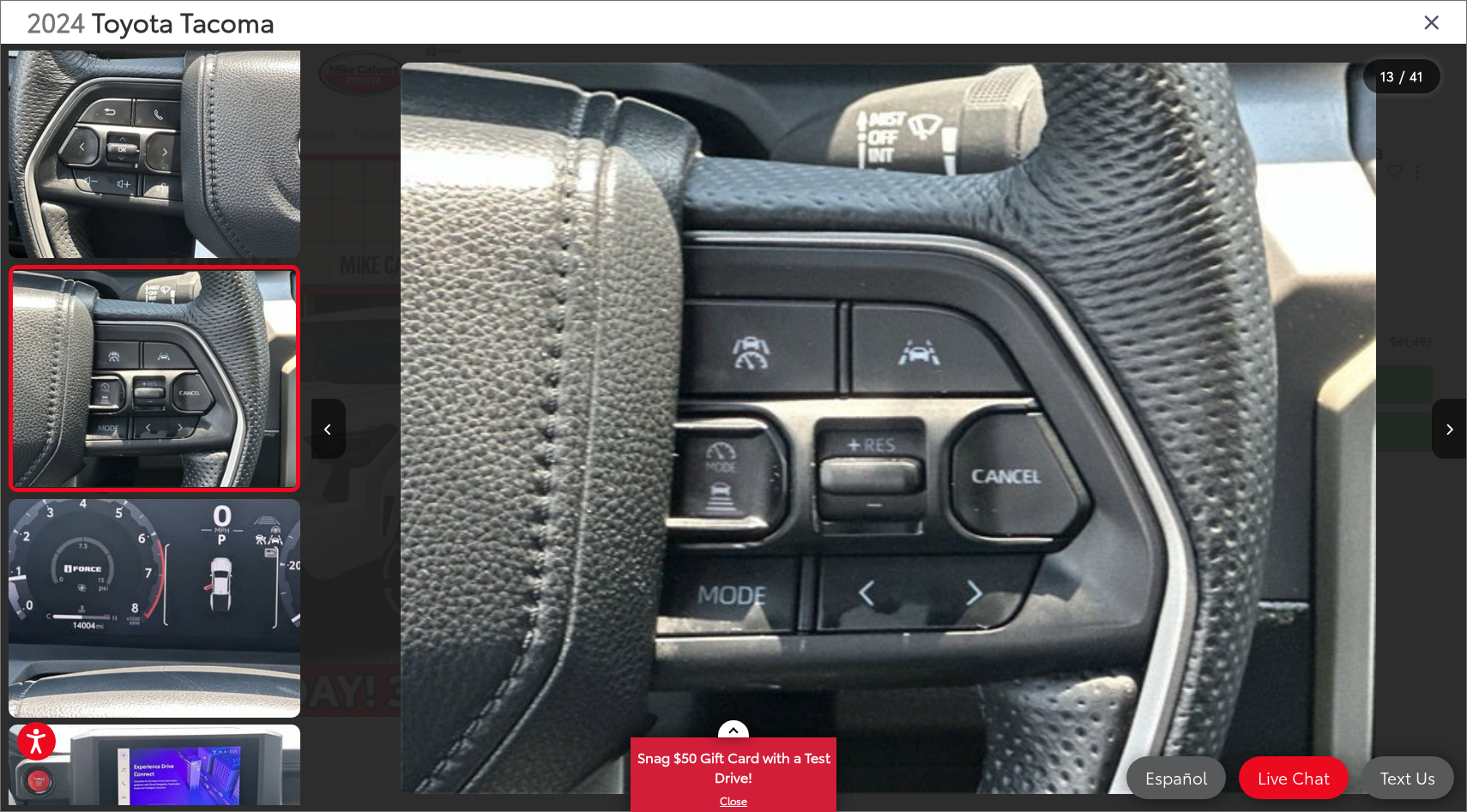
click at [1438, 32] on icon "Close gallery" at bounding box center [1431, 22] width 17 height 23
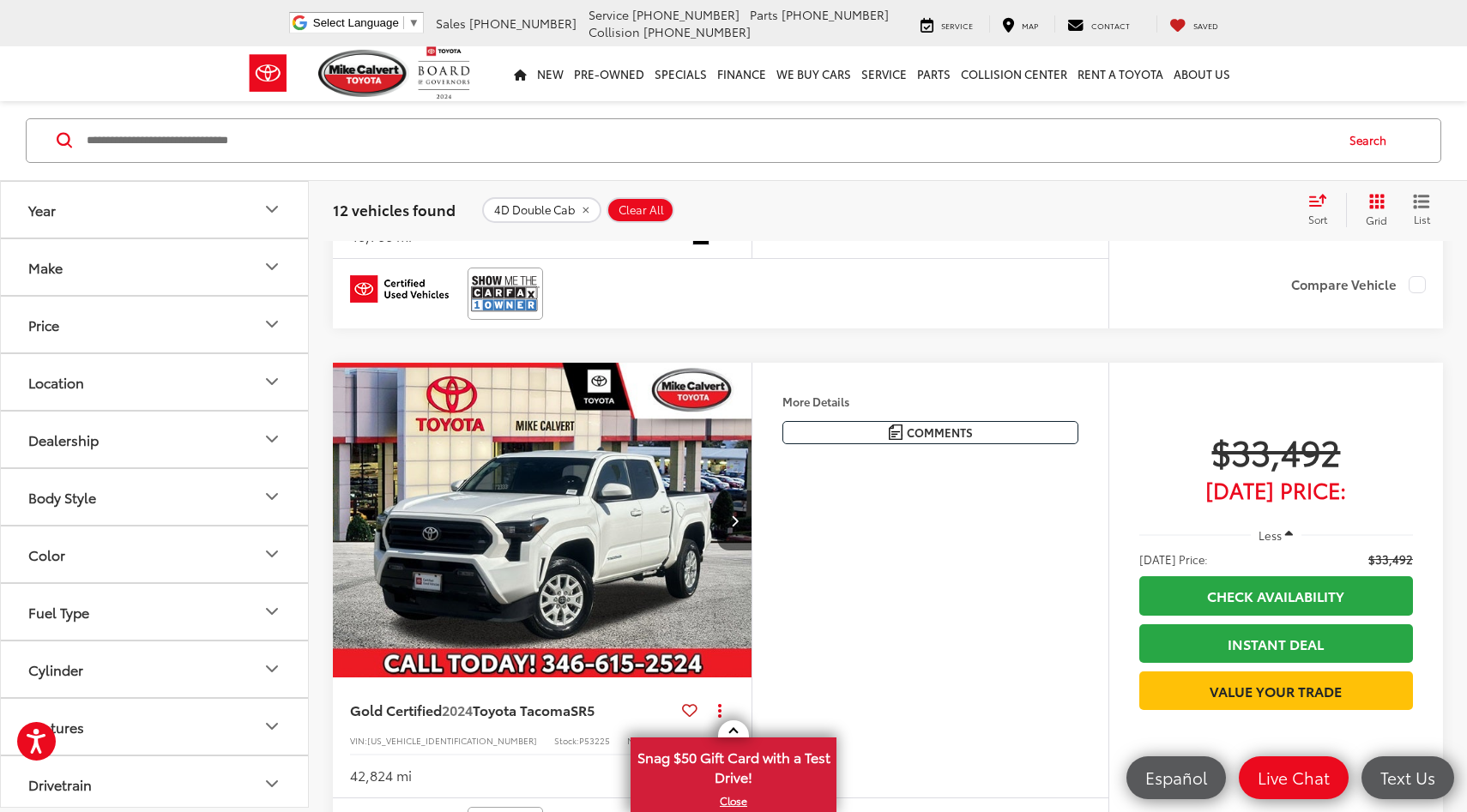
scroll to position [470, 0]
